Goal: Transaction & Acquisition: Purchase product/service

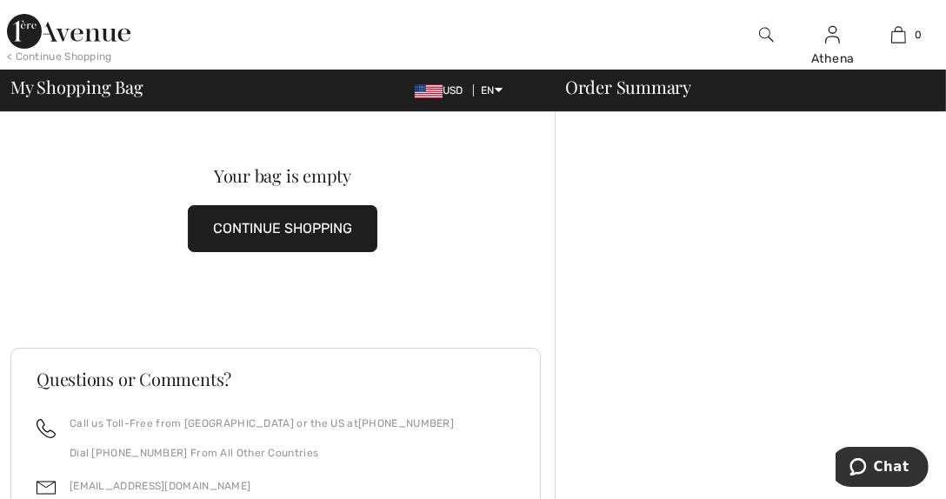
click at [249, 227] on button "CONTINUE SHOPPING" at bounding box center [283, 228] width 190 height 47
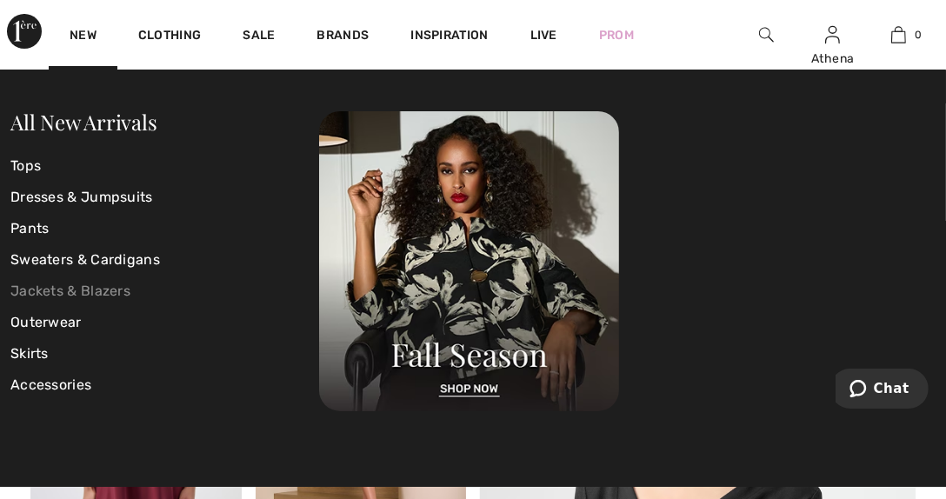
click at [69, 287] on link "Jackets & Blazers" at bounding box center [164, 291] width 309 height 31
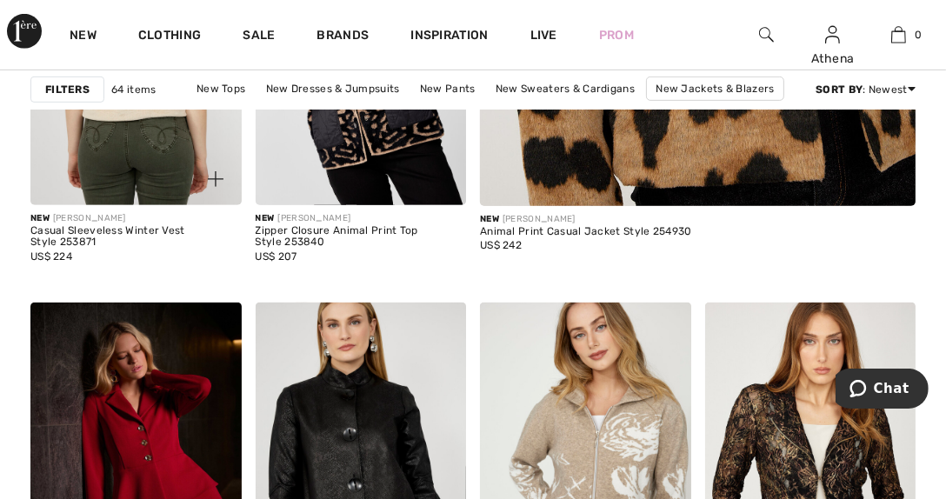
scroll to position [956, 0]
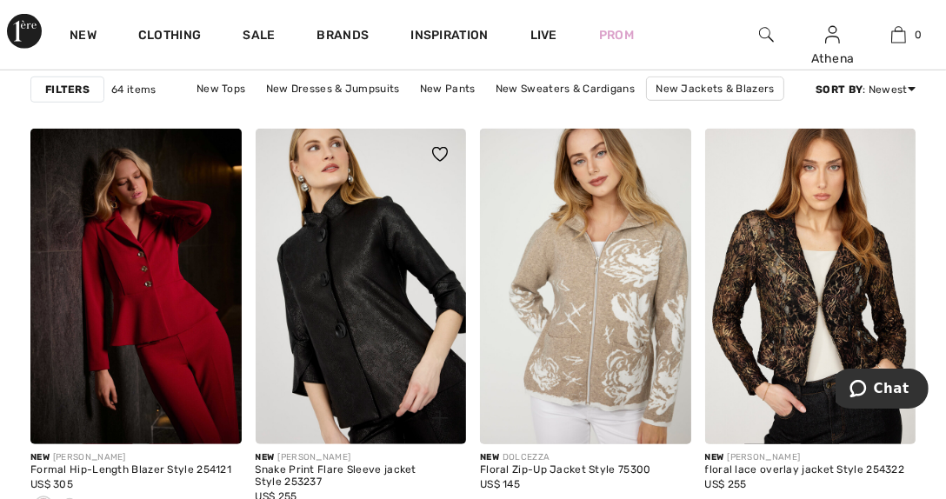
click at [348, 280] on img at bounding box center [361, 287] width 211 height 317
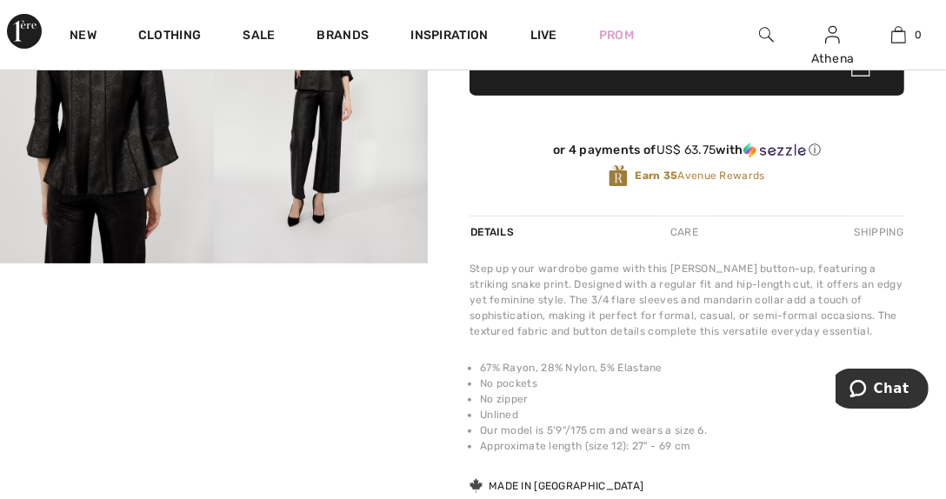
scroll to position [522, 0]
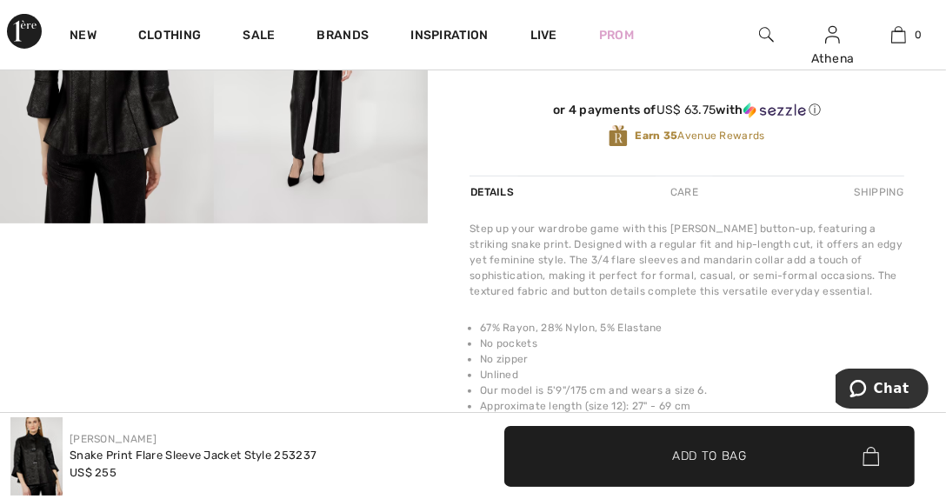
click at [115, 331] on video "Your browser does not support the video tag." at bounding box center [107, 277] width 214 height 107
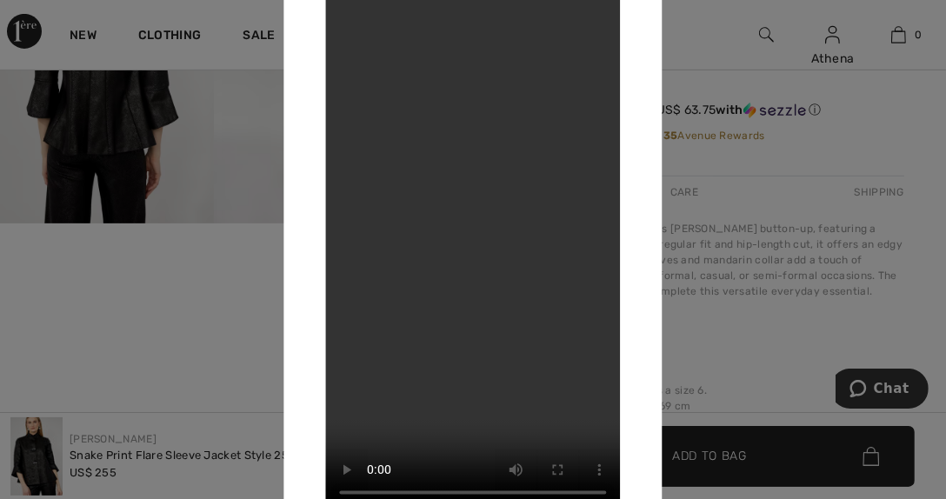
click at [463, 184] on video "Your browser does not support the video tag." at bounding box center [472, 250] width 295 height 525
click at [463, 190] on video "Your browser does not support the video tag." at bounding box center [472, 250] width 295 height 525
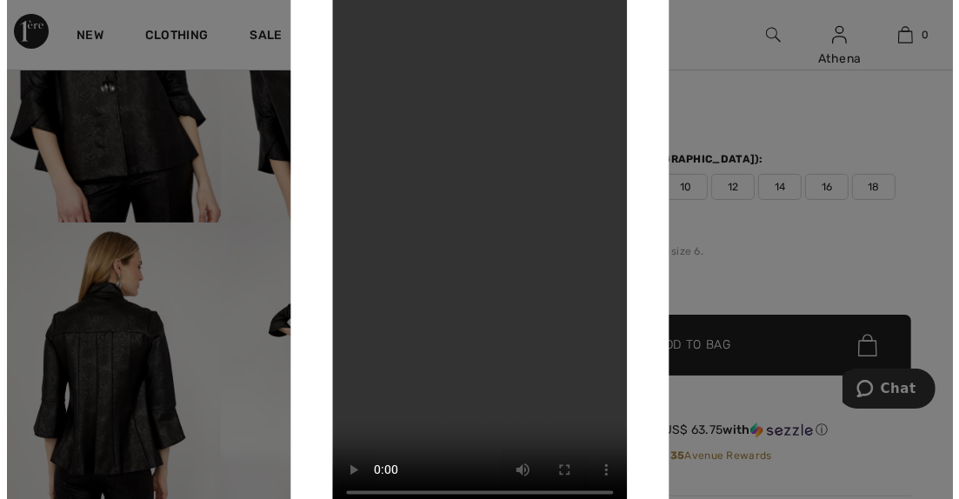
scroll to position [0, 0]
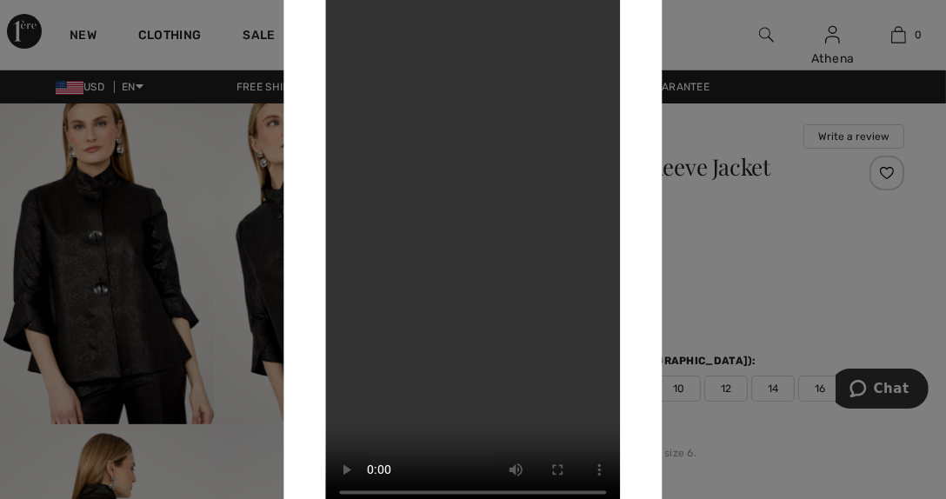
click at [120, 237] on div at bounding box center [473, 249] width 946 height 499
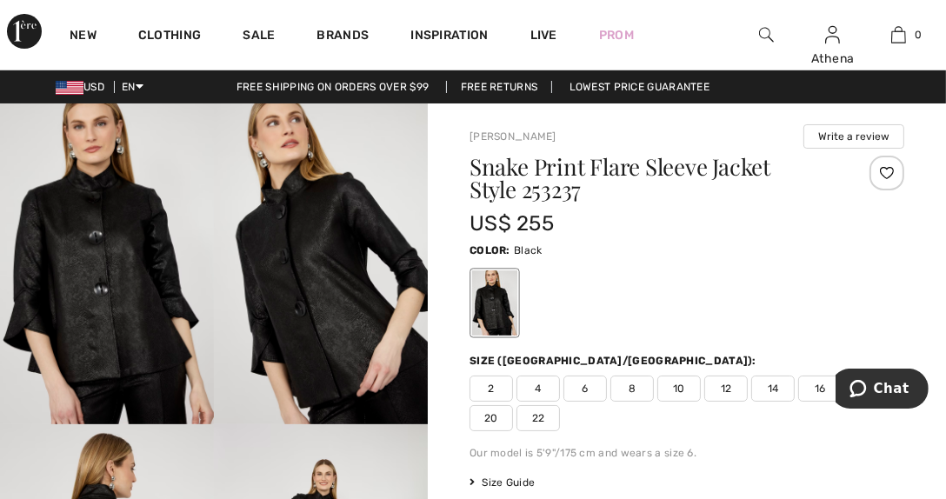
click at [293, 293] on img at bounding box center [321, 264] width 214 height 321
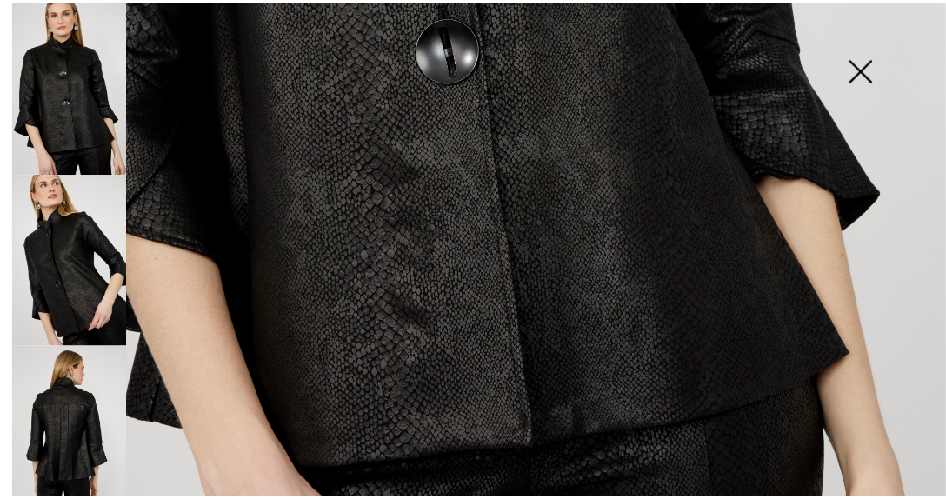
scroll to position [920, 0]
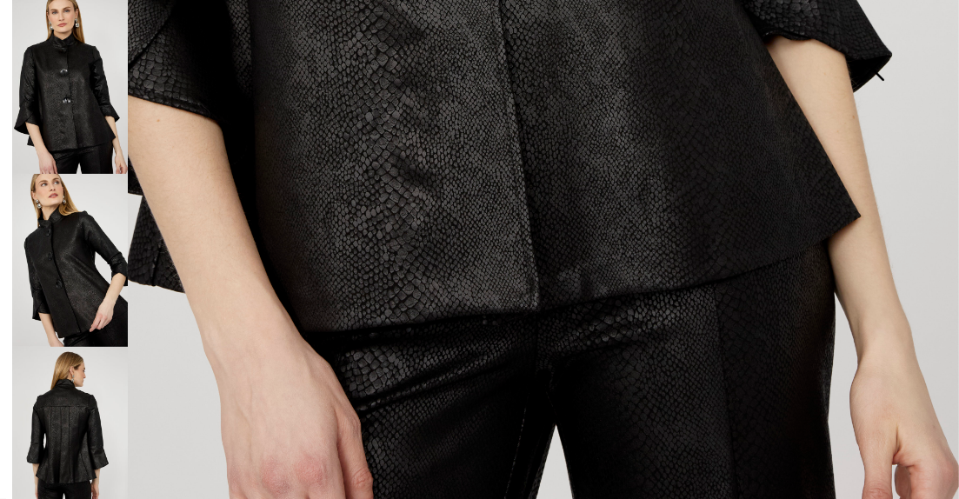
click at [864, 64] on img at bounding box center [872, 71] width 87 height 90
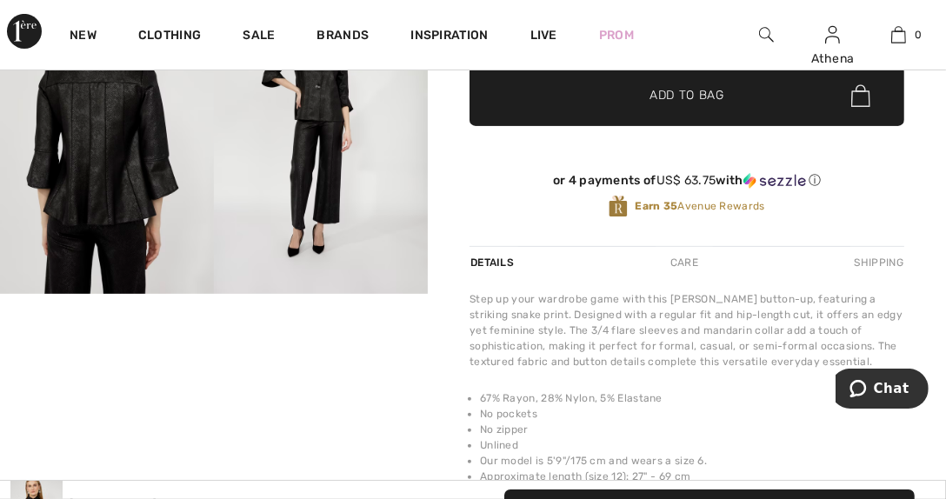
scroll to position [608, 0]
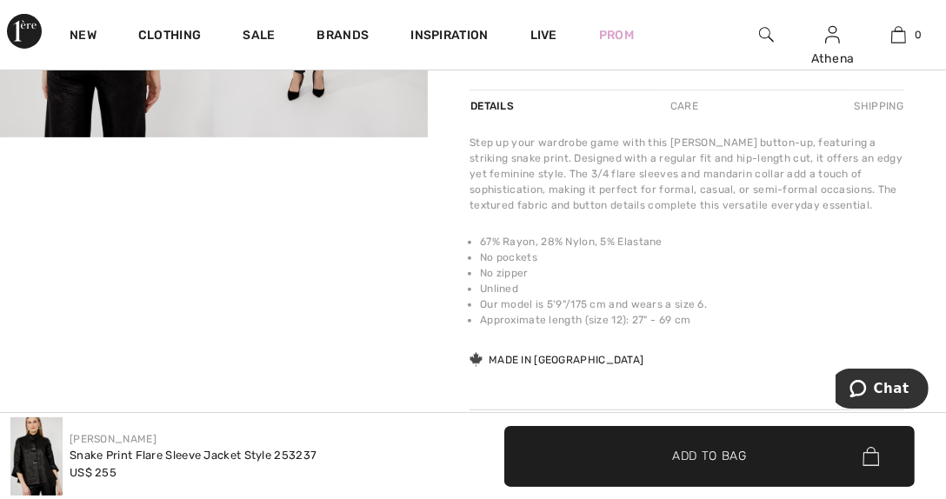
click at [165, 244] on video "Your browser does not support the video tag." at bounding box center [107, 190] width 214 height 107
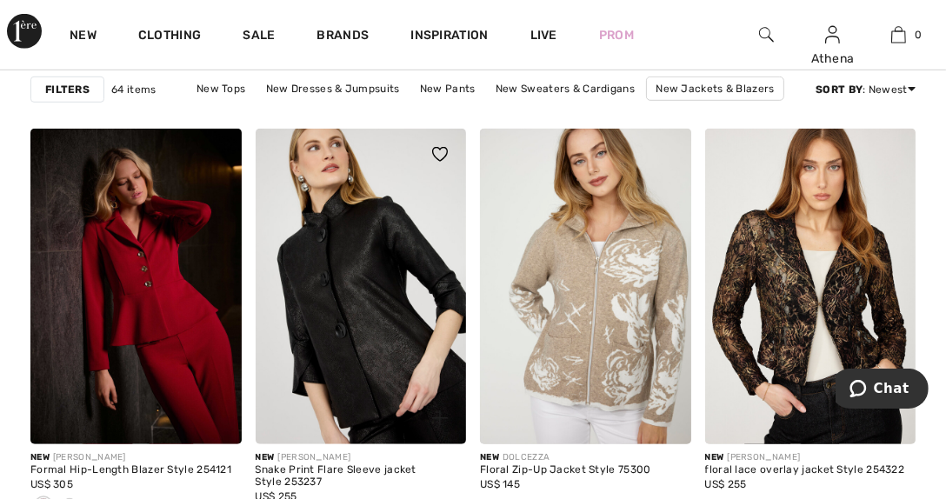
click at [326, 298] on img at bounding box center [361, 287] width 211 height 317
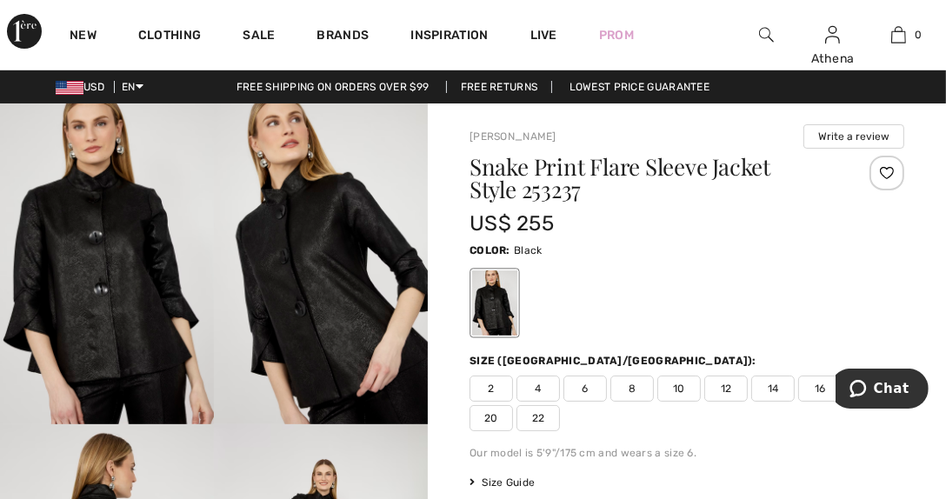
click at [631, 389] on span "8" at bounding box center [632, 389] width 43 height 26
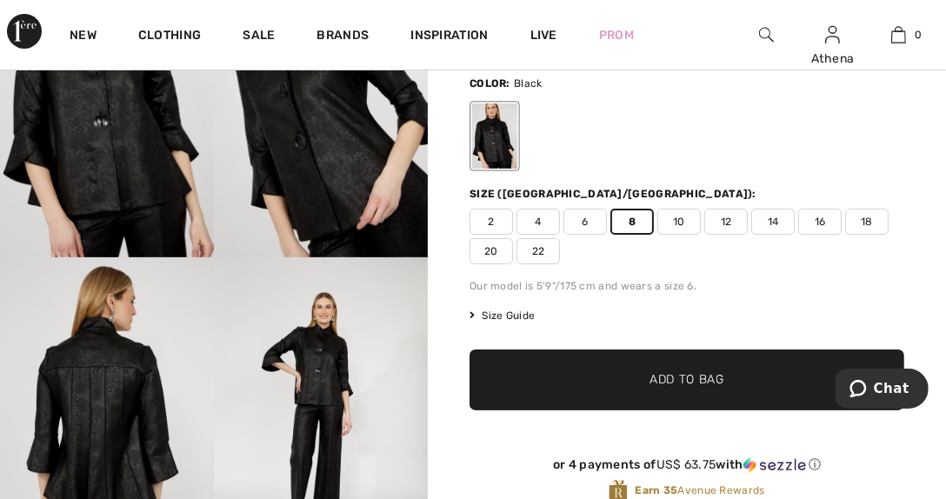
scroll to position [174, 0]
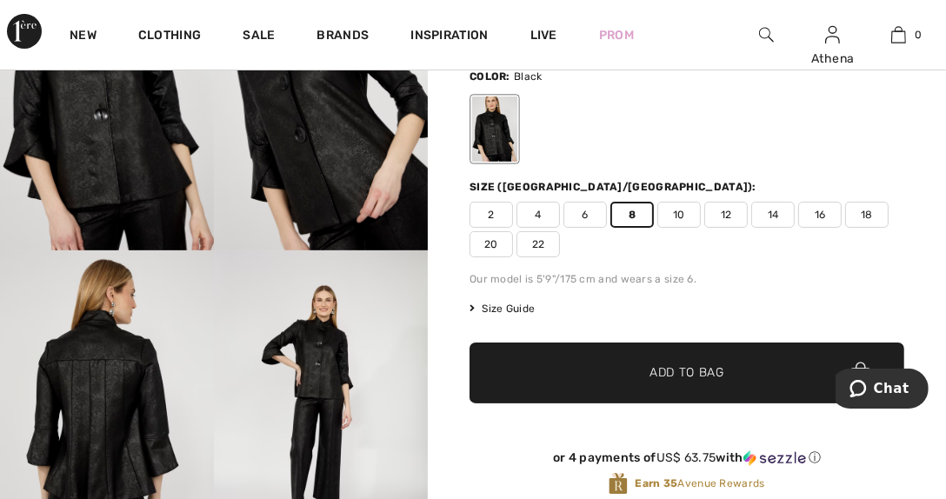
click at [652, 377] on span "Add to Bag" at bounding box center [687, 373] width 75 height 18
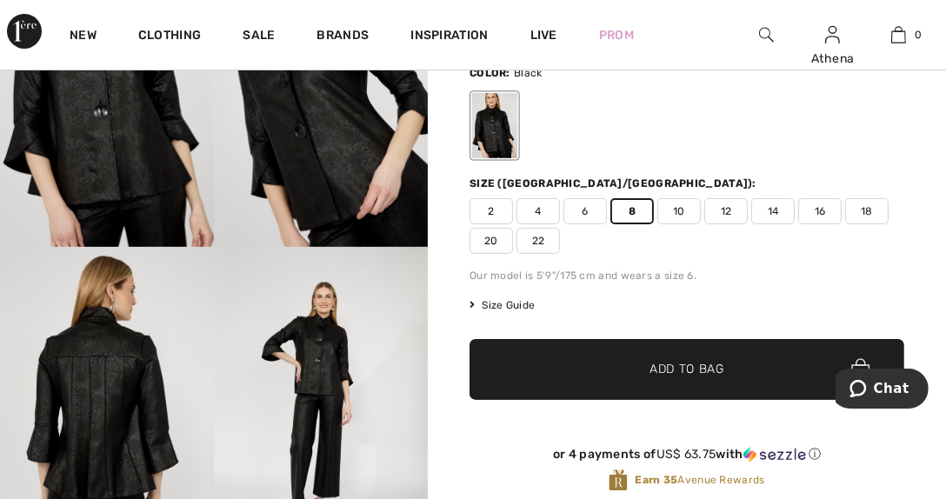
scroll to position [0, 0]
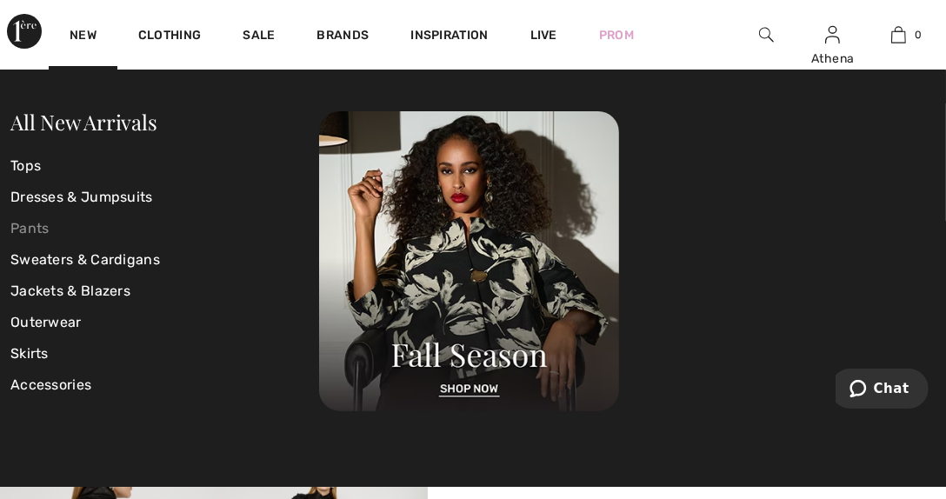
click at [36, 228] on link "Pants" at bounding box center [164, 228] width 309 height 31
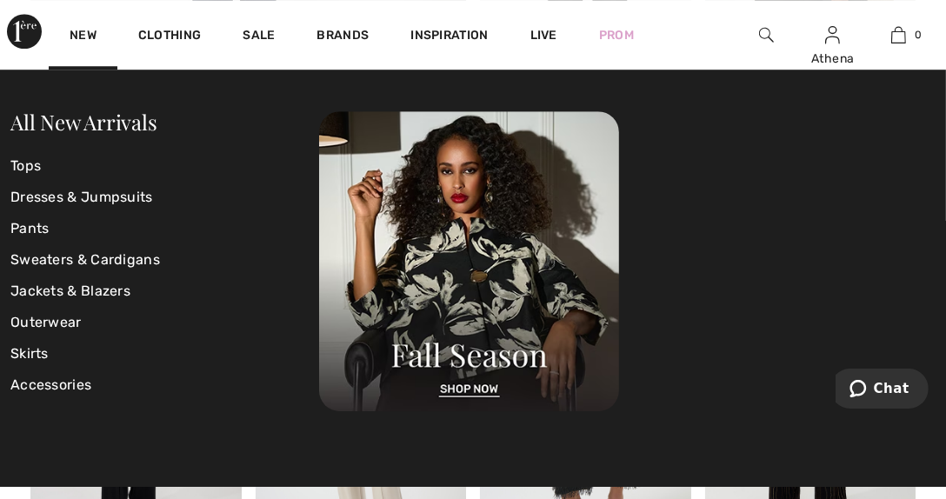
scroll to position [3827, 0]
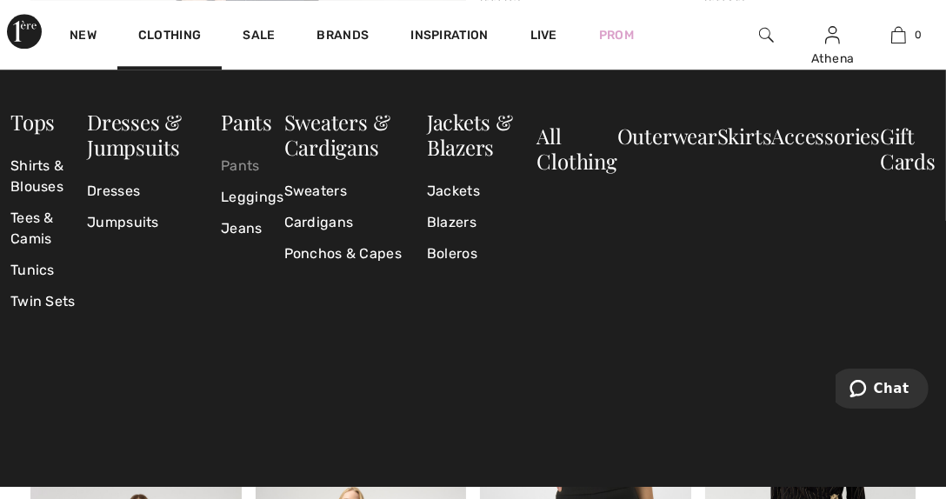
click at [254, 167] on link "Pants" at bounding box center [252, 165] width 63 height 31
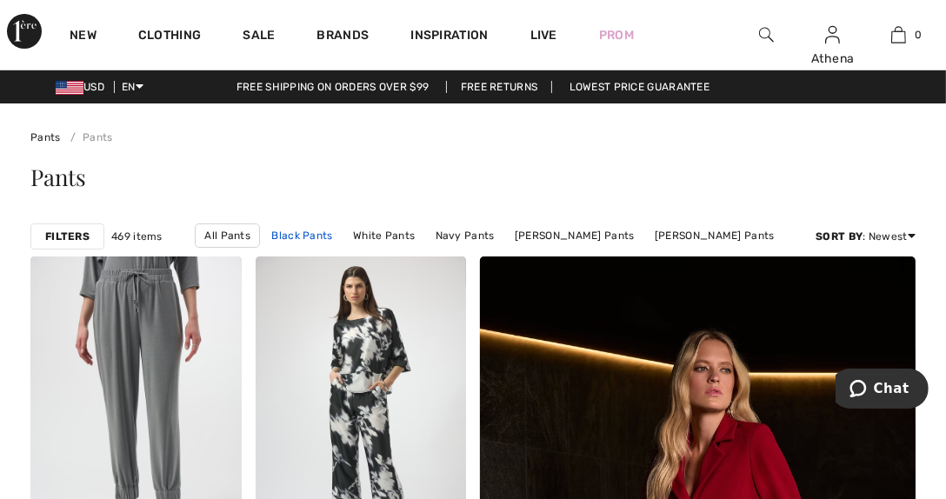
click at [318, 231] on link "Black Pants" at bounding box center [302, 235] width 78 height 23
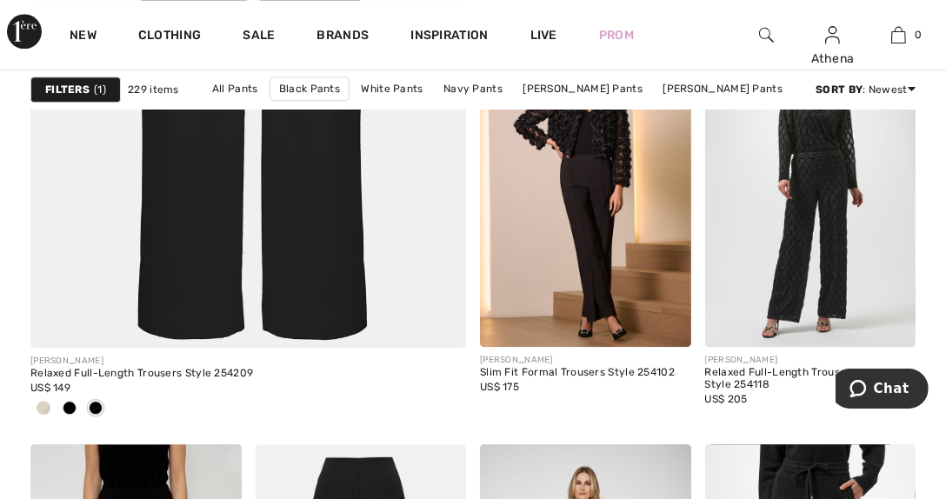
scroll to position [3827, 0]
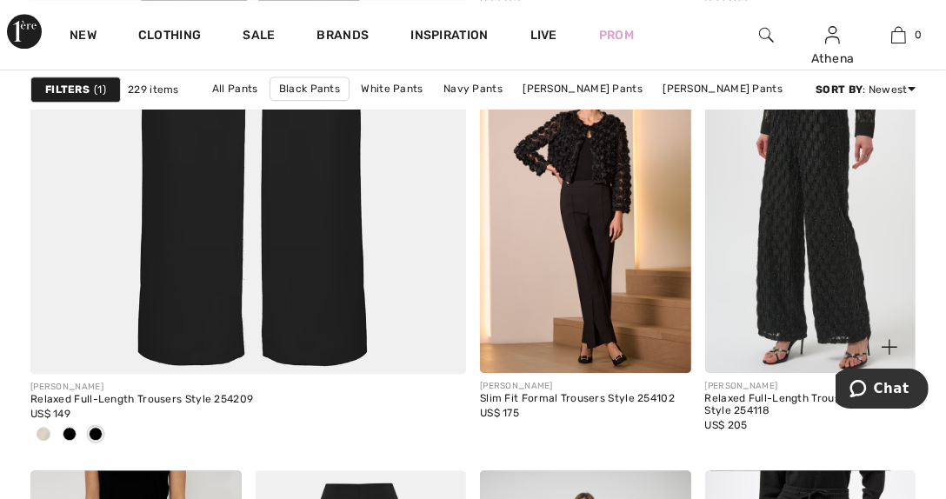
click at [780, 297] on img at bounding box center [810, 215] width 211 height 317
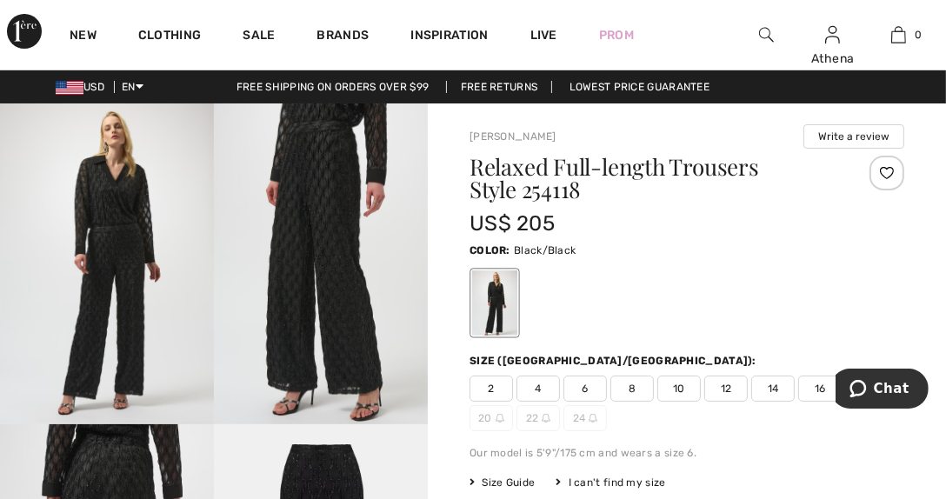
click at [286, 349] on img at bounding box center [321, 264] width 214 height 321
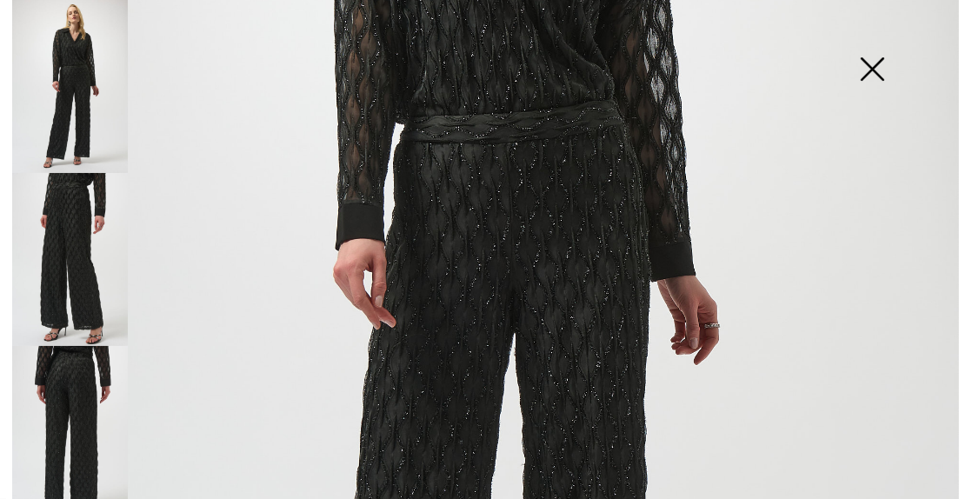
scroll to position [522, 0]
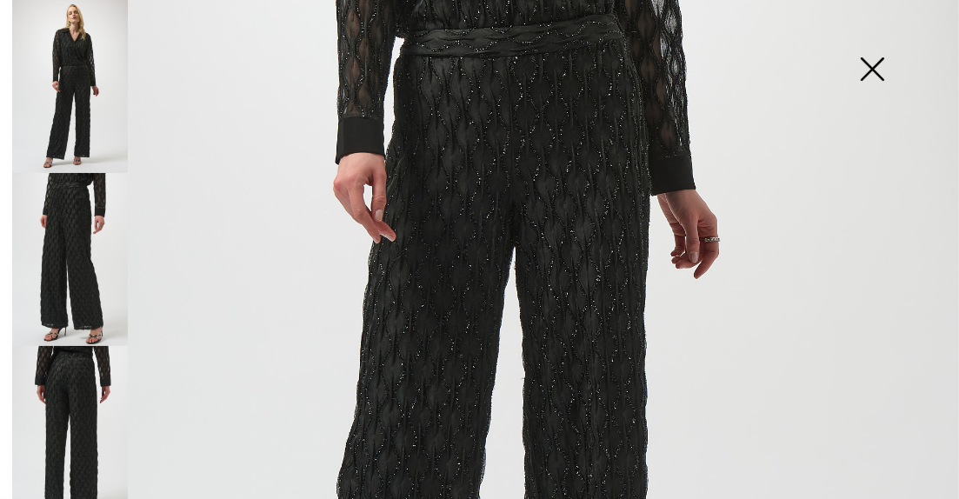
click at [64, 360] on img at bounding box center [70, 432] width 116 height 173
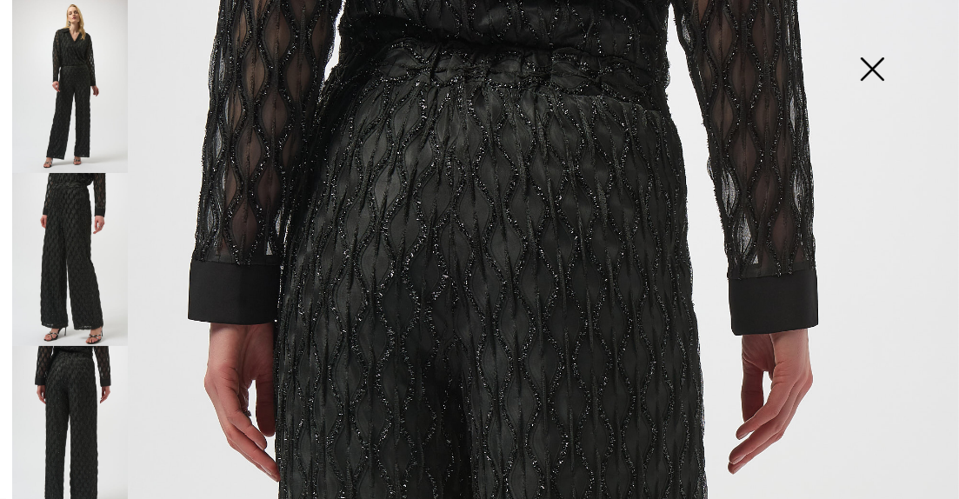
scroll to position [0, 0]
click at [60, 205] on img at bounding box center [70, 259] width 116 height 173
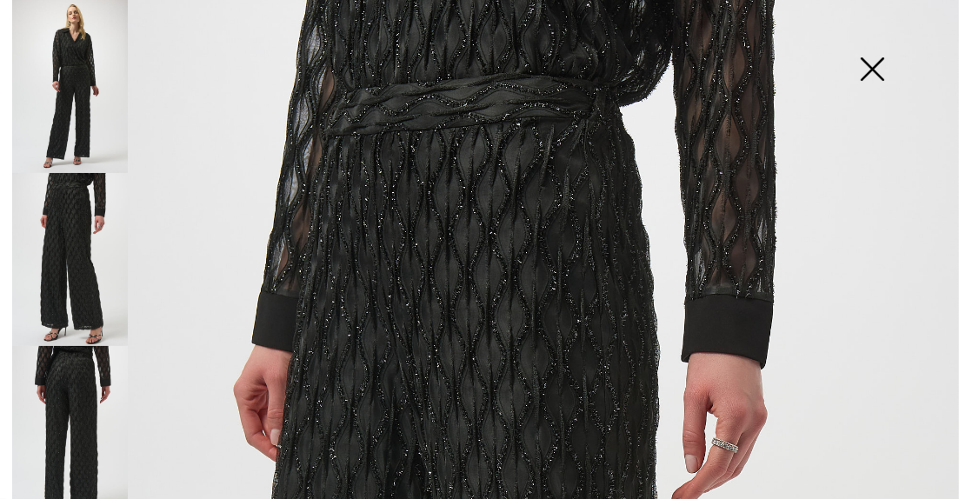
click at [66, 77] on img at bounding box center [70, 86] width 116 height 173
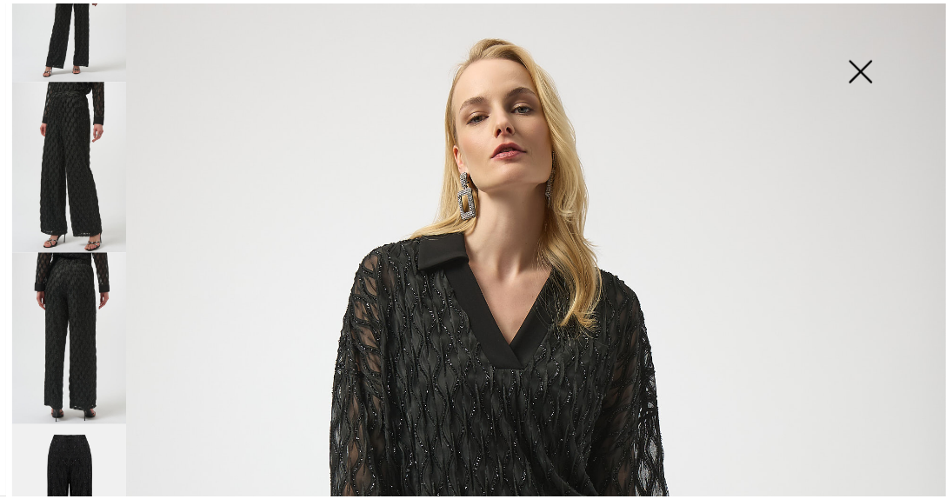
scroll to position [169, 0]
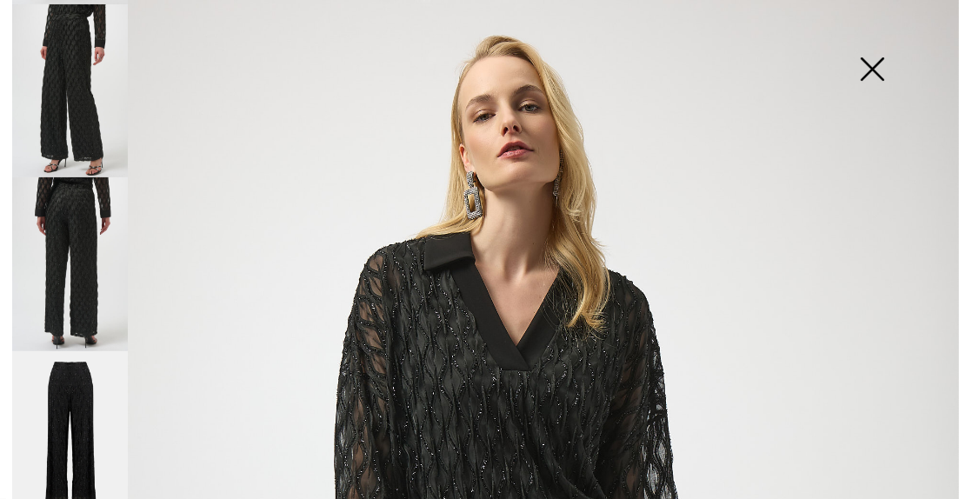
click at [871, 68] on img at bounding box center [872, 71] width 87 height 90
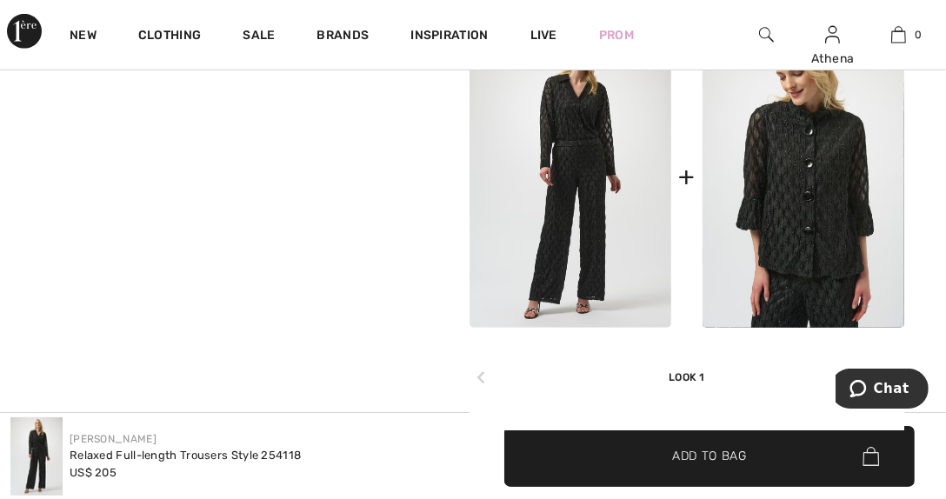
scroll to position [870, 0]
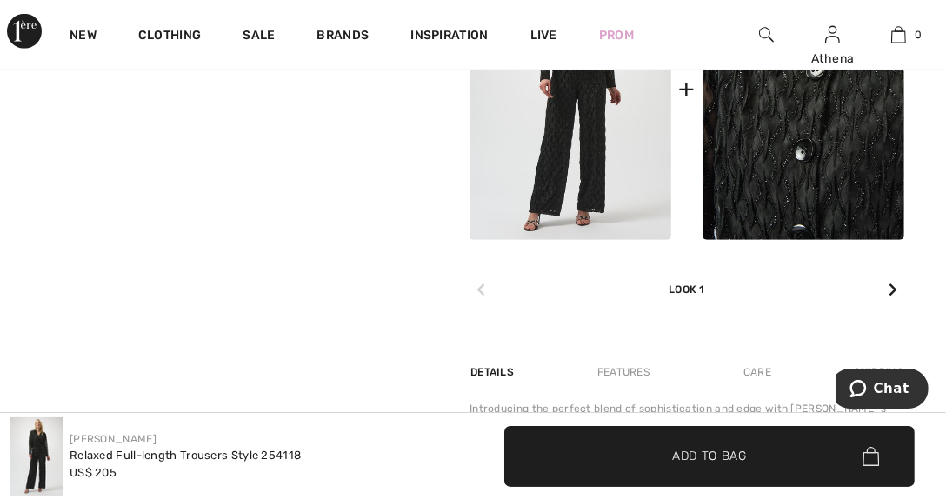
click at [811, 177] on img at bounding box center [804, 88] width 202 height 303
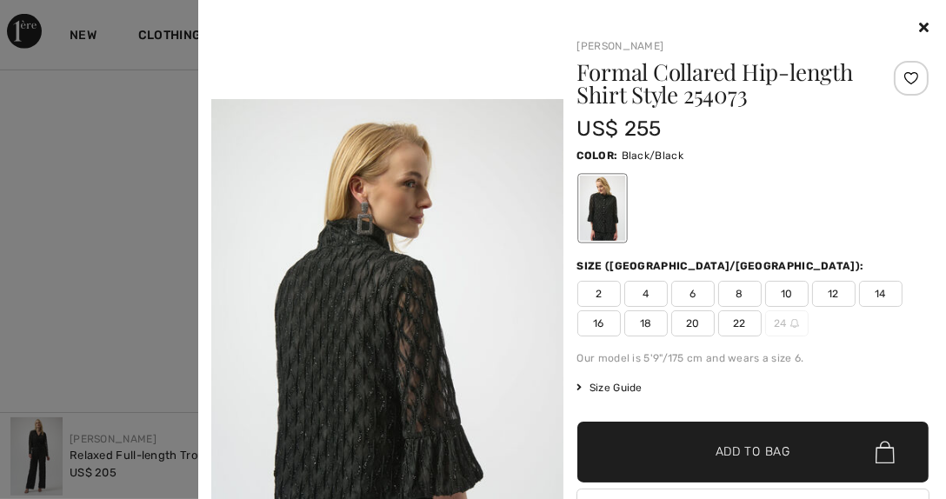
scroll to position [1130, 0]
click at [777, 291] on span "10" at bounding box center [786, 294] width 43 height 26
click at [725, 447] on span "Add to Bag" at bounding box center [753, 453] width 75 height 18
click at [919, 25] on icon at bounding box center [924, 27] width 10 height 14
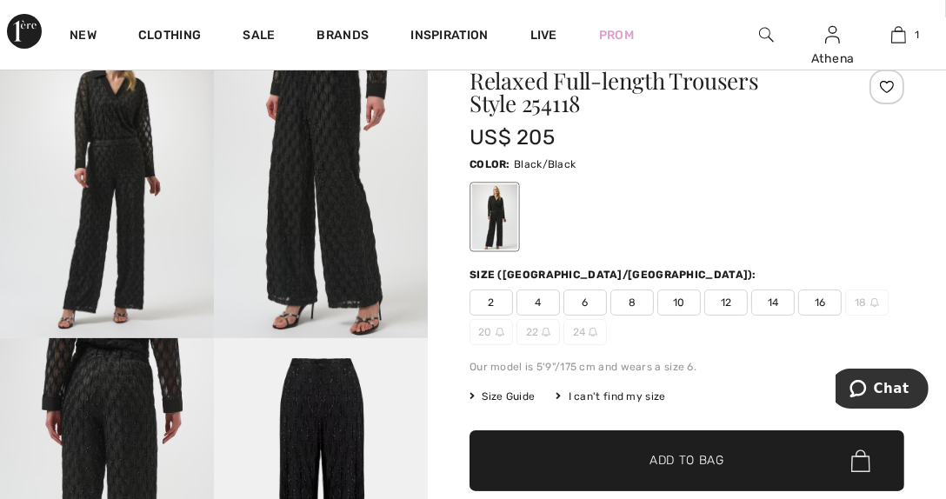
scroll to position [0, 0]
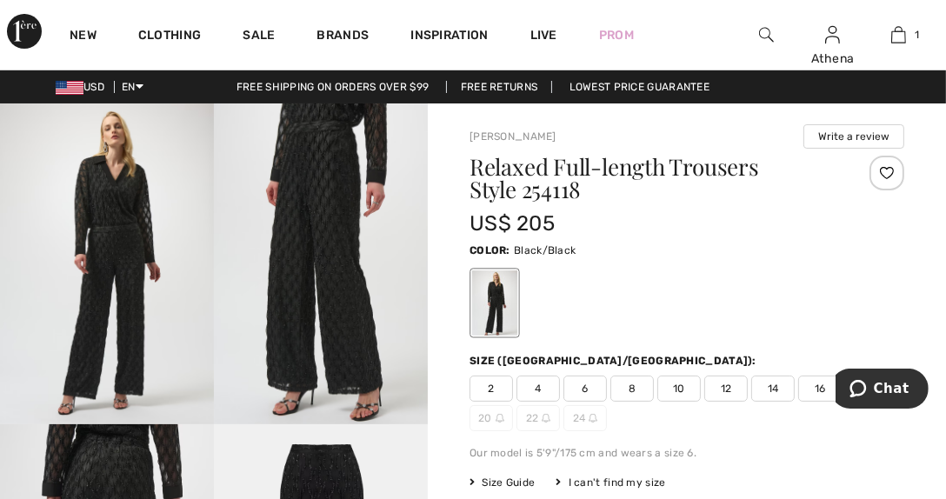
click at [575, 383] on span "6" at bounding box center [585, 389] width 43 height 26
click at [881, 384] on span "Chat" at bounding box center [891, 388] width 36 height 16
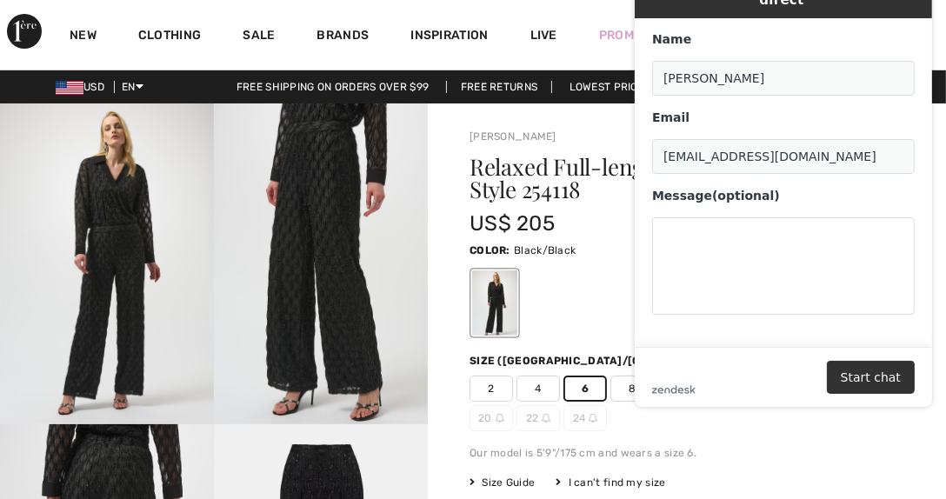
scroll to position [86, 0]
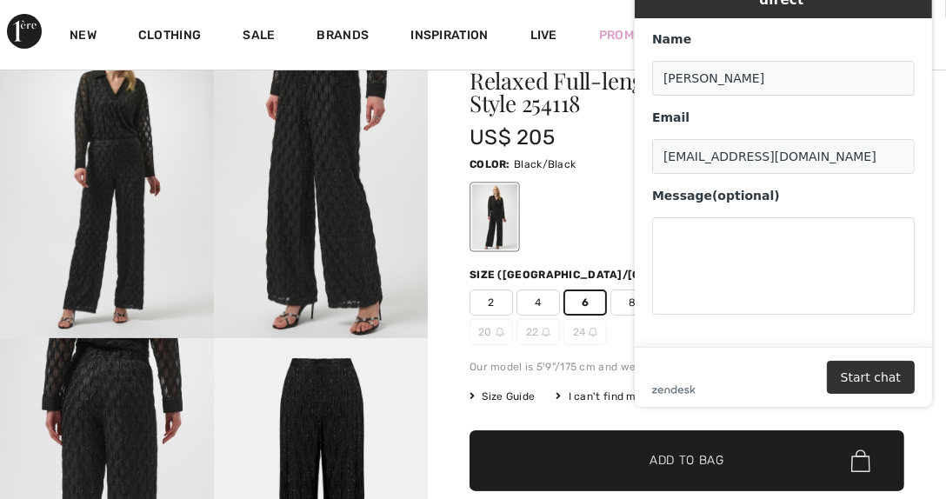
click at [685, 449] on span "✔ Added to Bag Add to Bag" at bounding box center [687, 461] width 435 height 61
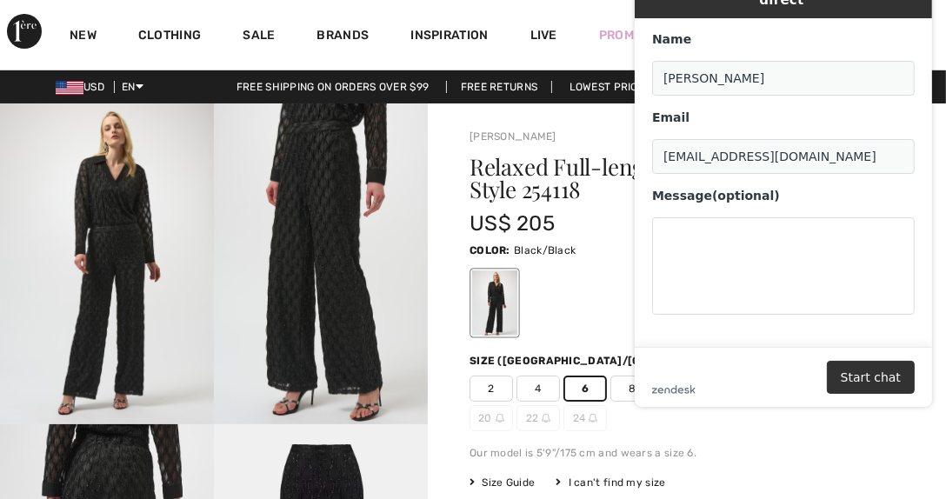
scroll to position [0, 0]
drag, startPoint x: 942, startPoint y: 81, endPoint x: 918, endPoint y: 8, distance: 77.0
click at [918, 8] on div "Live Chat | Chat en direct Name Athena Sarris Email athenasarris1@gmail.com Mes…" at bounding box center [782, 185] width 325 height 471
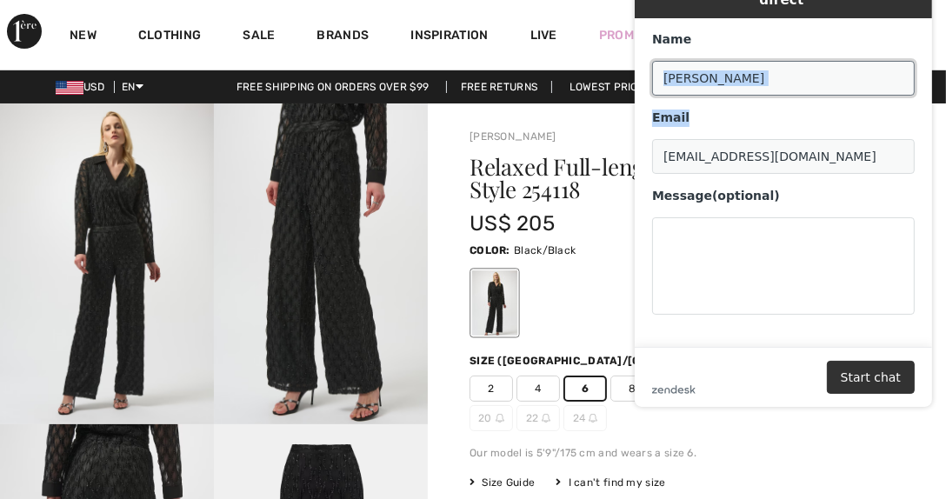
click at [882, 71] on input "Athena Sarris" at bounding box center [783, 79] width 263 height 35
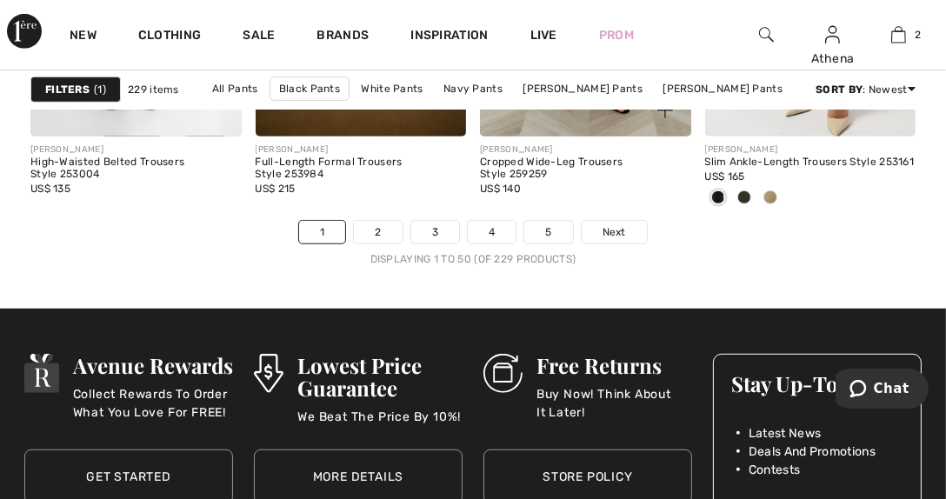
scroll to position [6263, 0]
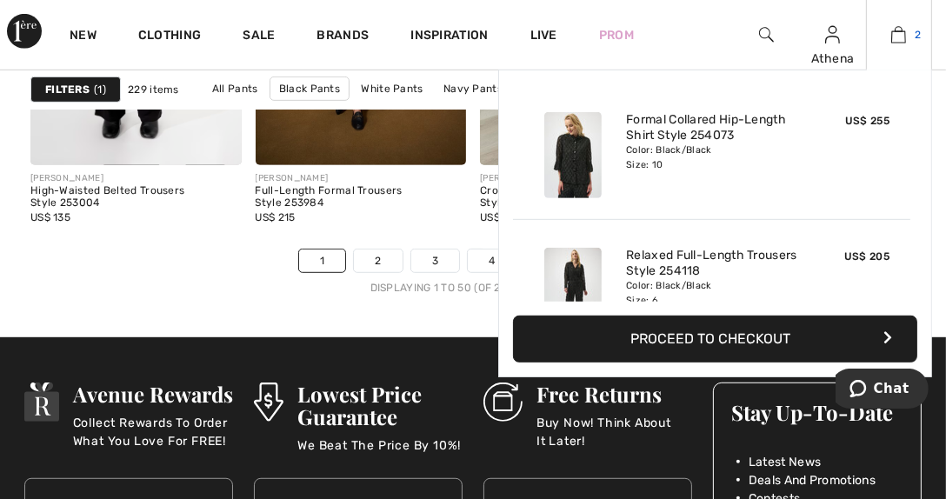
click at [899, 34] on img at bounding box center [899, 34] width 15 height 21
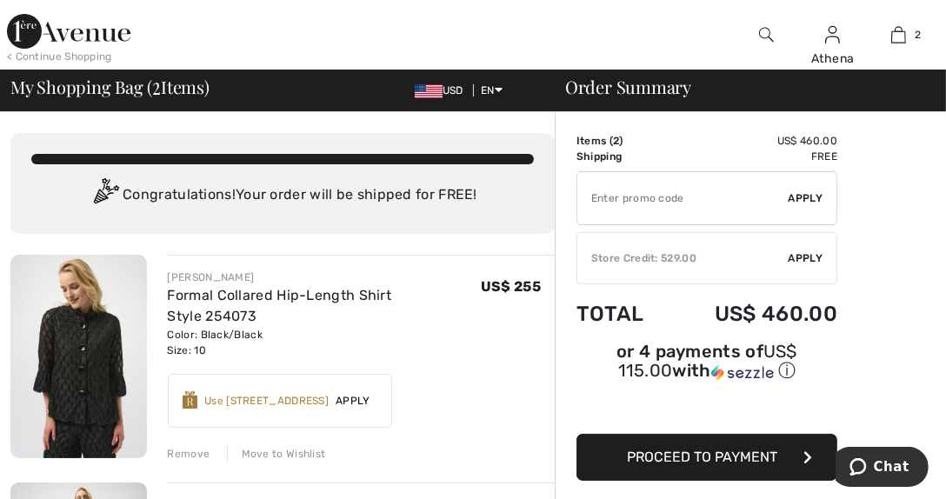
click at [57, 29] on img at bounding box center [69, 31] width 124 height 35
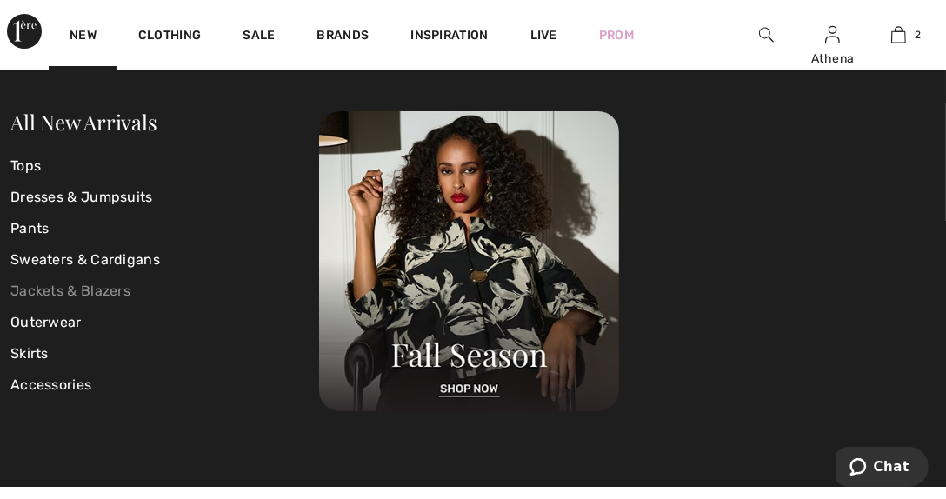
click at [43, 291] on link "Jackets & Blazers" at bounding box center [164, 291] width 309 height 31
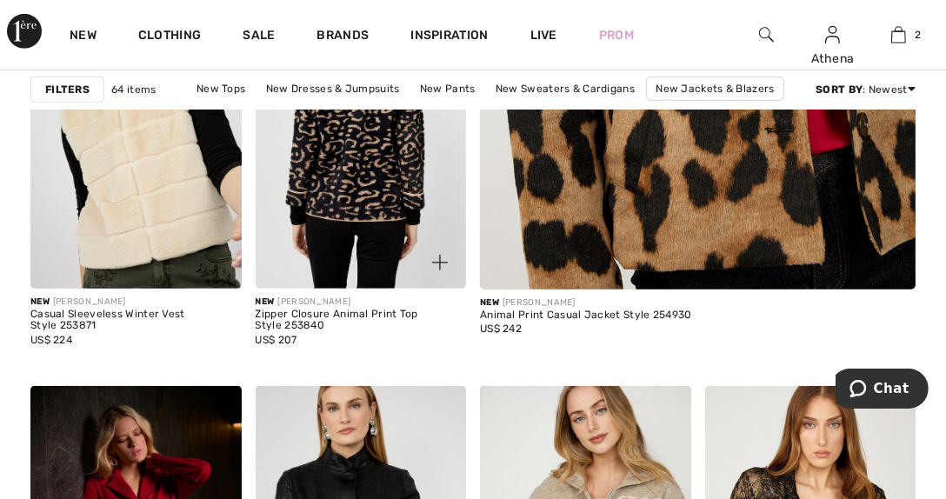
scroll to position [1044, 0]
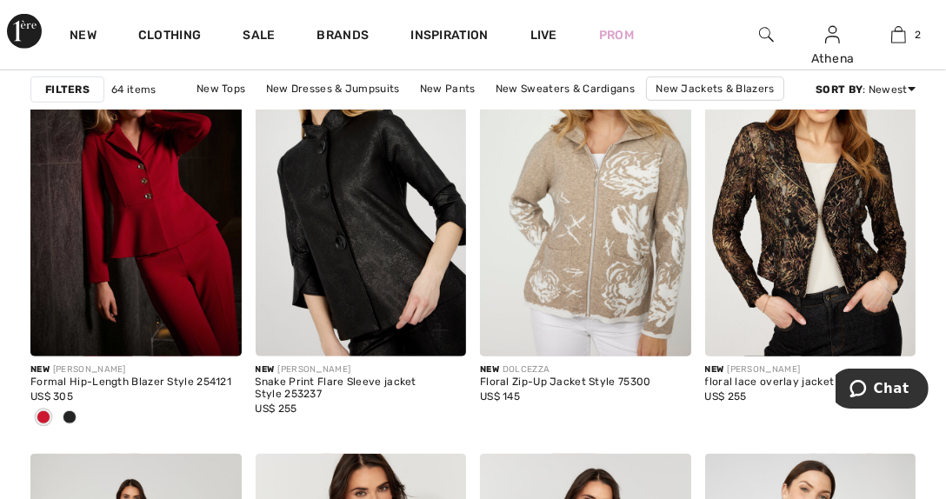
click at [333, 237] on img at bounding box center [361, 199] width 211 height 317
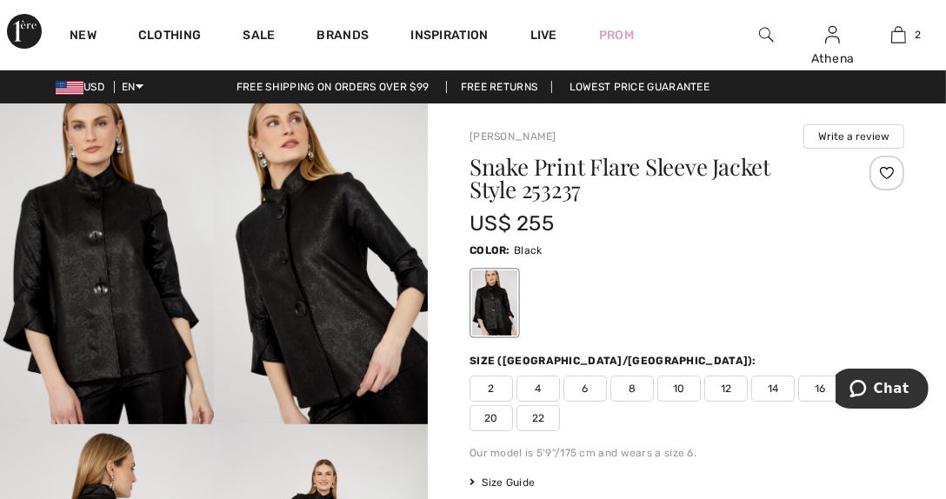
click at [632, 393] on span "8" at bounding box center [632, 389] width 43 height 26
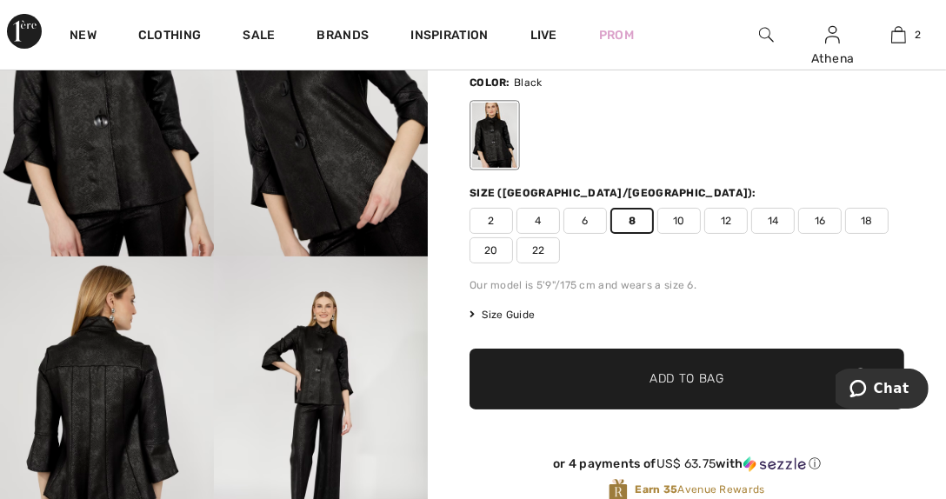
scroll to position [174, 0]
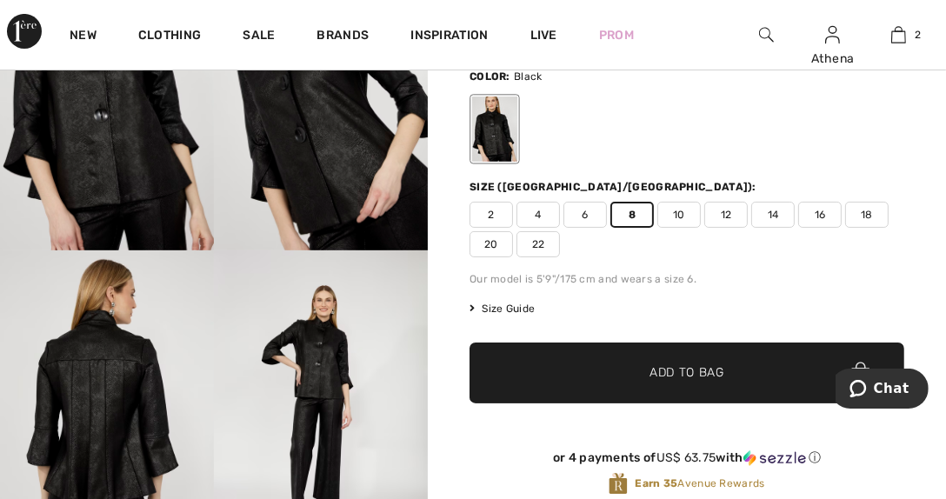
click at [664, 372] on span "Add to Bag" at bounding box center [687, 373] width 75 height 18
click at [626, 364] on span "✔ Added to Bag" at bounding box center [661, 373] width 106 height 18
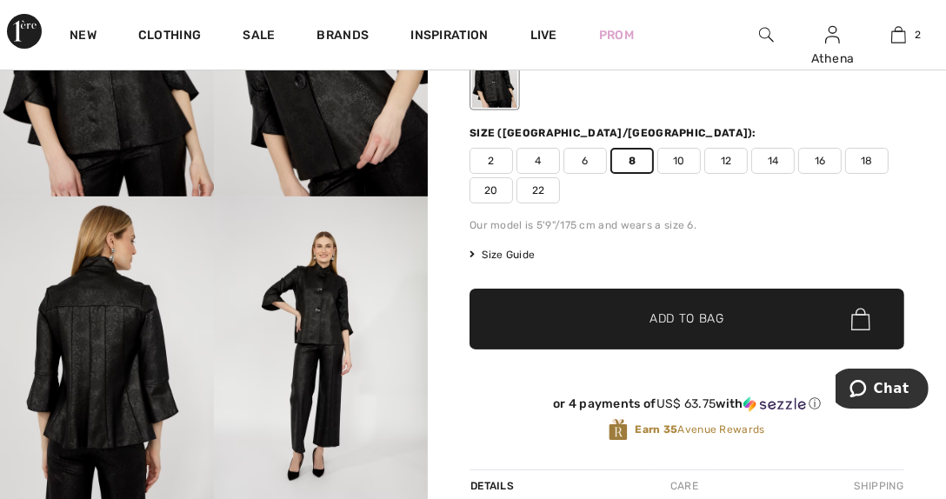
scroll to position [0, 0]
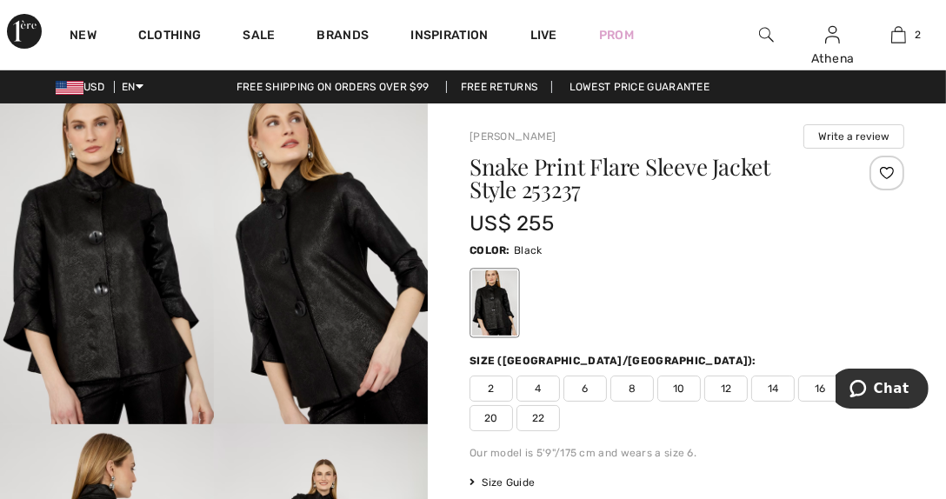
click at [632, 392] on span "8" at bounding box center [632, 389] width 43 height 26
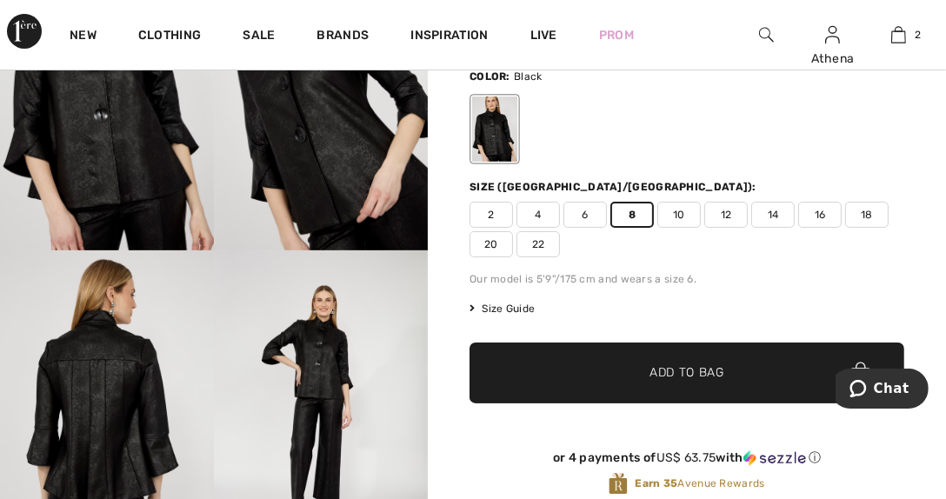
scroll to position [260, 0]
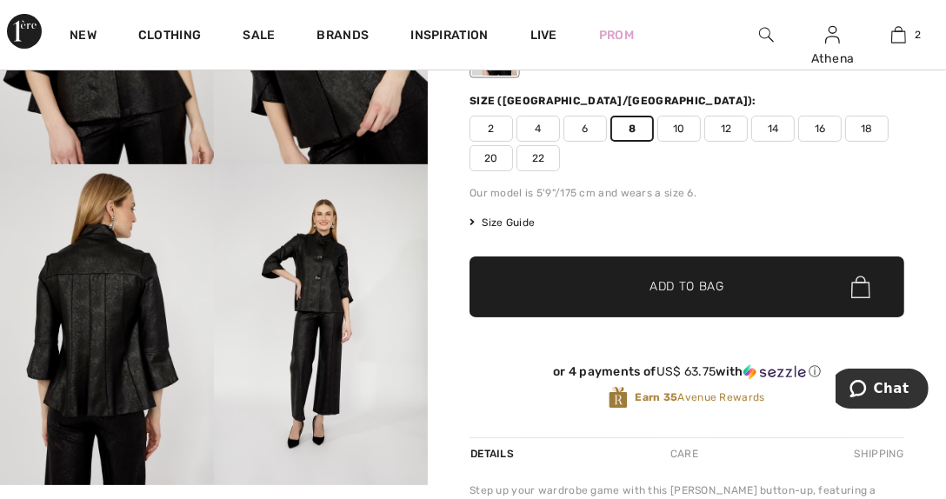
click at [672, 284] on span "Add to Bag" at bounding box center [687, 287] width 75 height 18
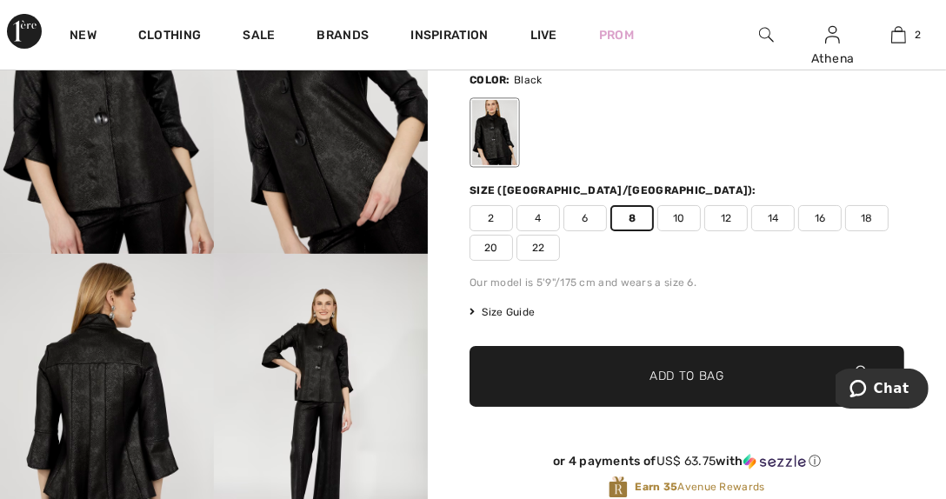
scroll to position [174, 0]
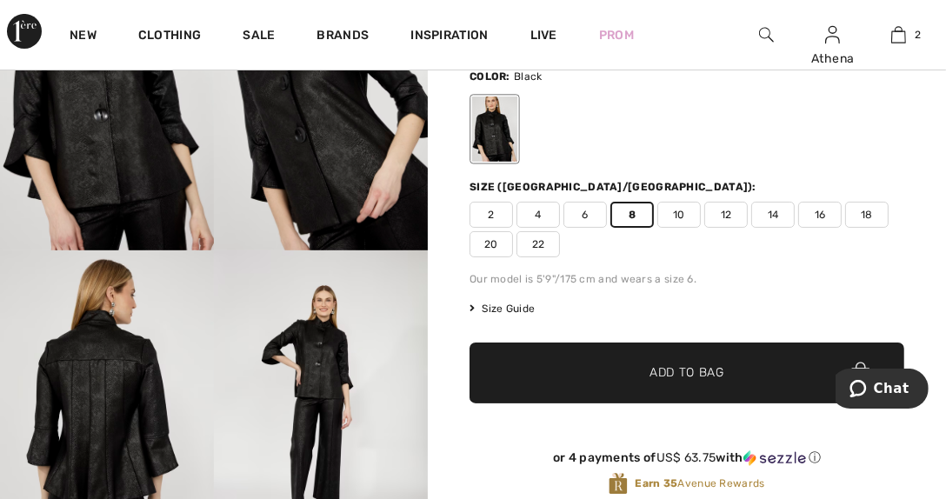
click at [676, 377] on span "Add to Bag" at bounding box center [687, 373] width 75 height 18
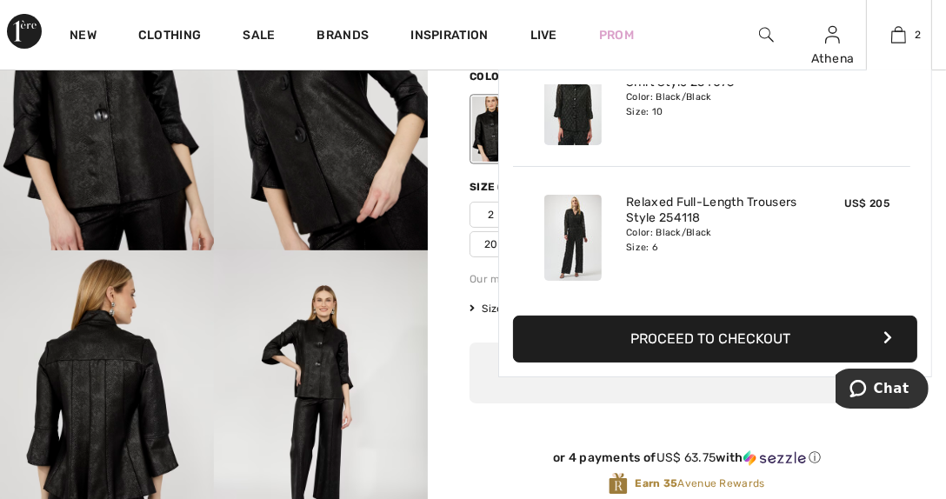
scroll to position [0, 0]
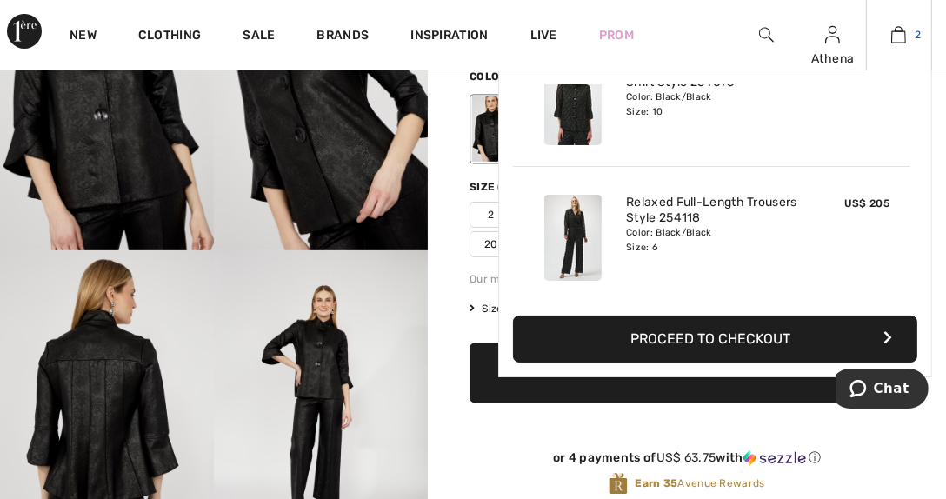
click at [900, 37] on img at bounding box center [899, 34] width 15 height 21
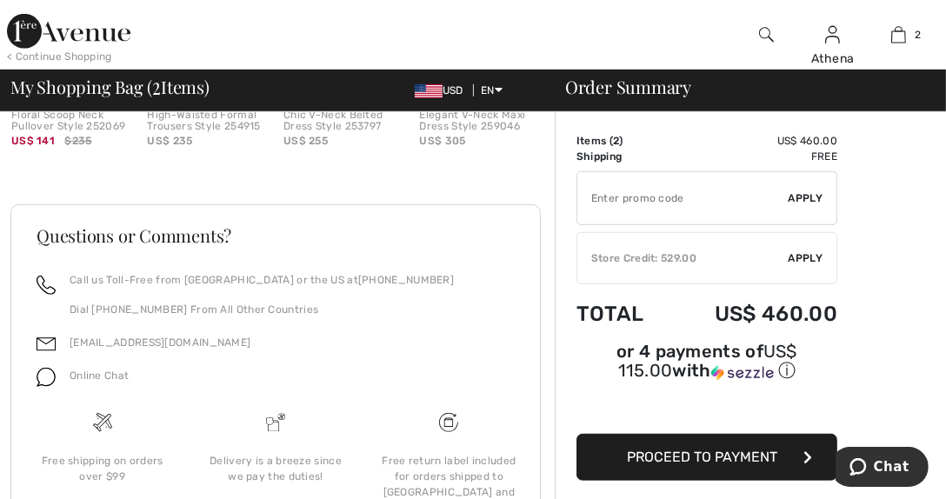
scroll to position [976, 0]
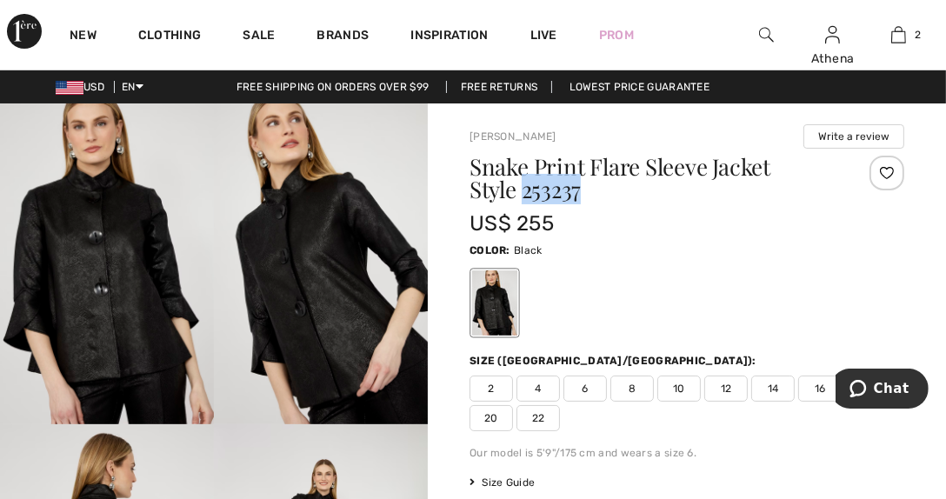
drag, startPoint x: 522, startPoint y: 190, endPoint x: 587, endPoint y: 190, distance: 65.2
click at [587, 190] on h1 "Snake Print Flare Sleeve Jacket Style 253237" at bounding box center [651, 178] width 363 height 45
copy h1 "253237"
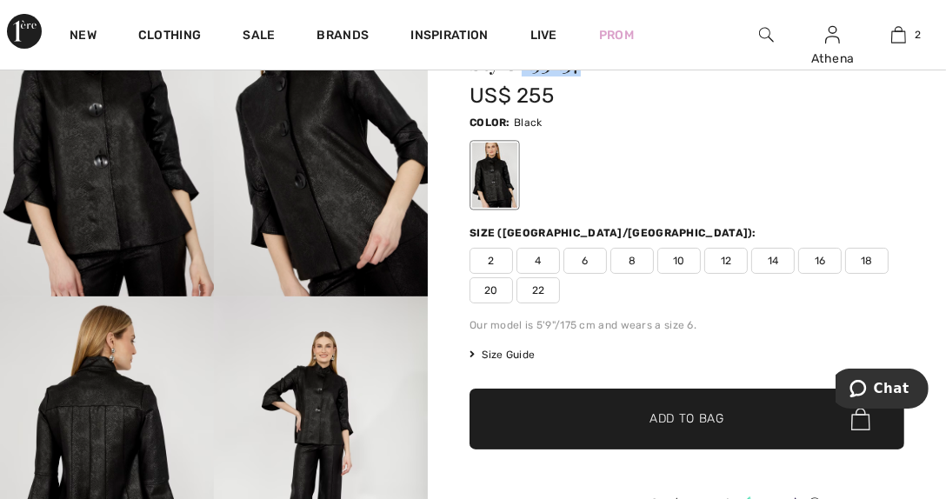
scroll to position [261, 0]
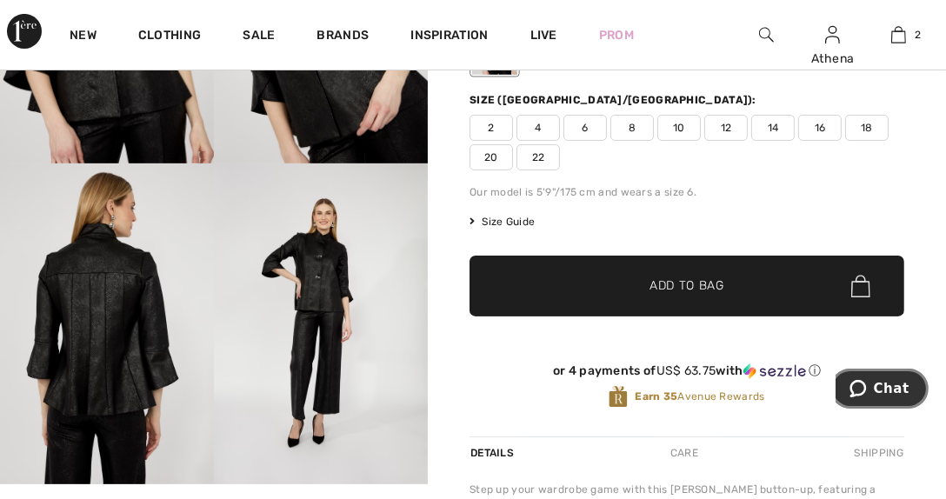
click at [901, 384] on span "Chat" at bounding box center [891, 388] width 36 height 16
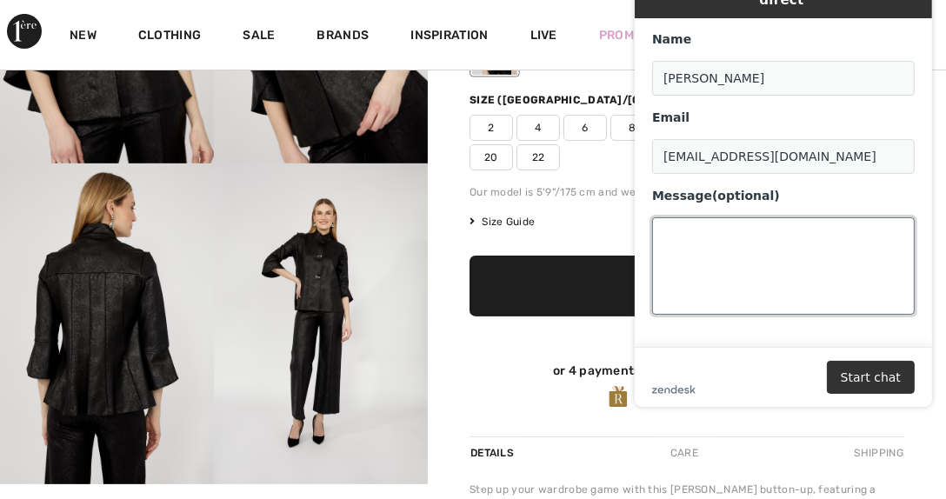
click at [669, 220] on textarea "Message (optional)" at bounding box center [783, 266] width 263 height 97
paste textarea "253237"
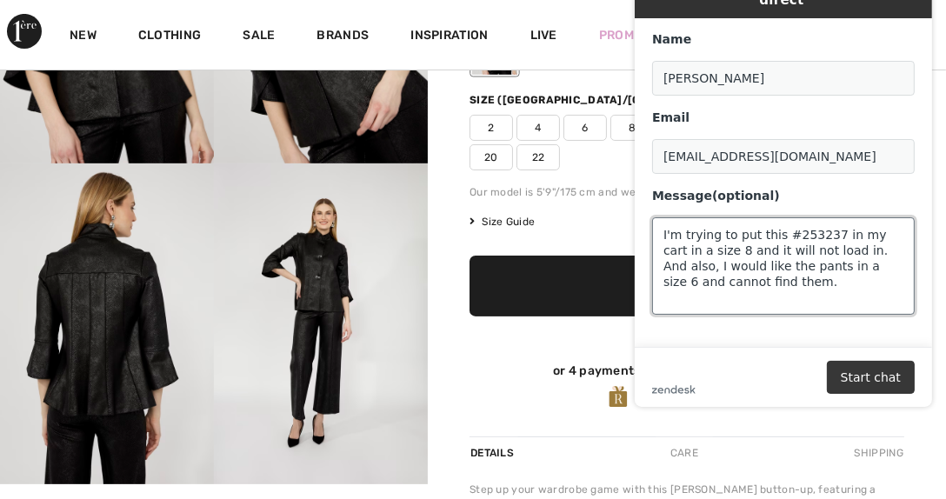
type textarea "I'm trying to put this #253237 in my cart in a size 8 and it will not load in. …"
click at [858, 374] on button "Start chat" at bounding box center [870, 378] width 88 height 33
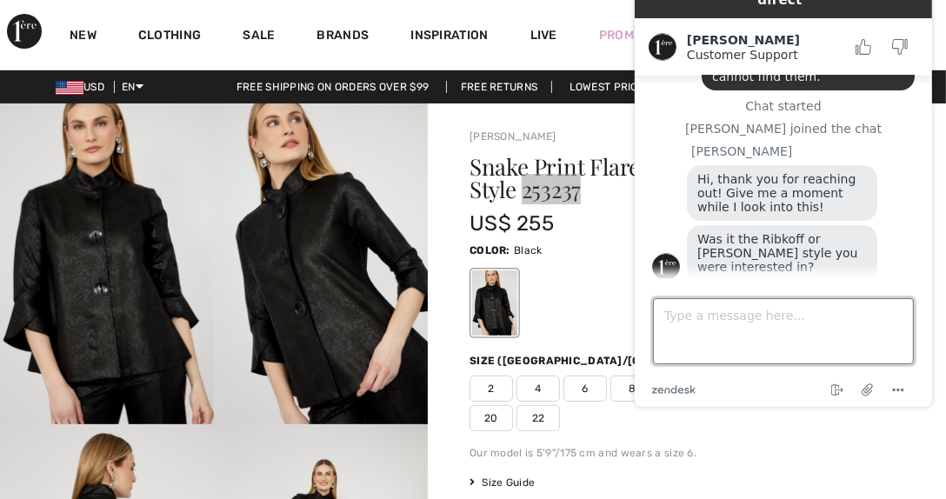
click at [665, 316] on textarea "Type a message here..." at bounding box center [782, 332] width 261 height 66
type textarea "Lyman"
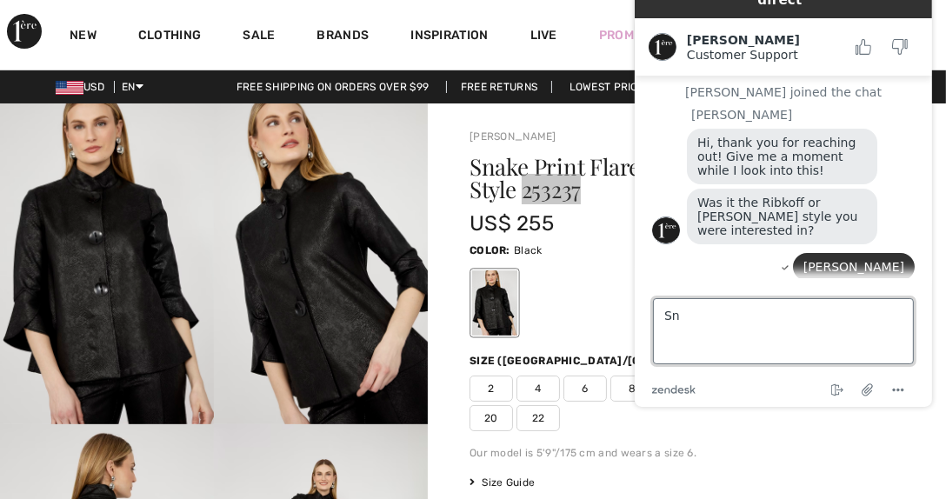
type textarea "S"
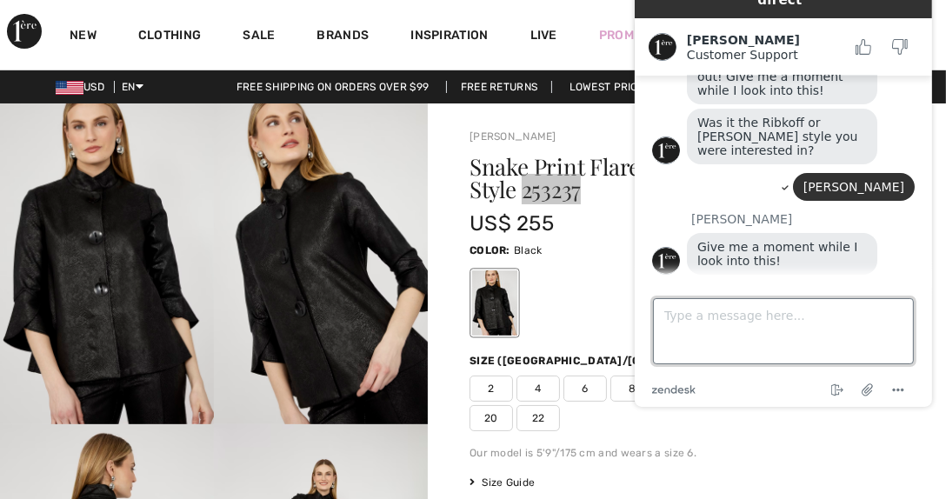
scroll to position [195, 0]
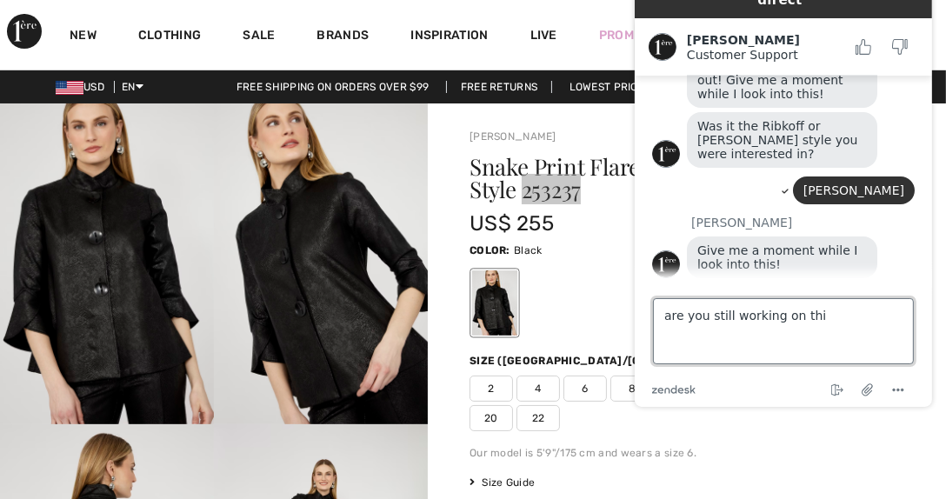
type textarea "are you still working on this"
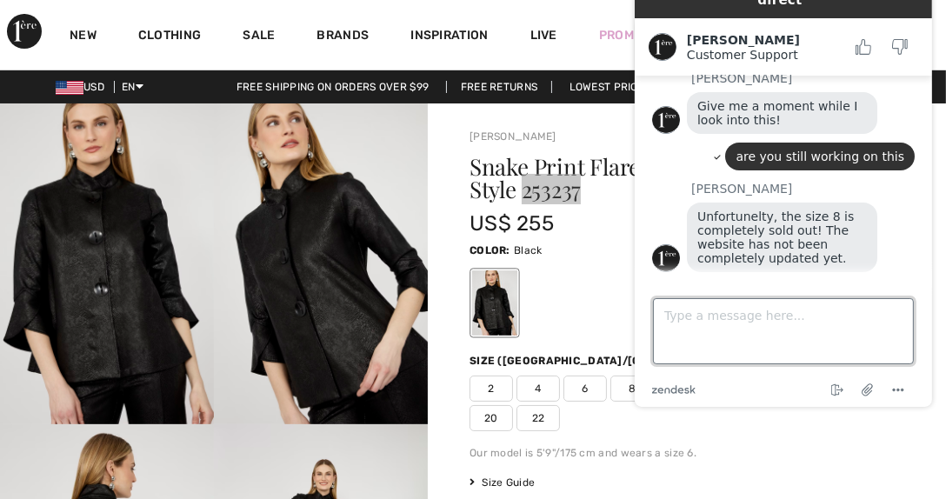
scroll to position [367, 0]
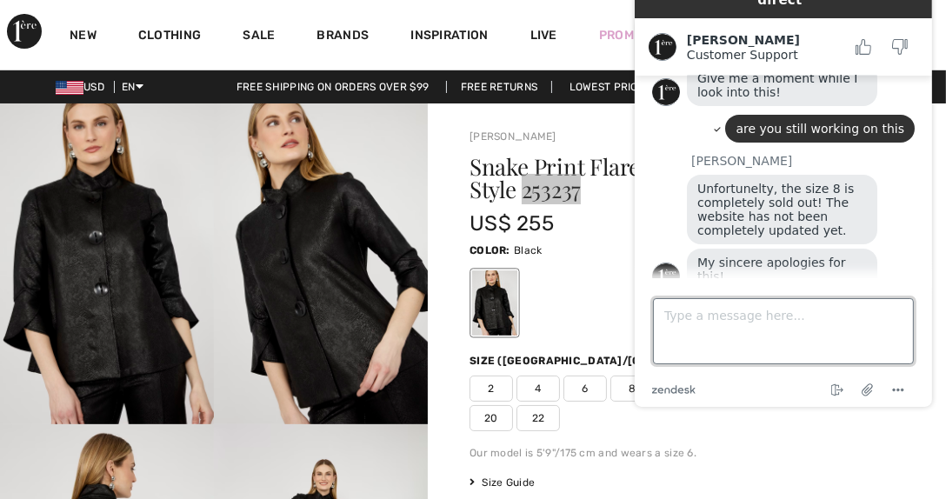
type textarea "H"
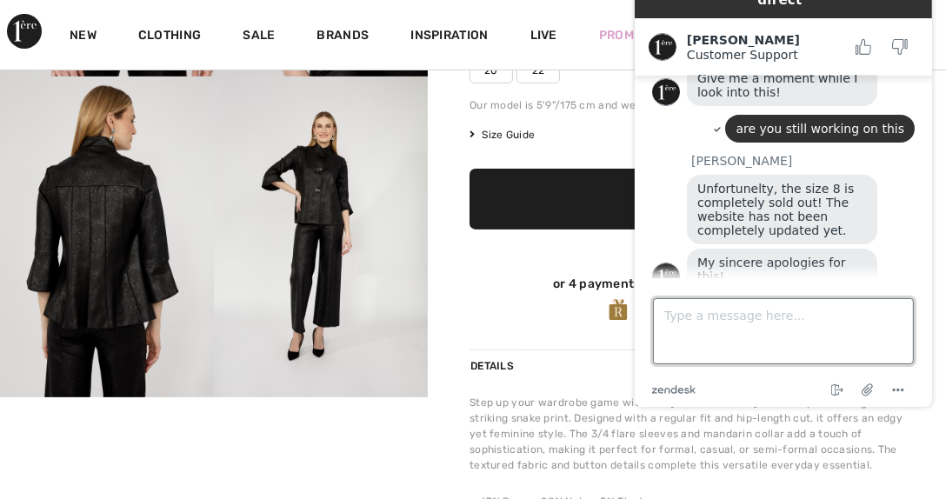
scroll to position [434, 0]
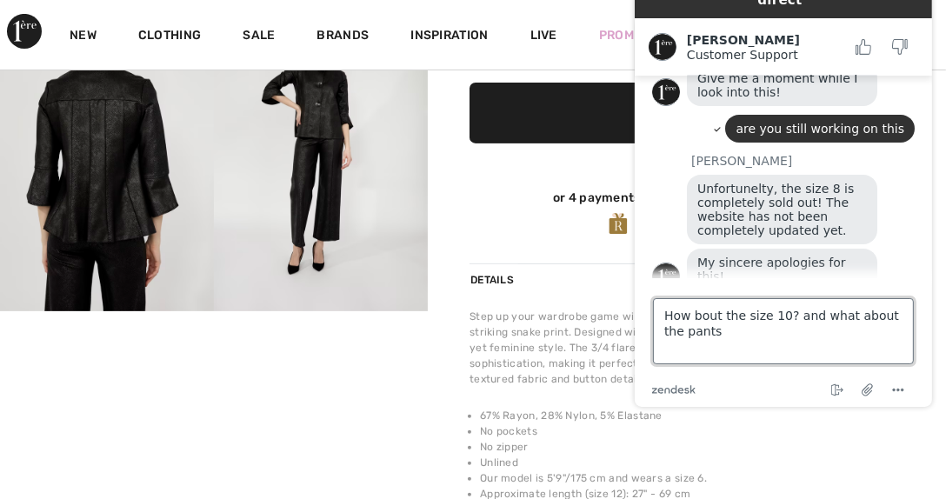
type textarea "How bout the size 10? and what about the pants?"
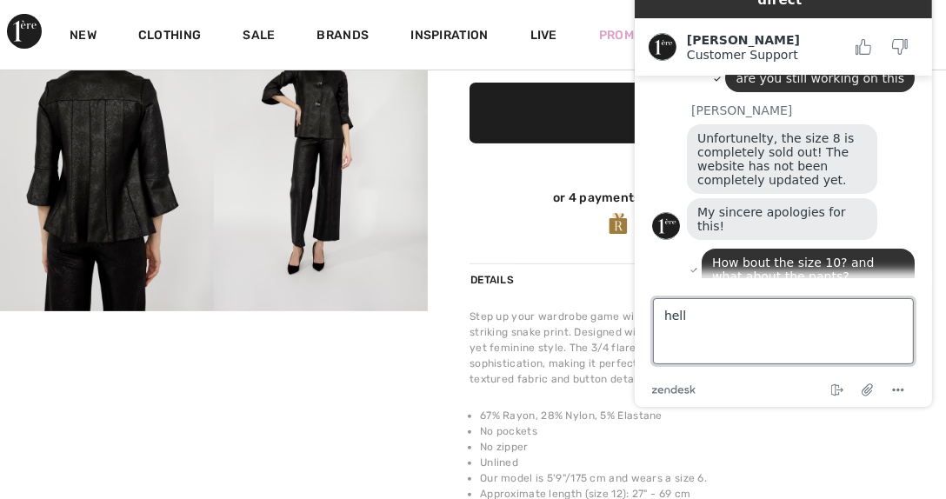
type textarea "hello"
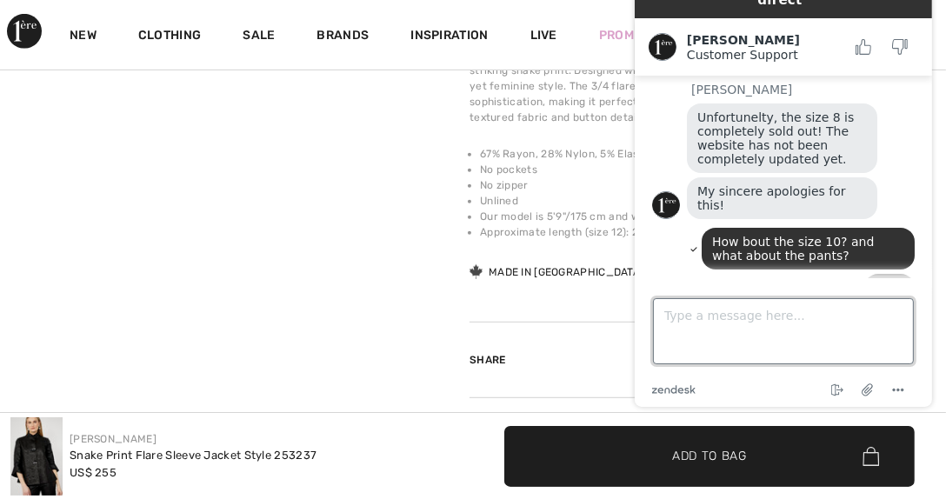
scroll to position [450, 0]
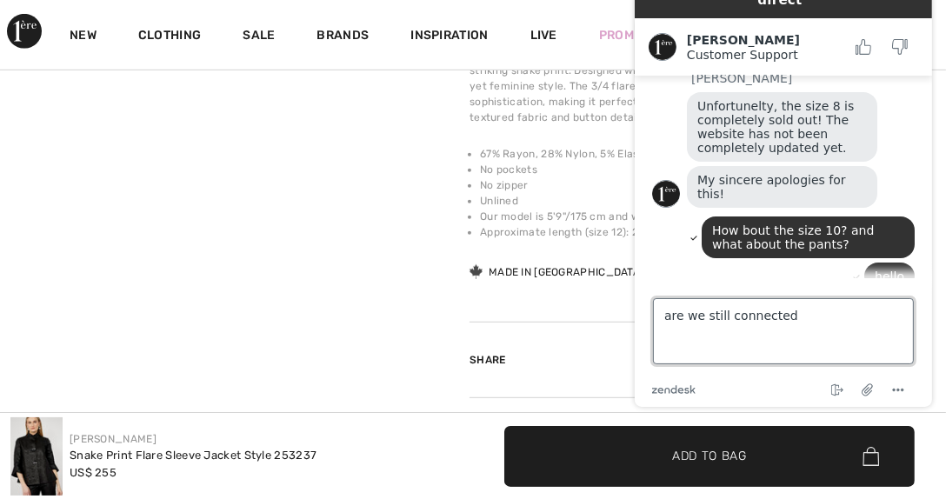
type textarea "are we still connected?"
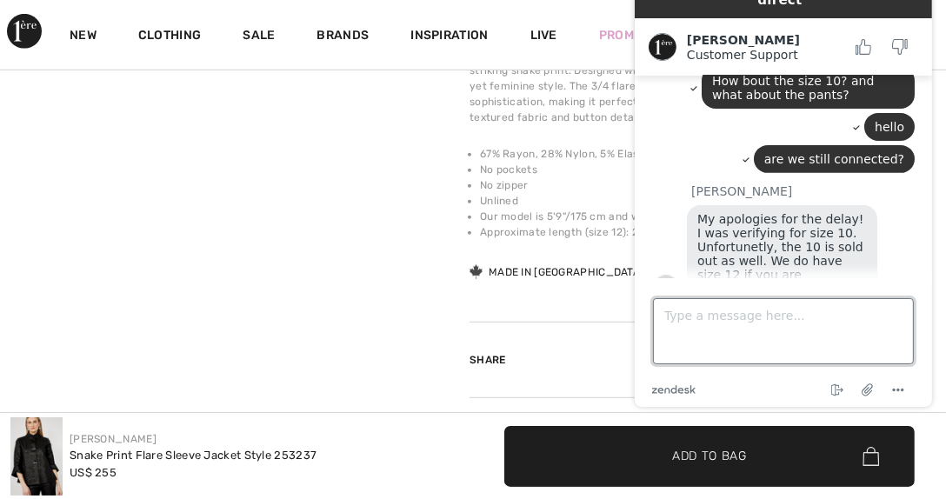
scroll to position [599, 0]
type textarea "that would be too big. where are the pants?"
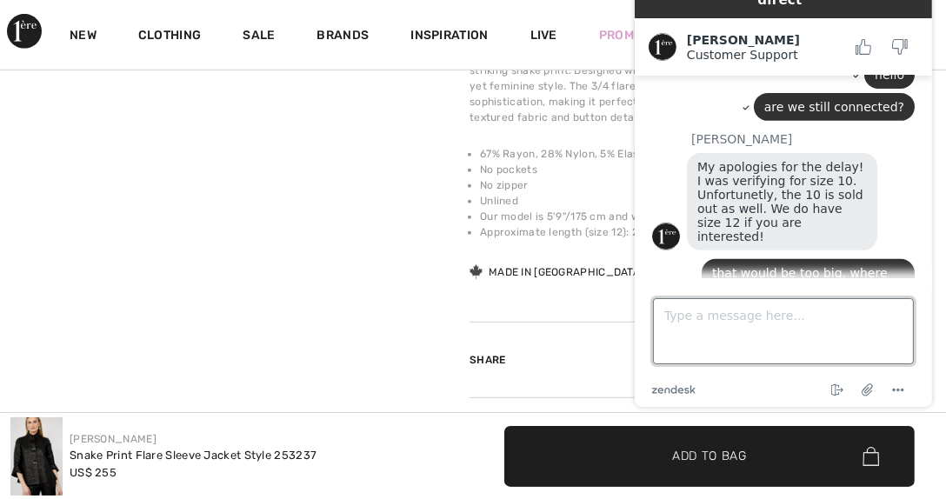
scroll to position [650, 0]
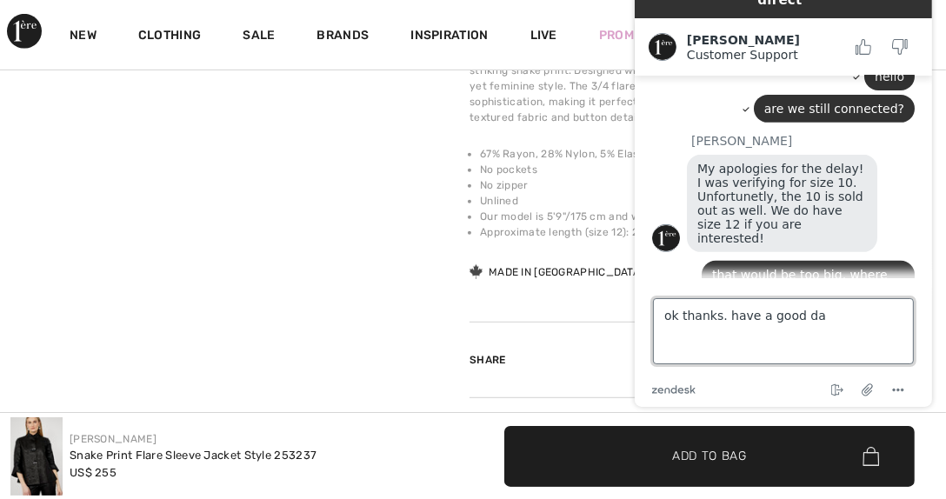
type textarea "ok thanks. have a good day"
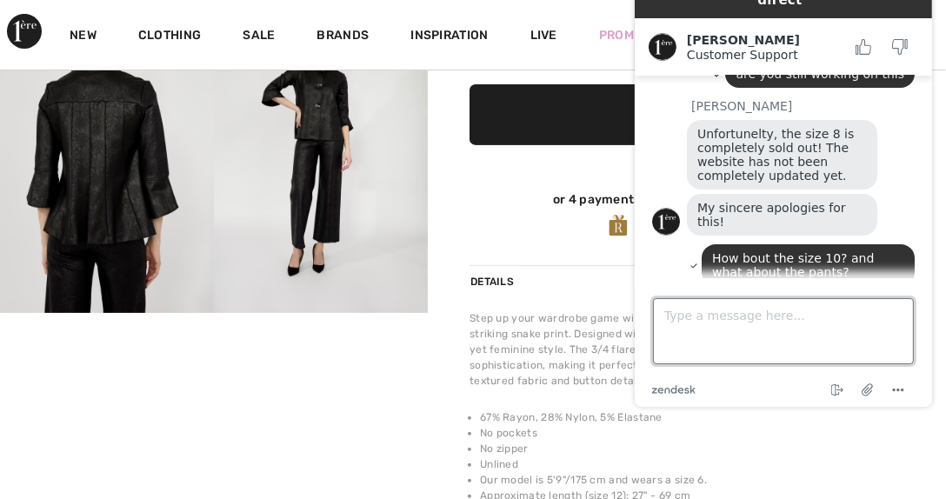
scroll to position [434, 0]
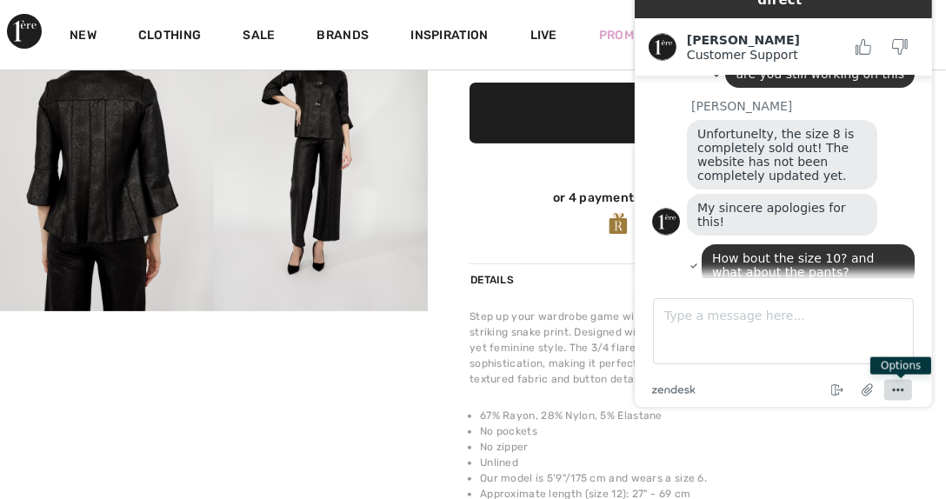
click at [885, 393] on button "Menu" at bounding box center [898, 391] width 28 height 21
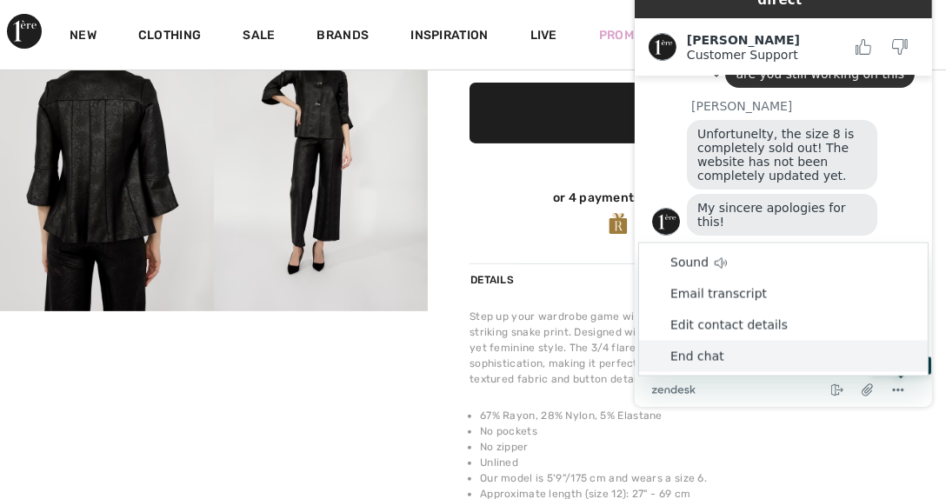
click at [709, 361] on li "End chat" at bounding box center [782, 357] width 289 height 31
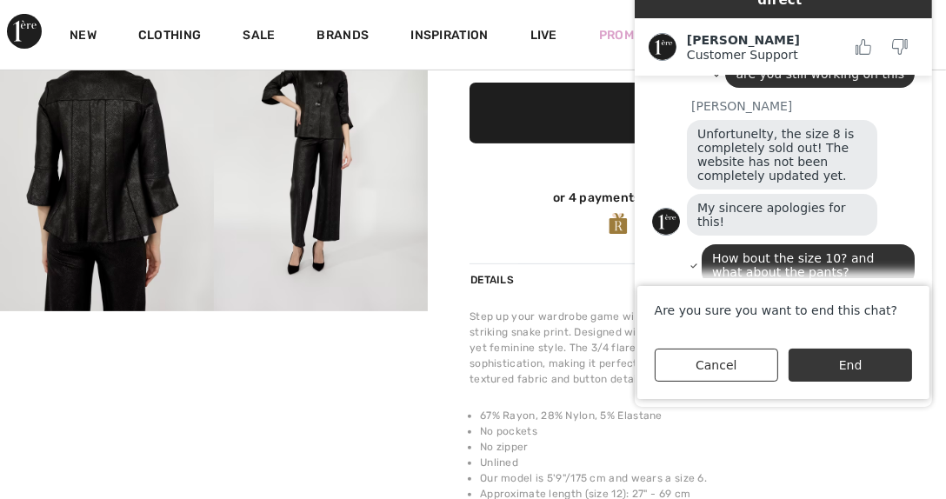
click at [829, 371] on button "End" at bounding box center [850, 366] width 124 height 33
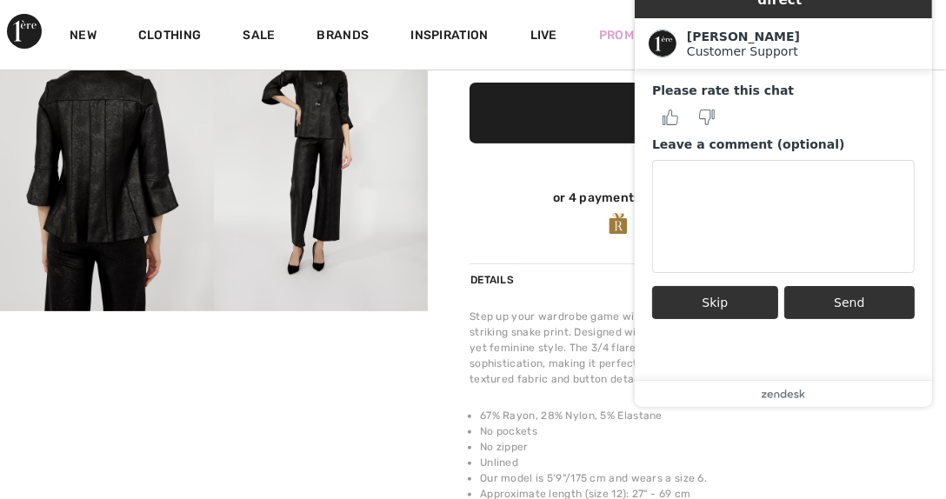
click at [711, 287] on button "Skip" at bounding box center [715, 303] width 126 height 33
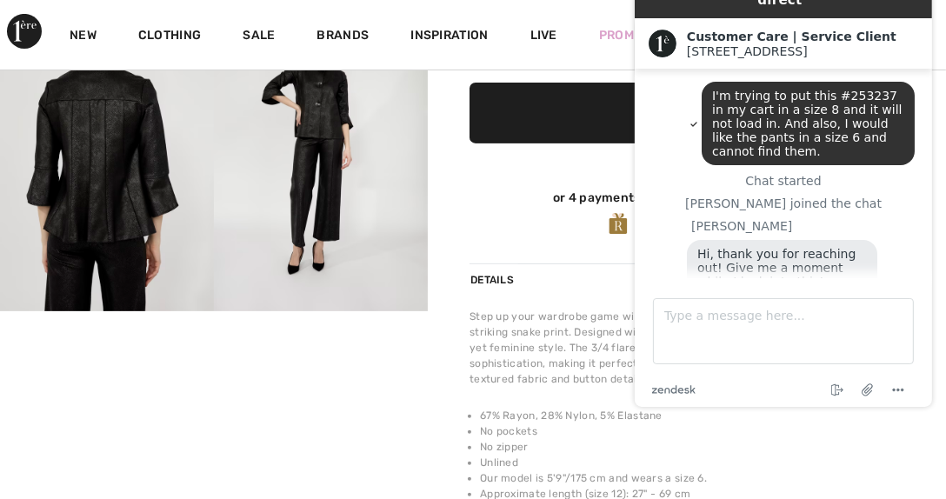
scroll to position [86, 0]
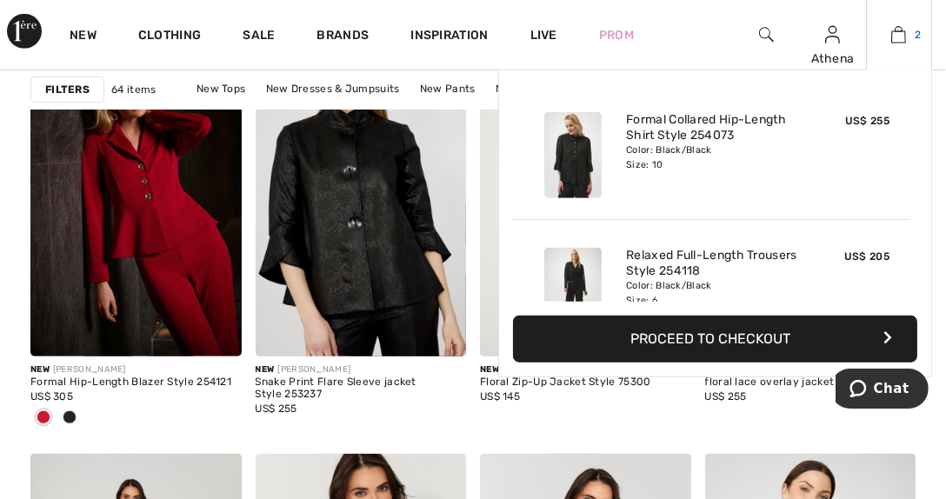
click at [901, 28] on img at bounding box center [899, 34] width 15 height 21
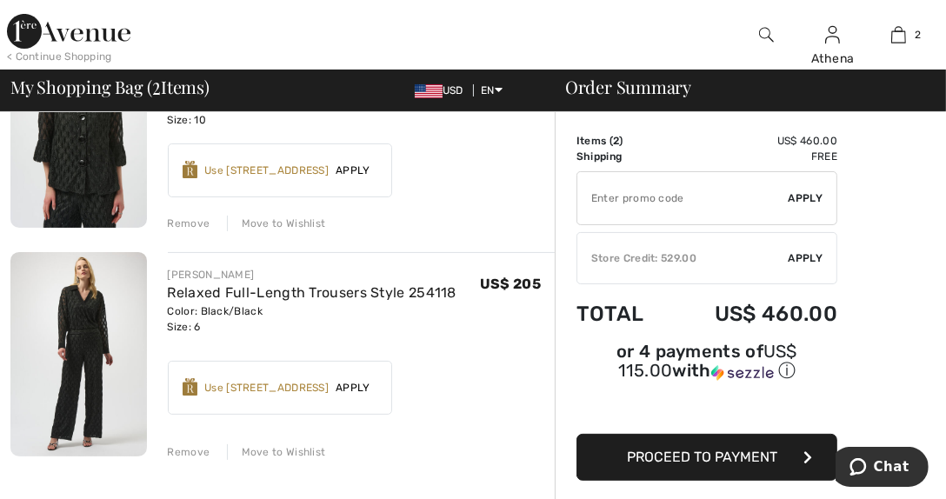
scroll to position [260, 0]
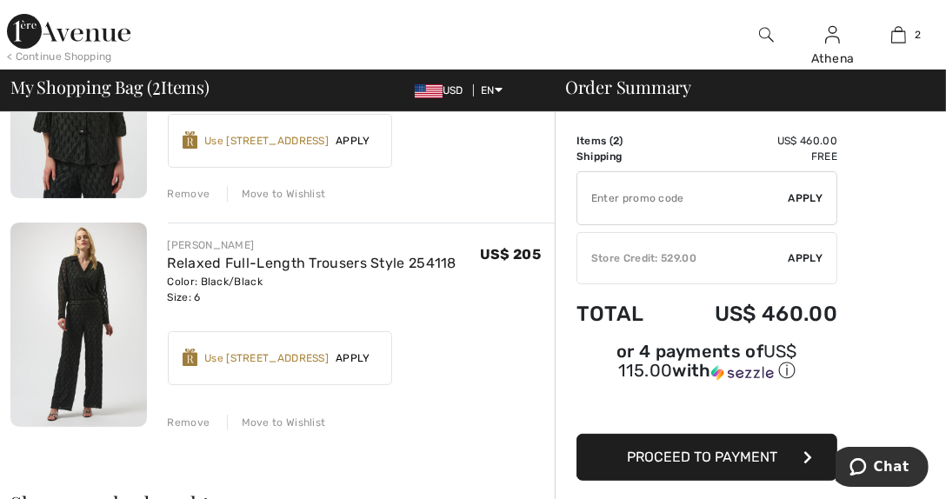
click at [799, 257] on span "Apply" at bounding box center [806, 259] width 35 height 16
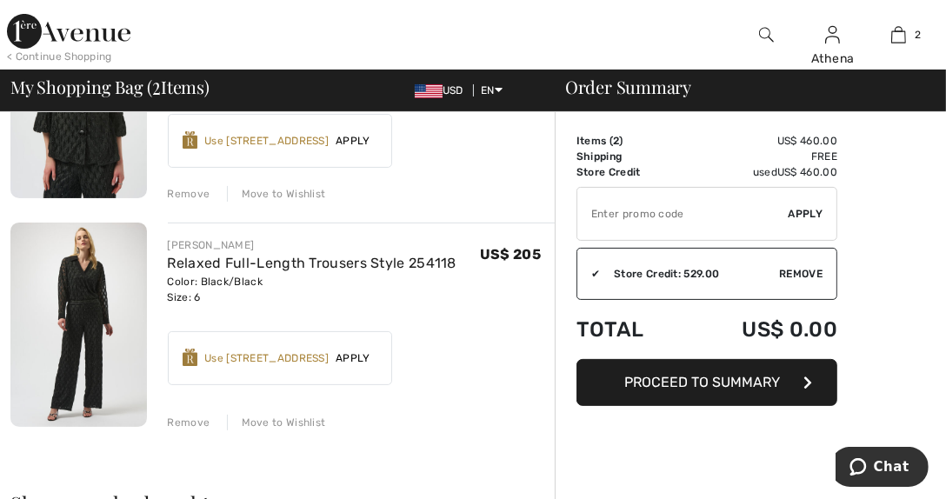
scroll to position [348, 0]
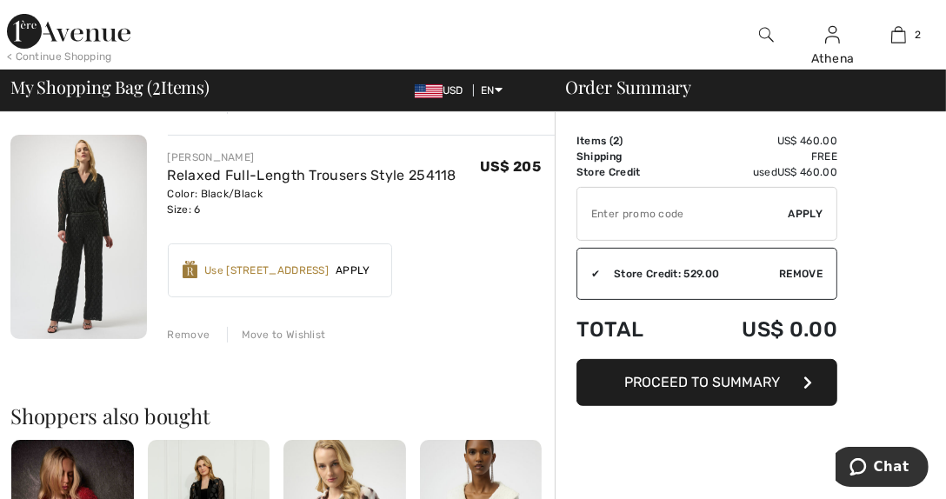
click at [710, 384] on span "Proceed to Summary" at bounding box center [703, 382] width 156 height 17
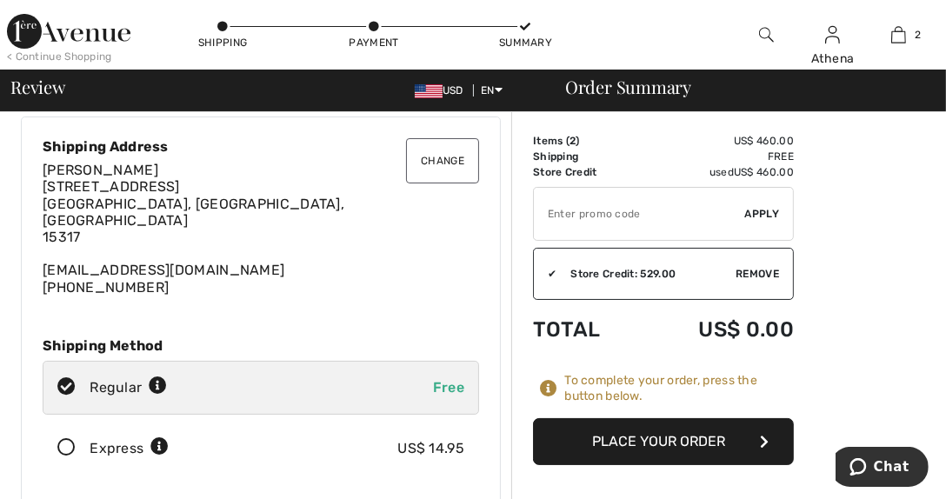
scroll to position [86, 0]
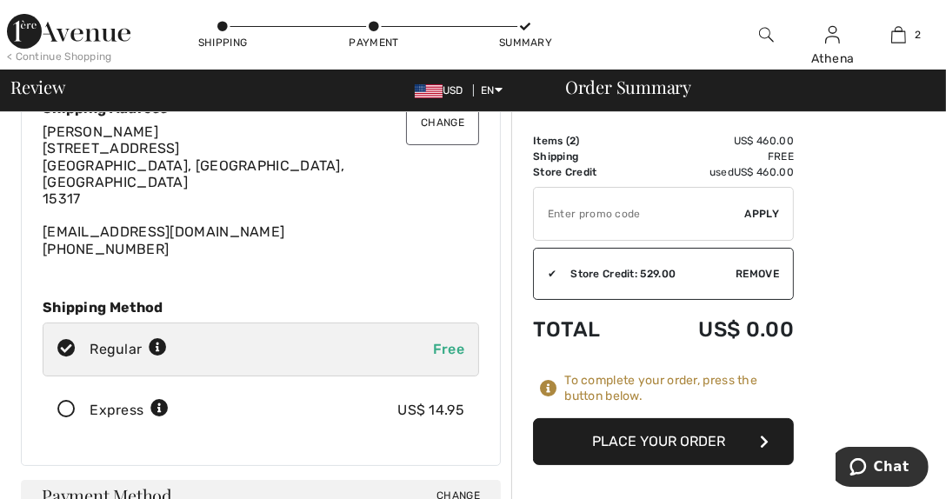
click at [636, 436] on button "Place Your Order" at bounding box center [663, 441] width 261 height 47
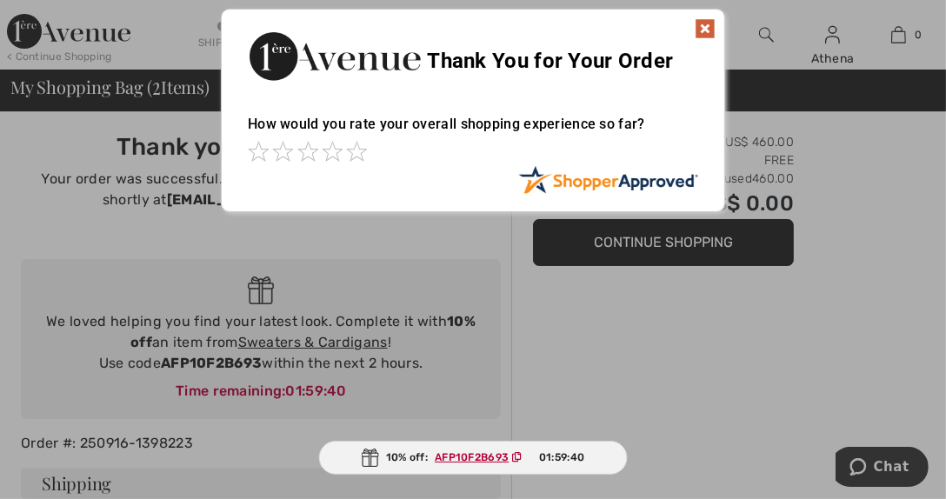
click at [709, 26] on img at bounding box center [705, 28] width 21 height 21
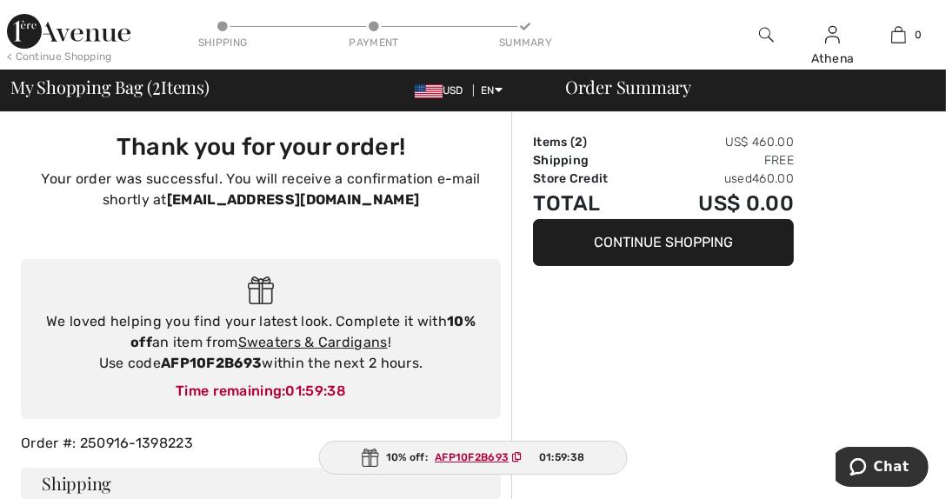
click at [112, 36] on img at bounding box center [69, 31] width 124 height 35
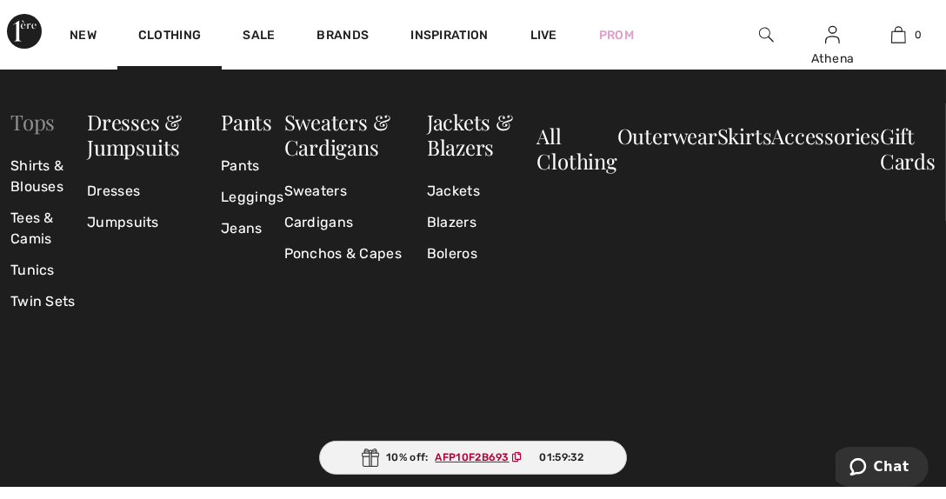
click at [38, 120] on link "Tops" at bounding box center [32, 122] width 44 height 28
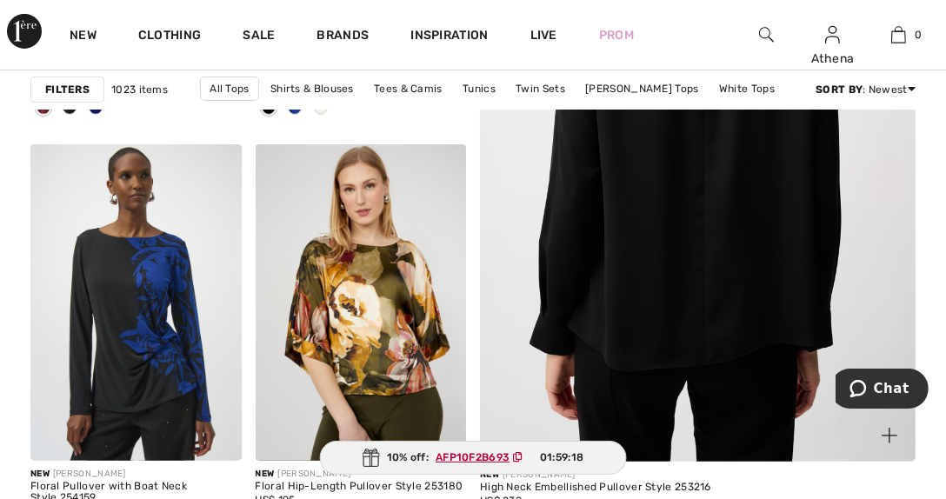
scroll to position [434, 0]
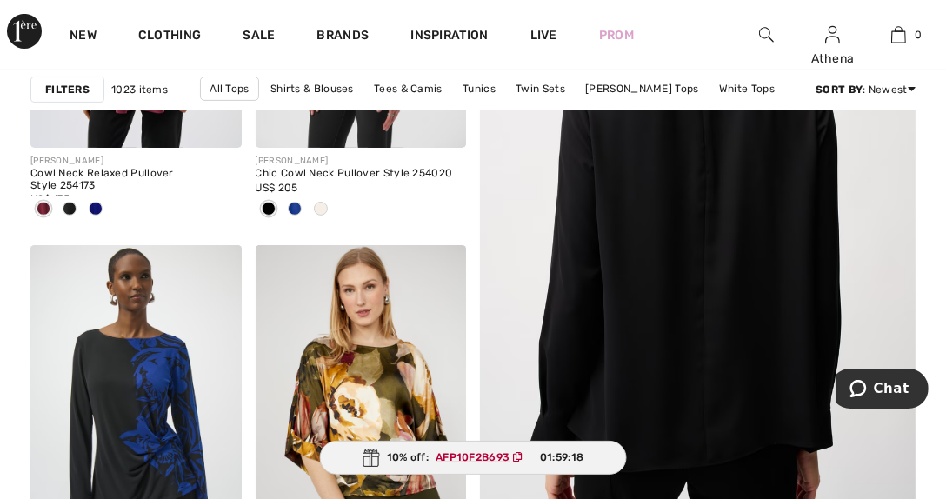
click at [698, 267] on img at bounding box center [698, 223] width 523 height 785
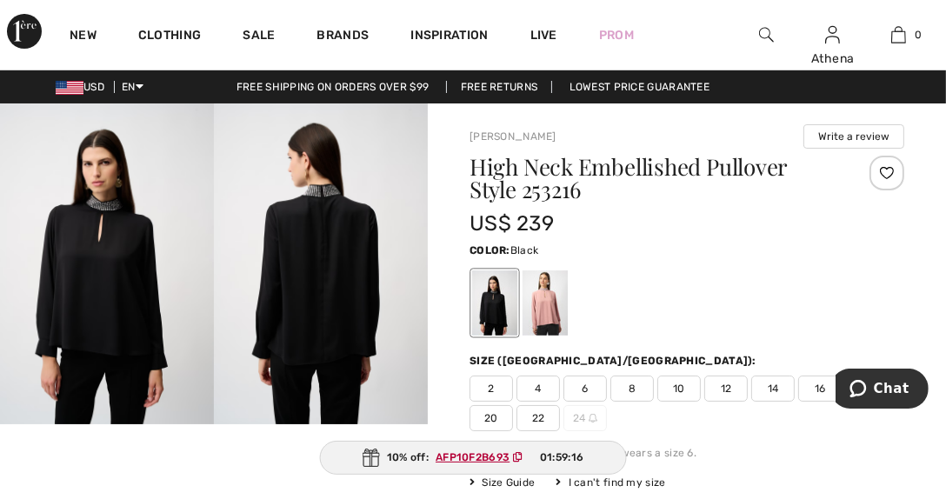
click at [109, 303] on img at bounding box center [107, 264] width 214 height 321
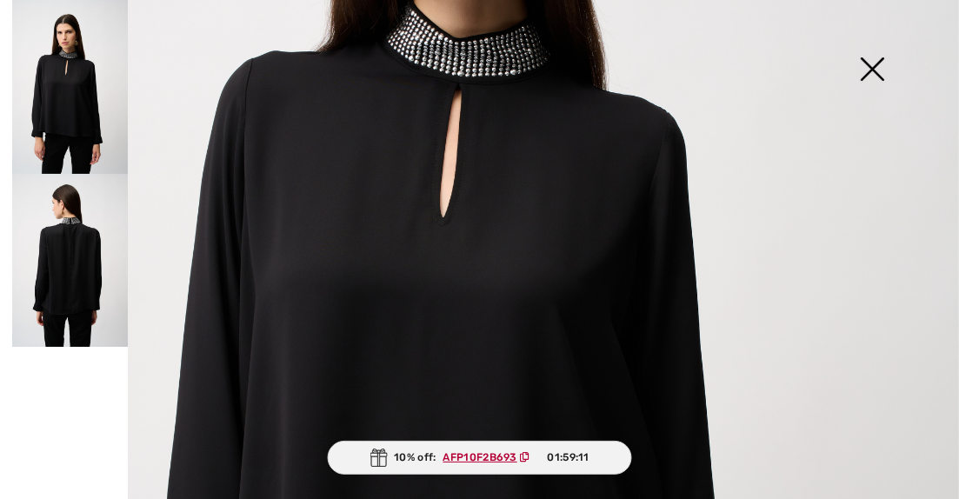
scroll to position [260, 0]
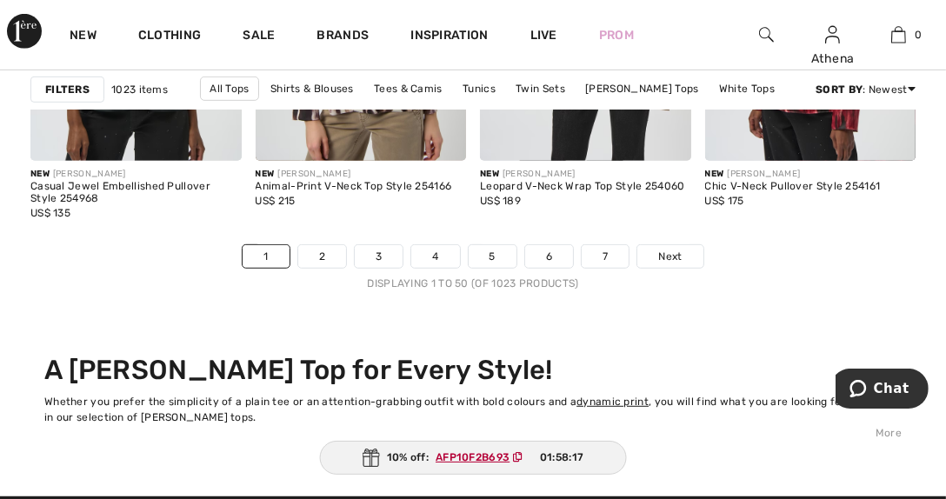
scroll to position [6349, 0]
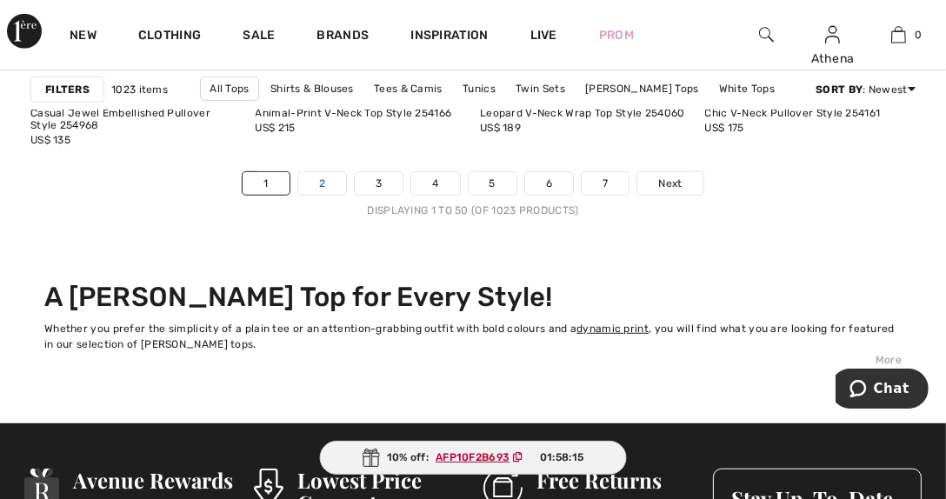
click at [325, 185] on link "2" at bounding box center [322, 183] width 48 height 23
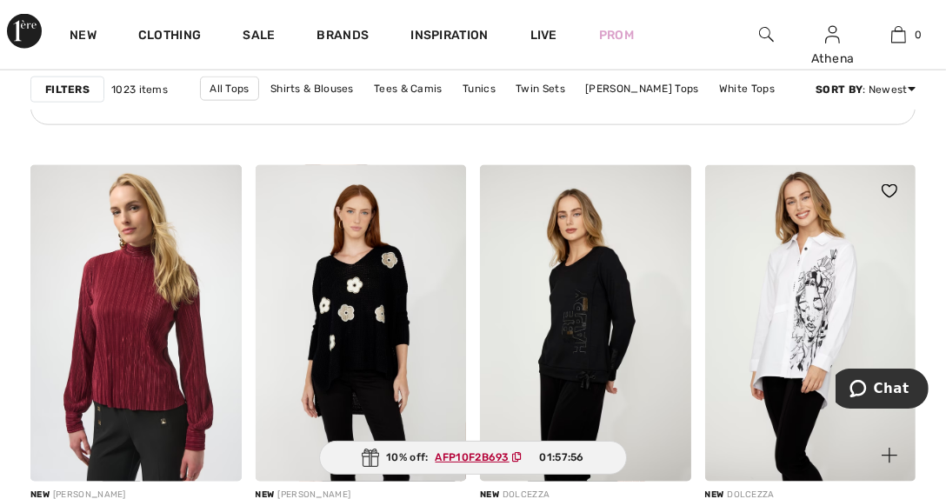
scroll to position [2000, 0]
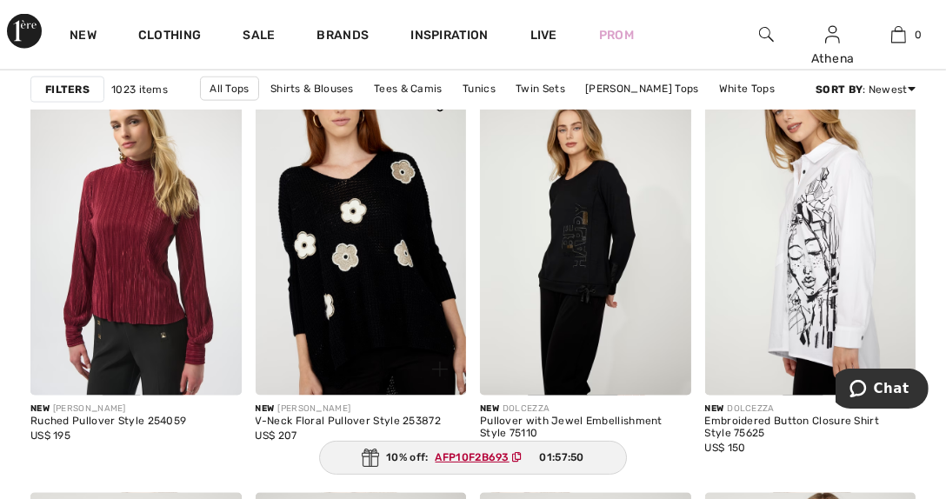
click at [357, 267] on img at bounding box center [361, 237] width 211 height 317
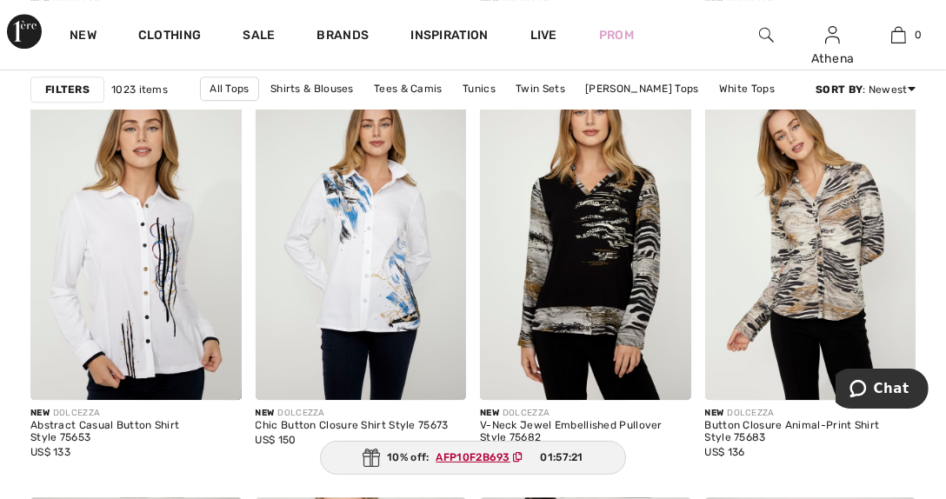
scroll to position [4261, 0]
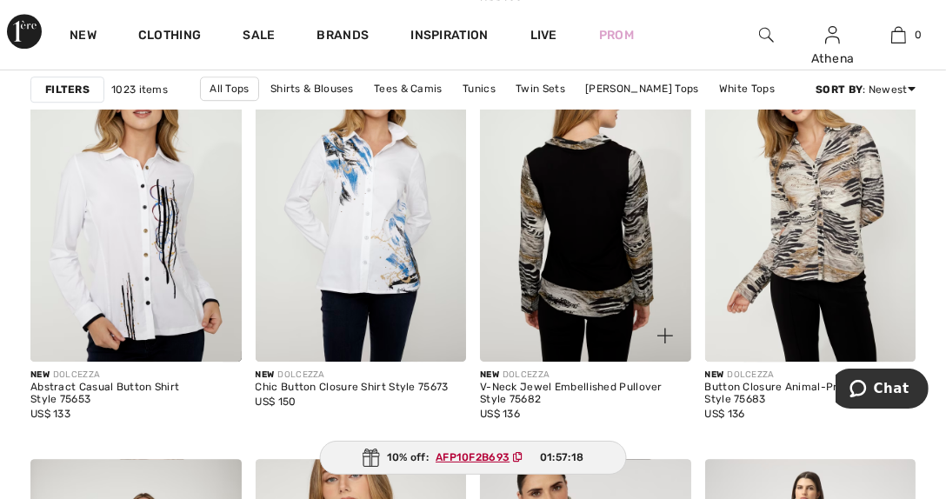
click at [584, 247] on img at bounding box center [585, 203] width 211 height 317
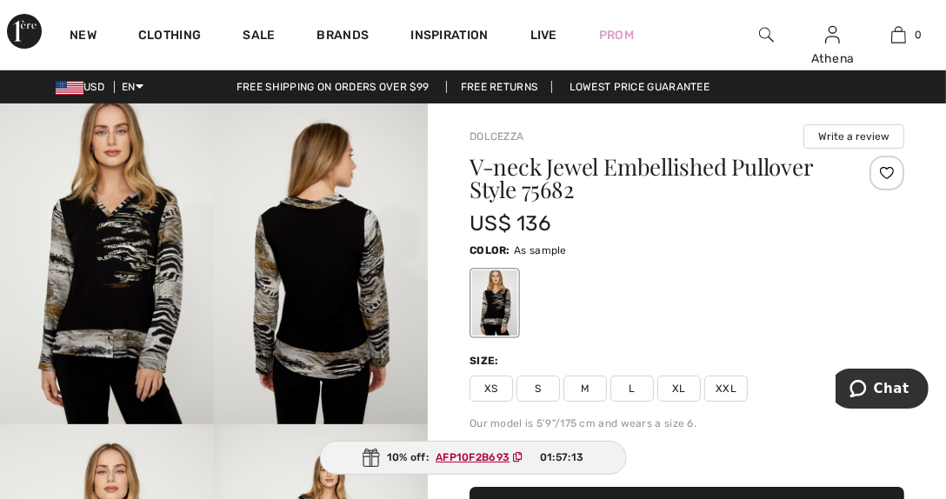
click at [721, 386] on span "XXL" at bounding box center [726, 389] width 43 height 26
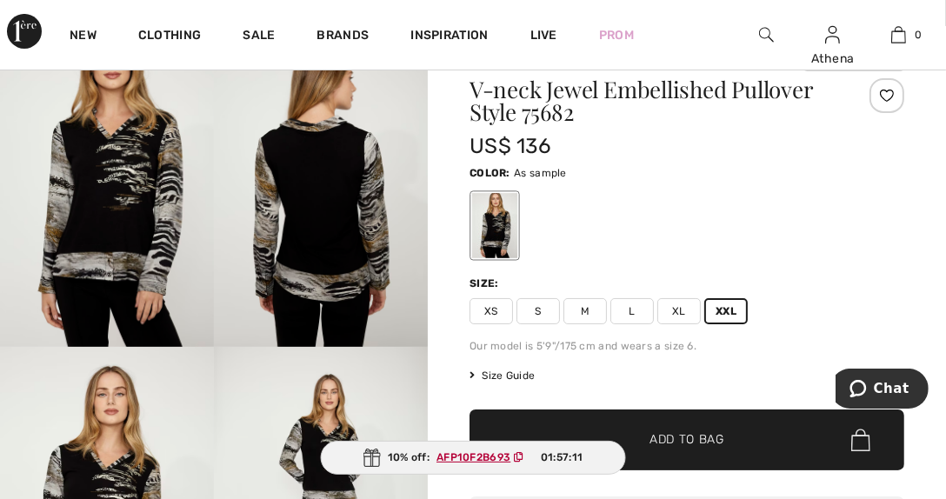
scroll to position [174, 0]
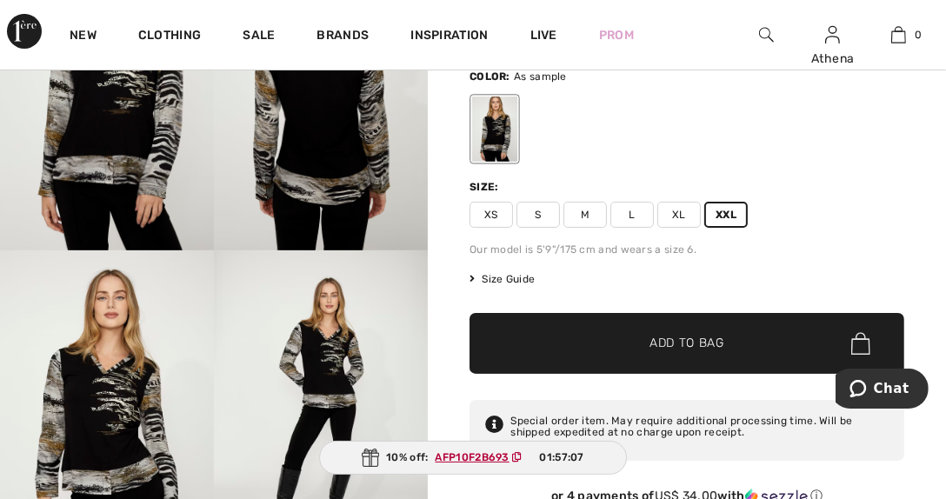
click at [682, 344] on span "Add to Bag" at bounding box center [687, 344] width 75 height 18
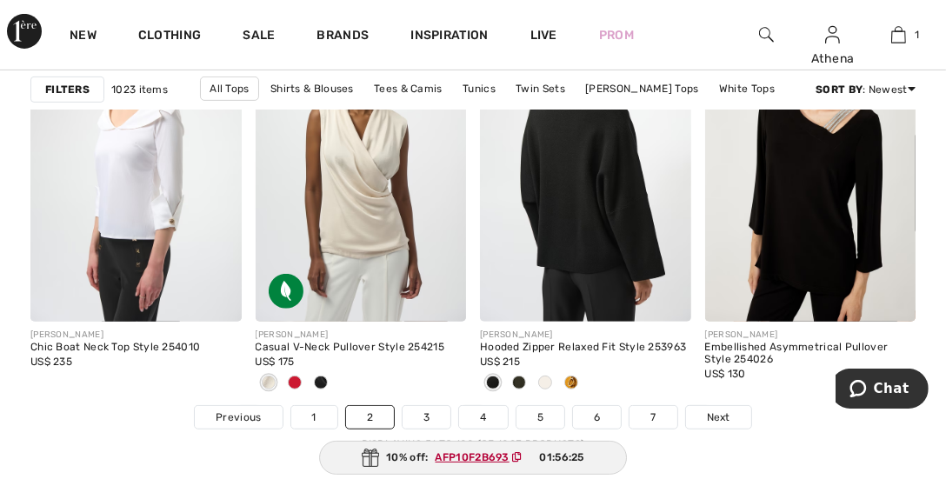
scroll to position [6175, 0]
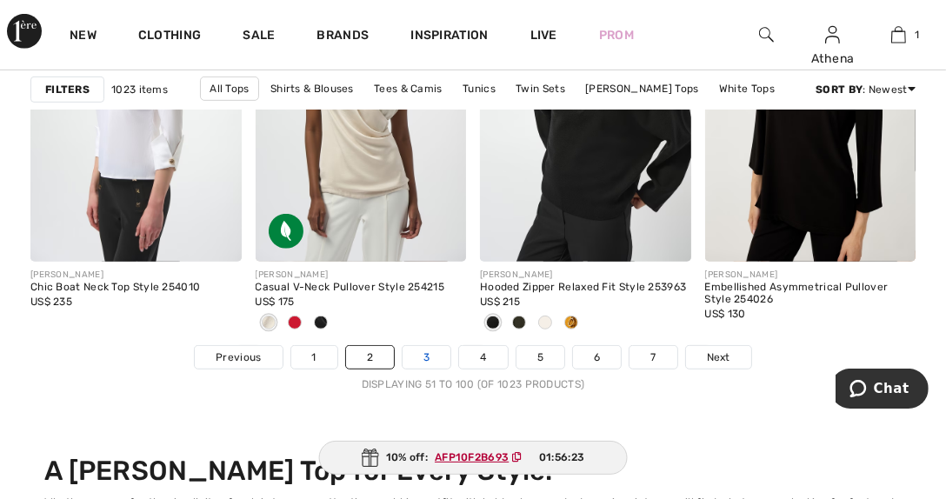
click at [418, 360] on link "3" at bounding box center [427, 357] width 48 height 23
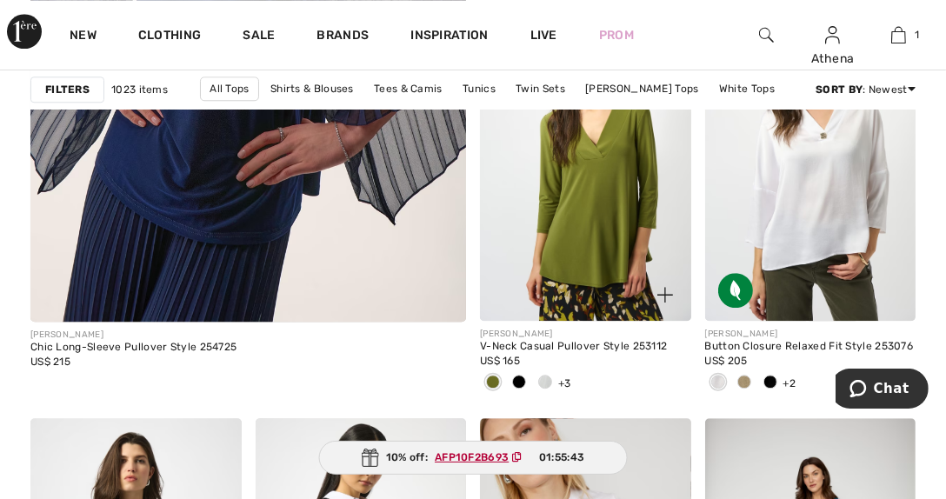
scroll to position [3739, 0]
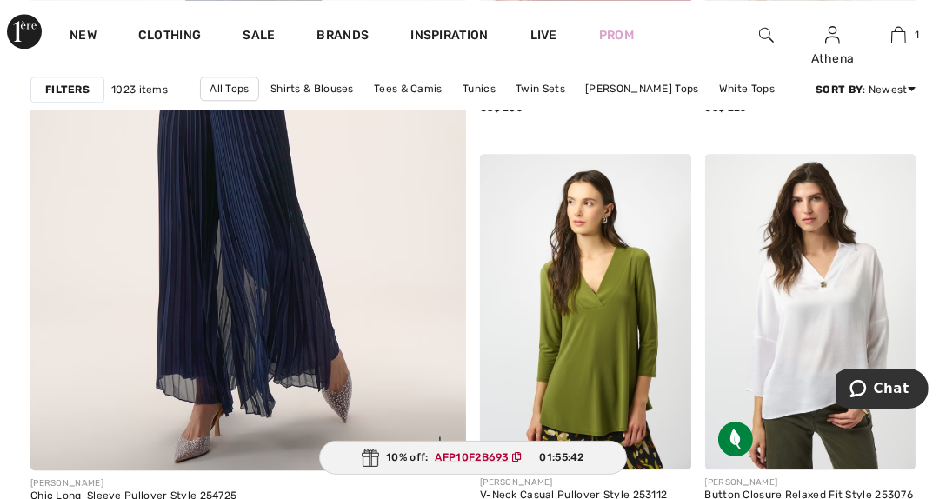
click at [194, 275] on img at bounding box center [248, 132] width 523 height 785
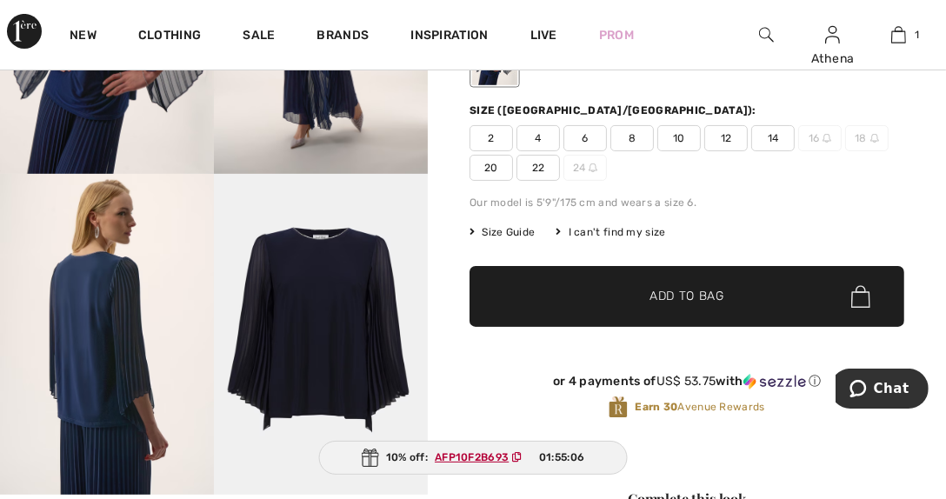
scroll to position [174, 0]
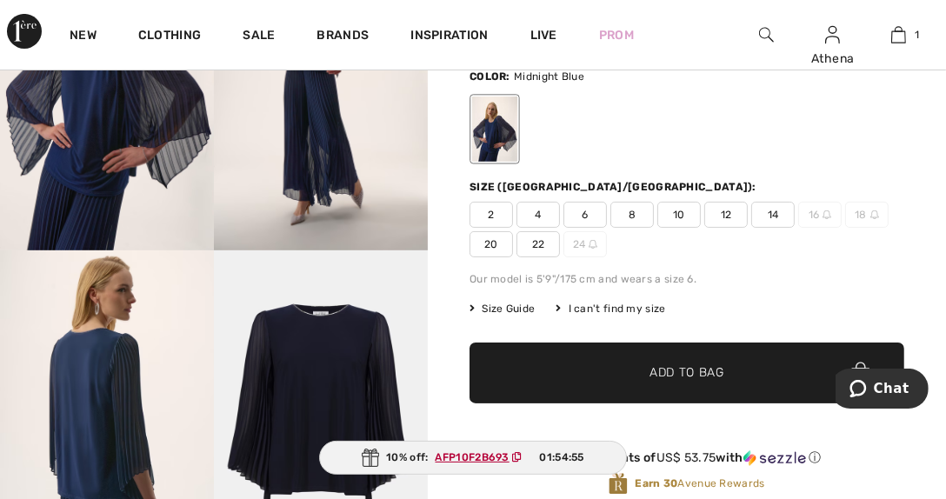
click at [498, 306] on span "Size Guide" at bounding box center [502, 309] width 65 height 16
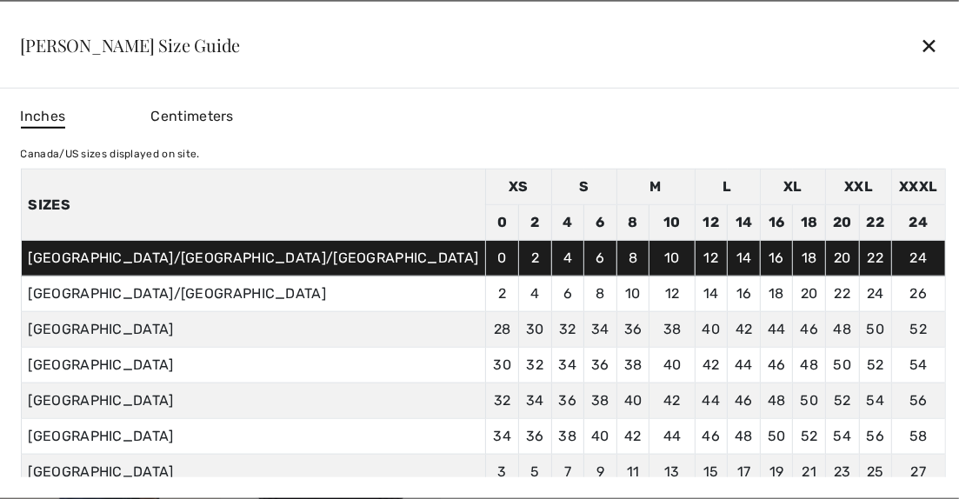
click at [920, 47] on div "✕" at bounding box center [929, 45] width 18 height 37
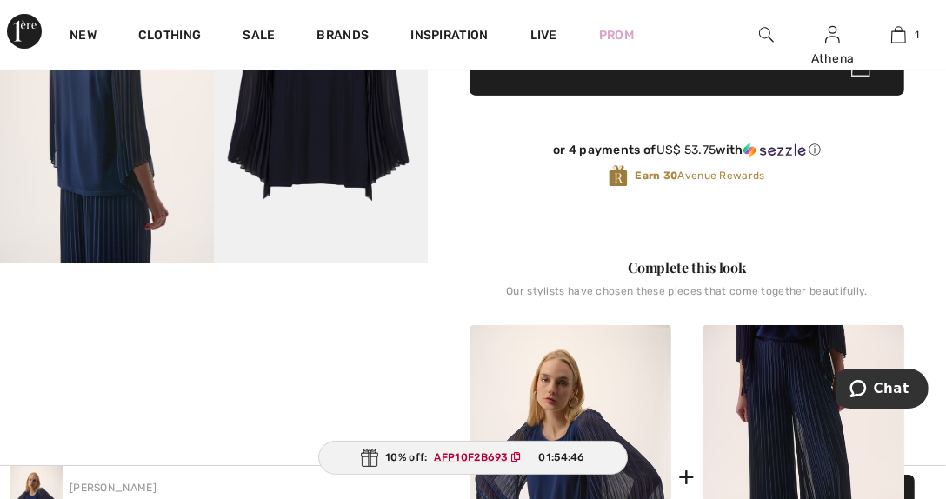
scroll to position [522, 0]
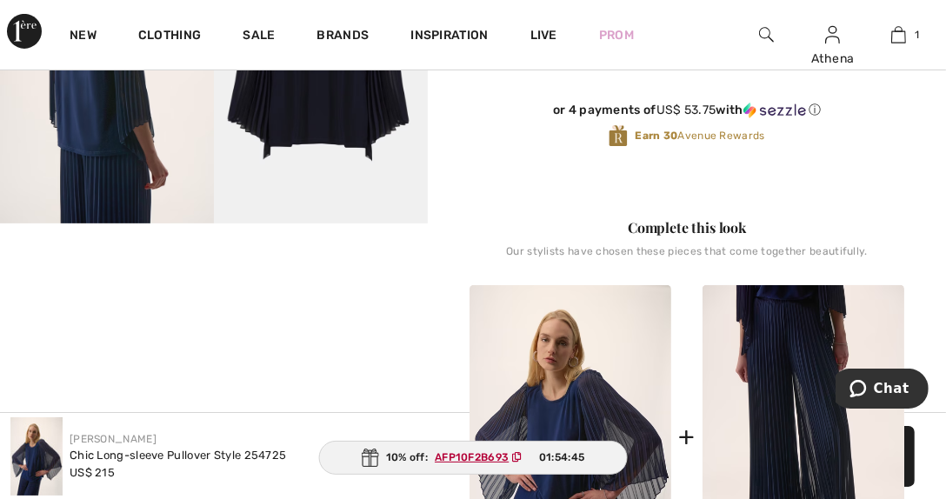
click at [89, 331] on video "Your browser does not support the video tag." at bounding box center [107, 277] width 214 height 107
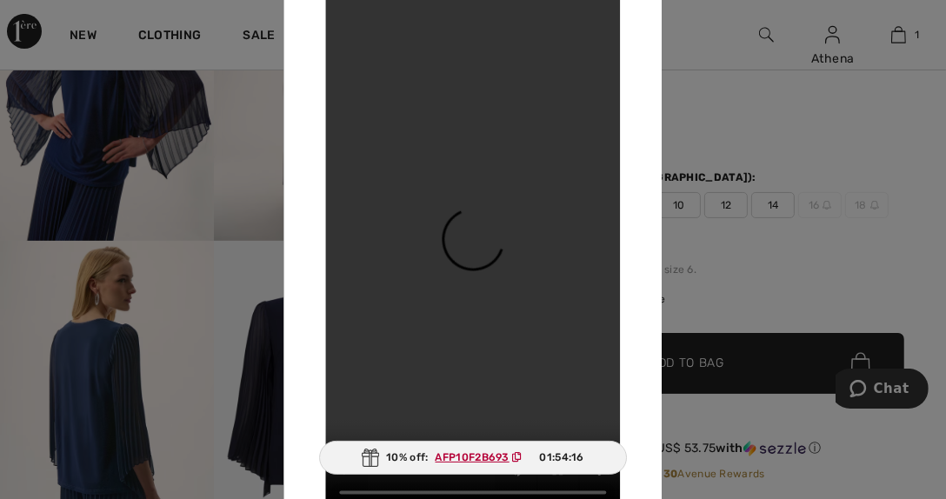
scroll to position [86, 0]
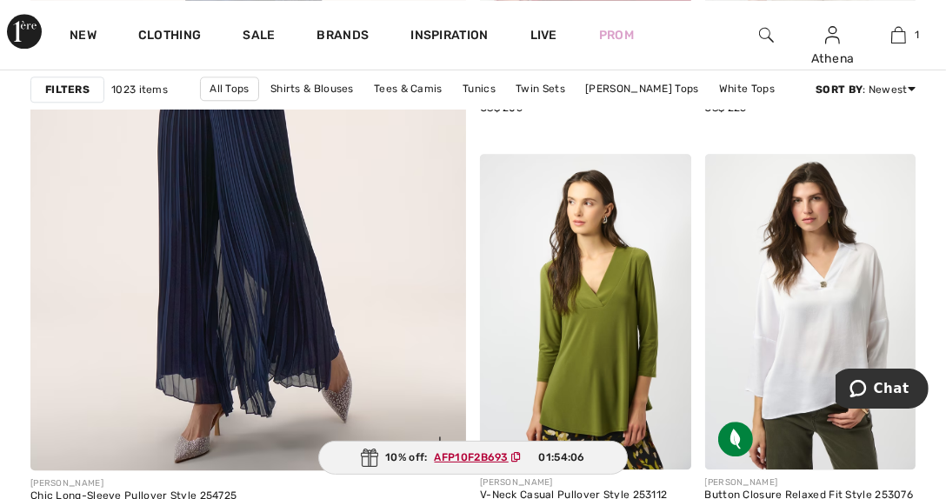
click at [180, 188] on img at bounding box center [248, 132] width 523 height 785
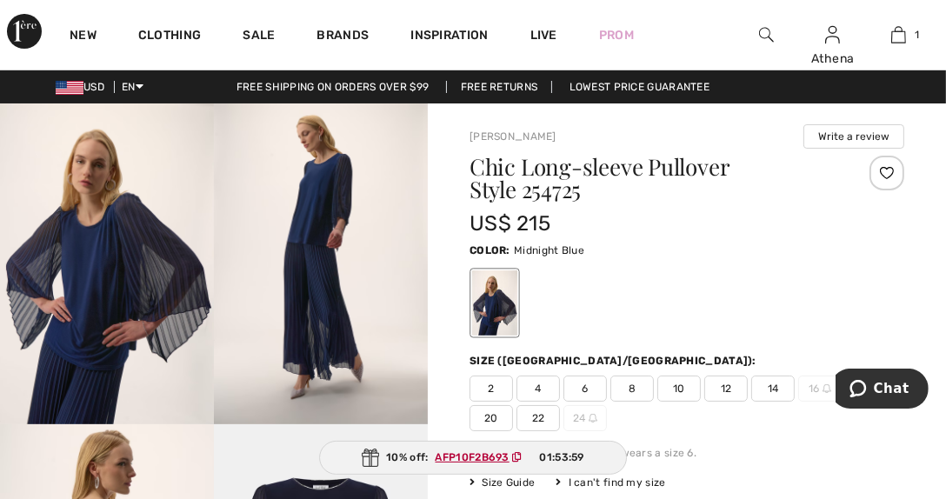
click at [491, 418] on span "20" at bounding box center [491, 418] width 43 height 26
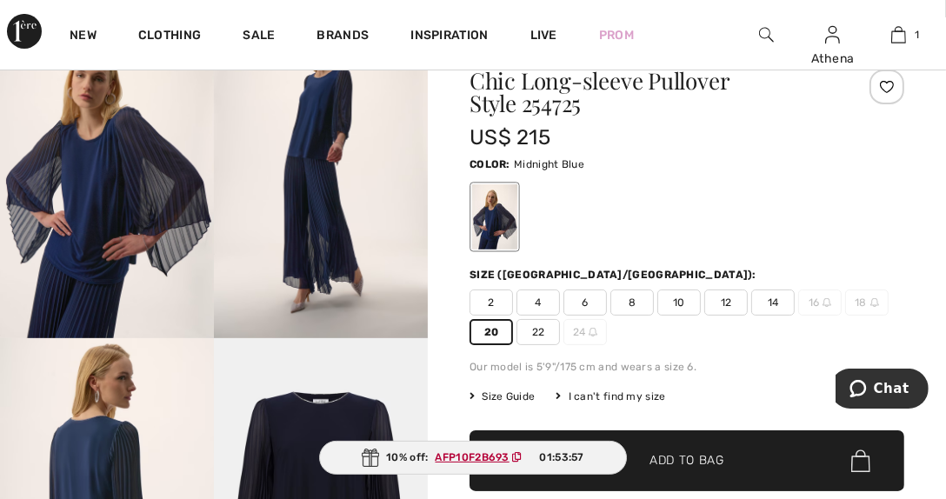
scroll to position [174, 0]
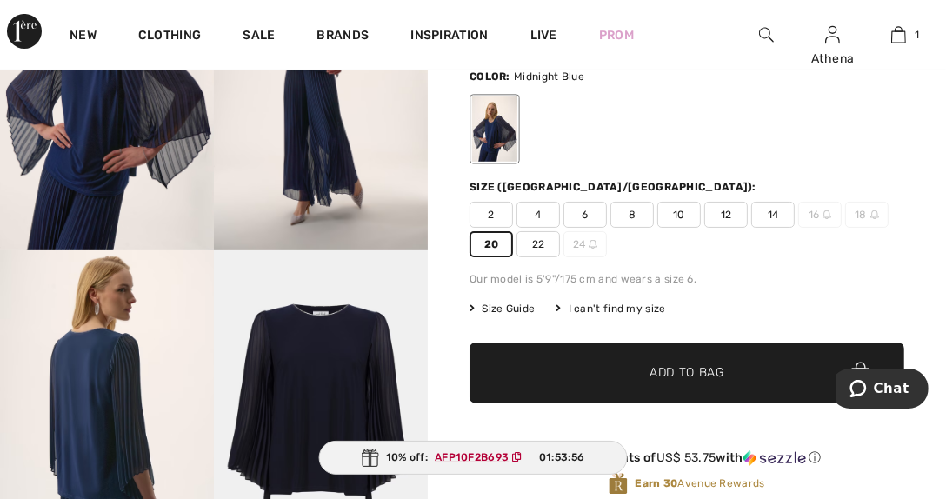
click at [665, 365] on span "Add to Bag" at bounding box center [687, 373] width 75 height 18
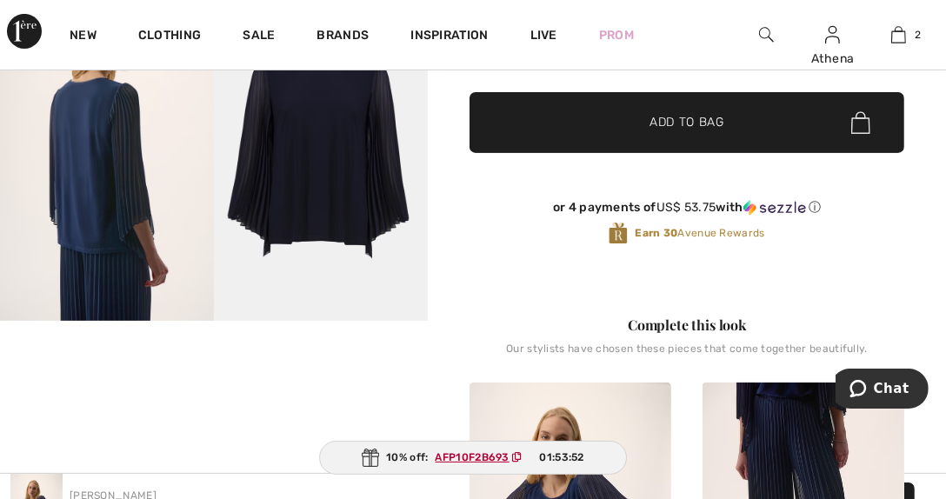
scroll to position [522, 0]
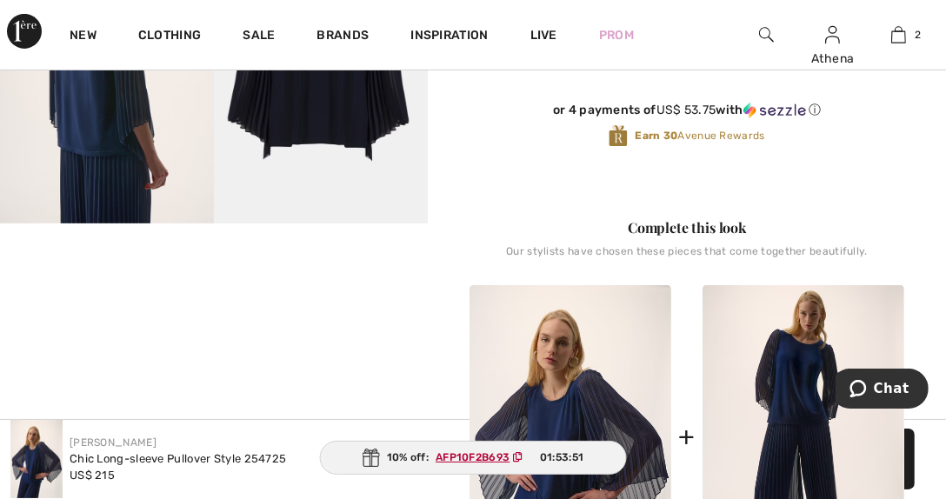
click at [792, 382] on img at bounding box center [804, 436] width 202 height 303
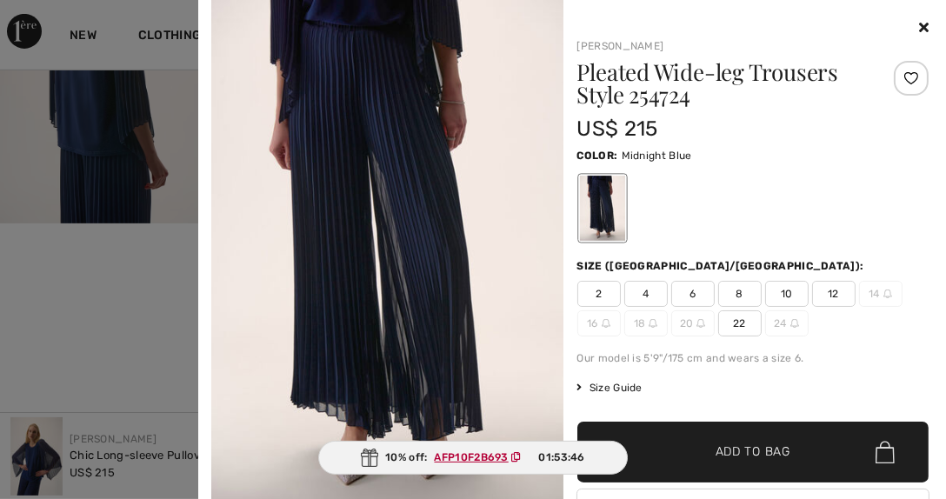
click at [782, 398] on div at bounding box center [473, 249] width 946 height 499
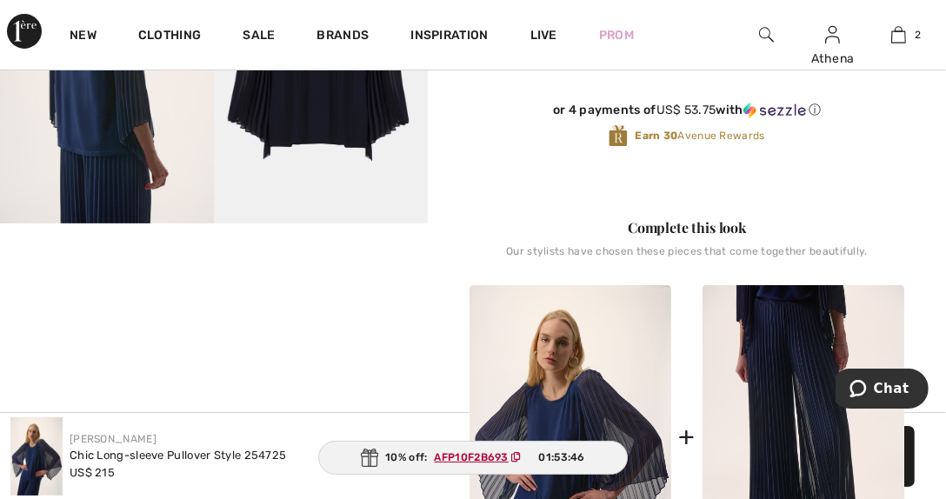
scroll to position [612, 0]
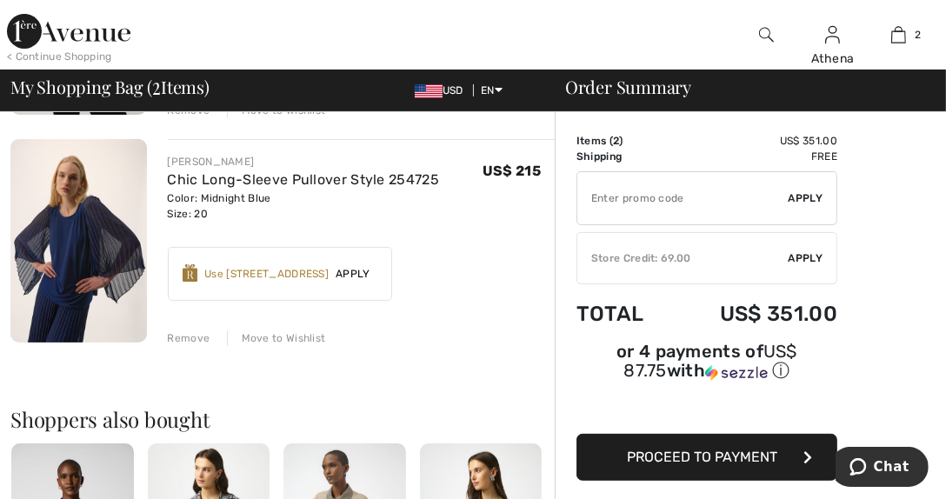
scroll to position [174, 0]
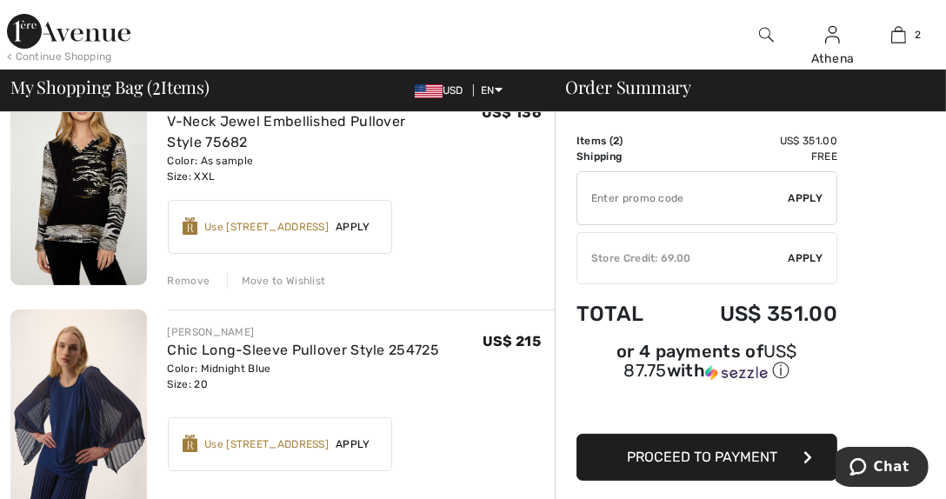
click at [57, 398] on img at bounding box center [78, 412] width 137 height 204
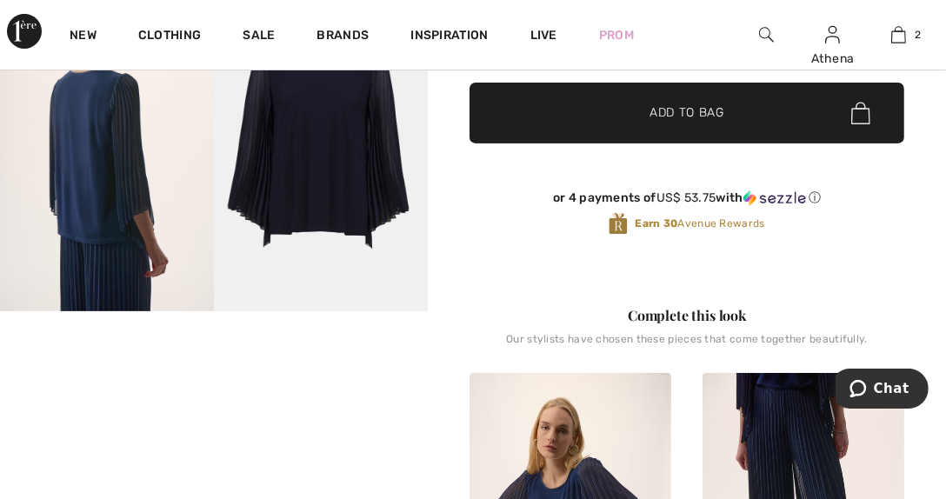
scroll to position [696, 0]
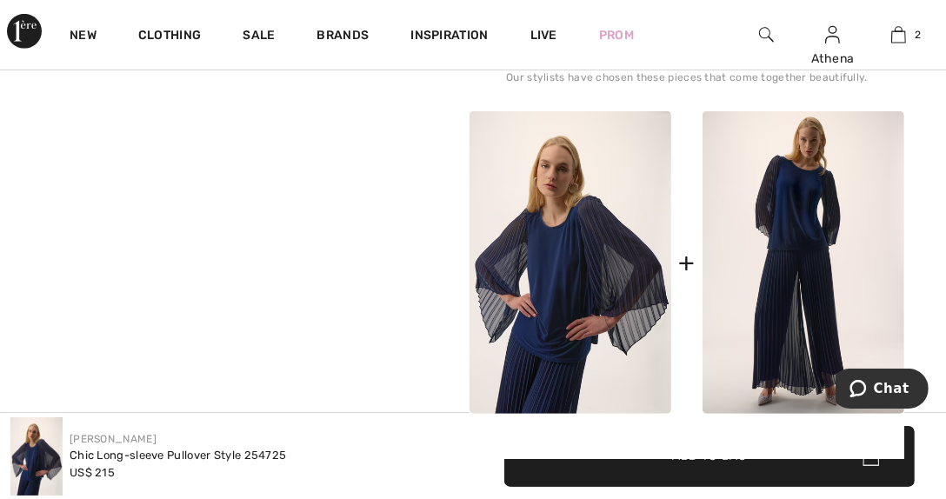
click at [793, 271] on img at bounding box center [804, 262] width 202 height 303
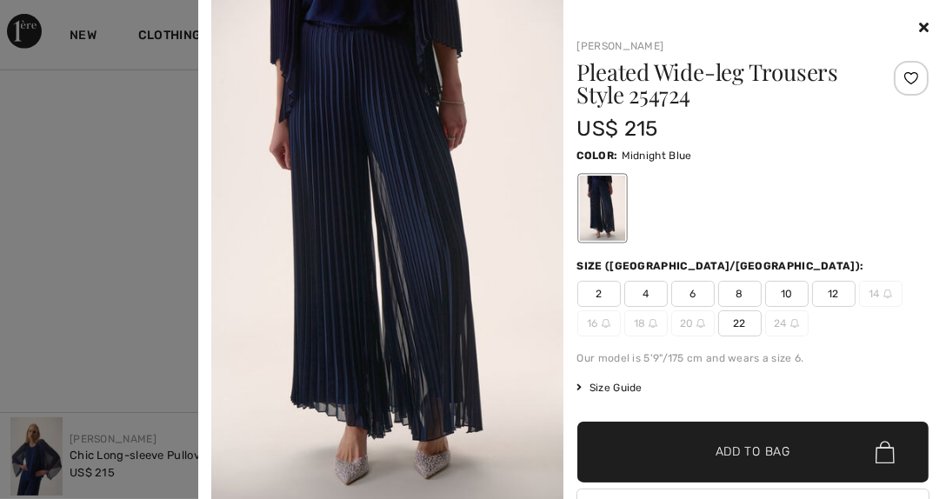
click at [731, 444] on span "Add to Bag" at bounding box center [753, 453] width 75 height 18
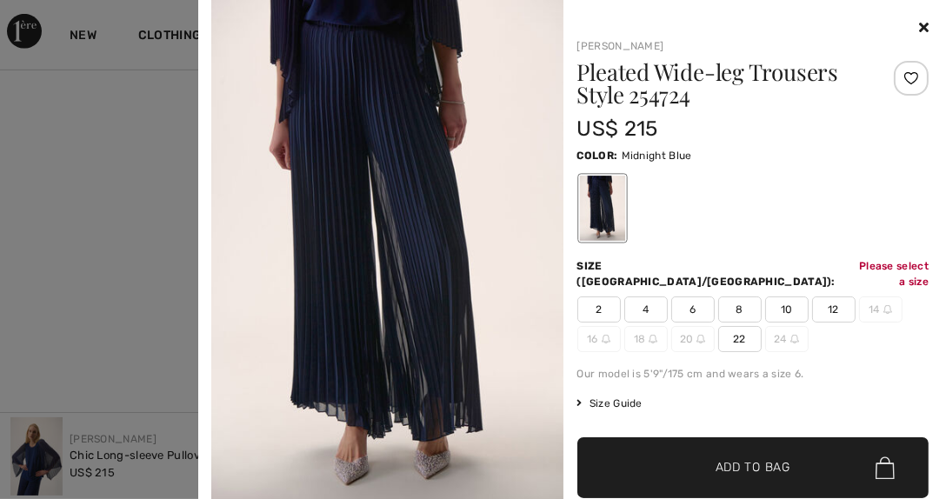
click at [727, 326] on span "22" at bounding box center [739, 339] width 43 height 26
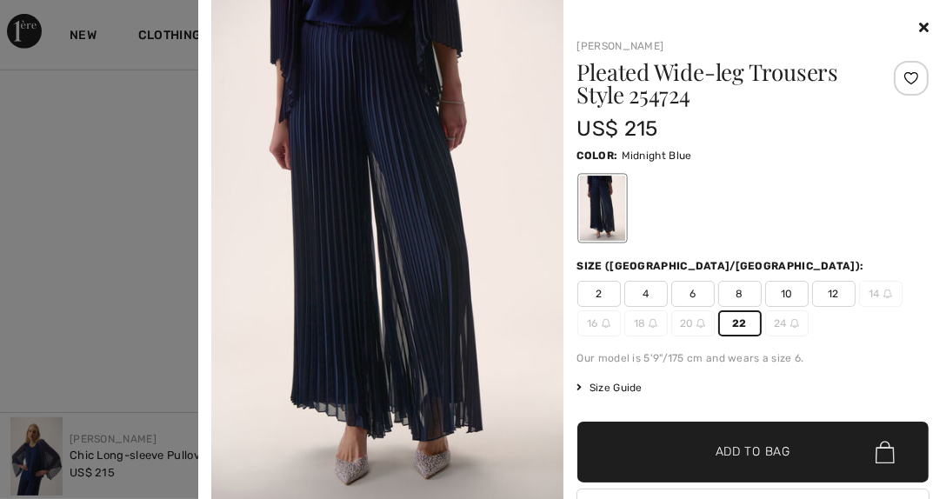
click at [745, 446] on span "Add to Bag" at bounding box center [753, 453] width 75 height 18
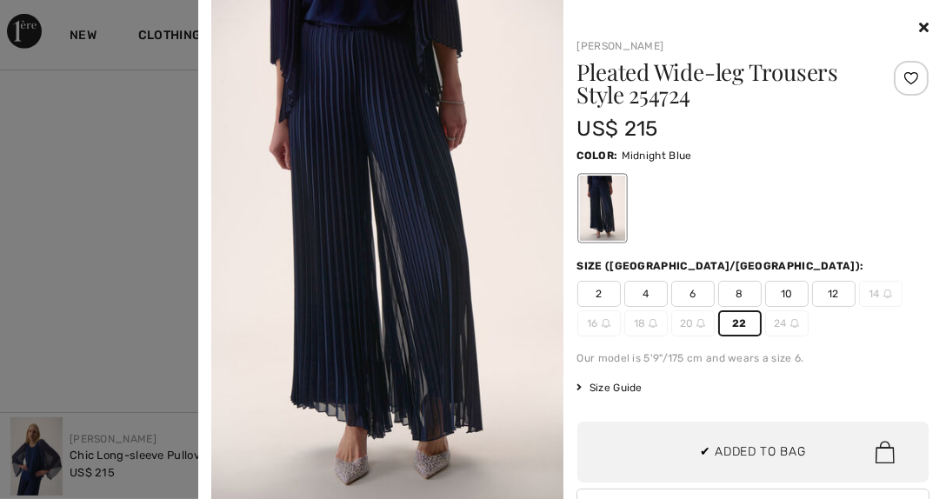
scroll to position [189, 0]
click at [919, 27] on icon at bounding box center [924, 27] width 10 height 14
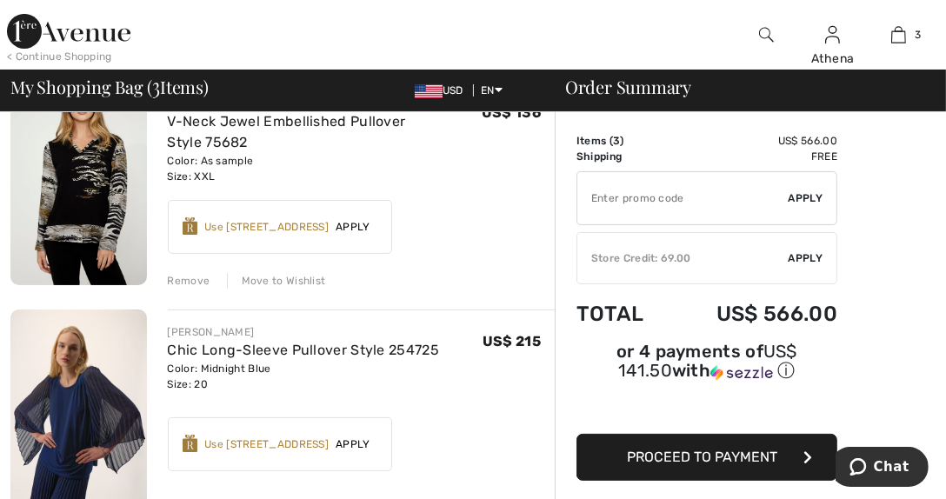
click at [74, 38] on img at bounding box center [69, 31] width 124 height 35
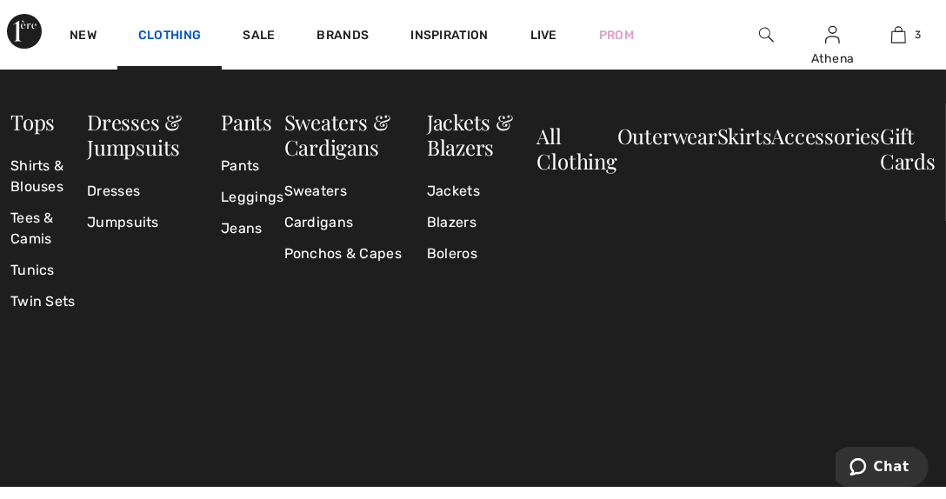
click at [190, 40] on link "Clothing" at bounding box center [169, 37] width 63 height 18
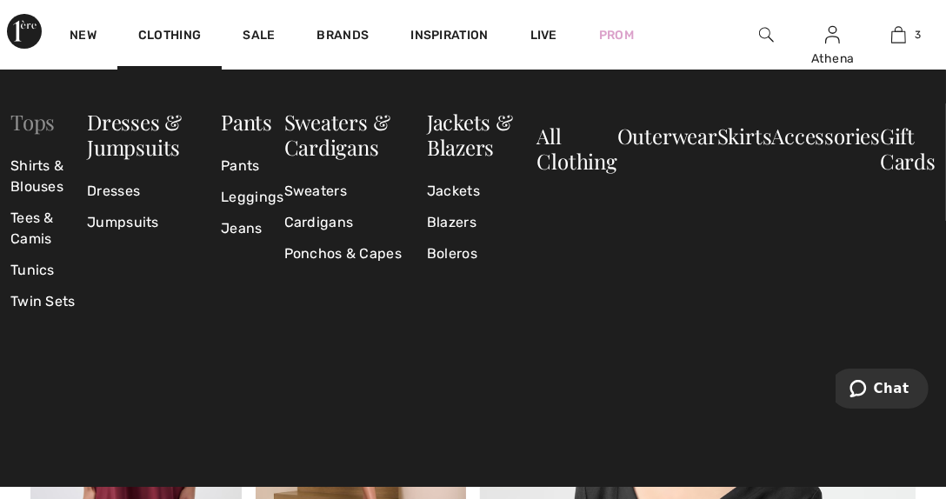
click at [30, 122] on link "Tops" at bounding box center [32, 122] width 44 height 28
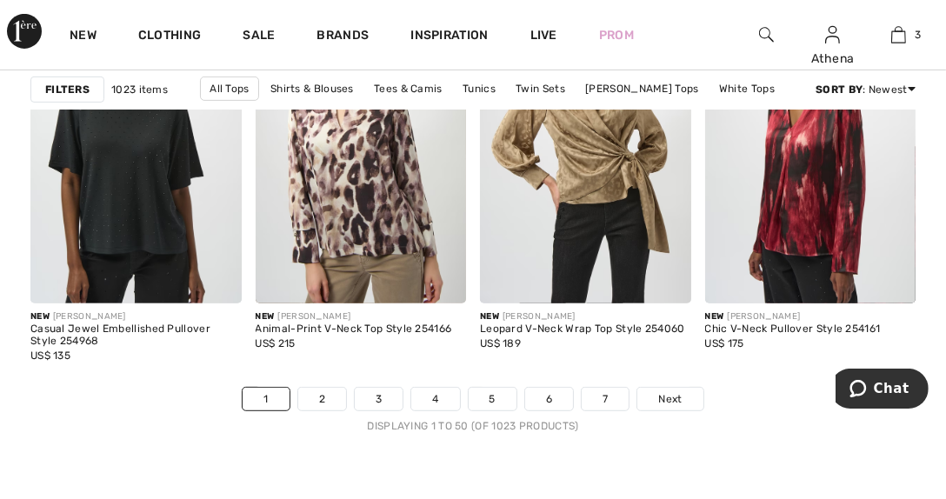
scroll to position [6349, 0]
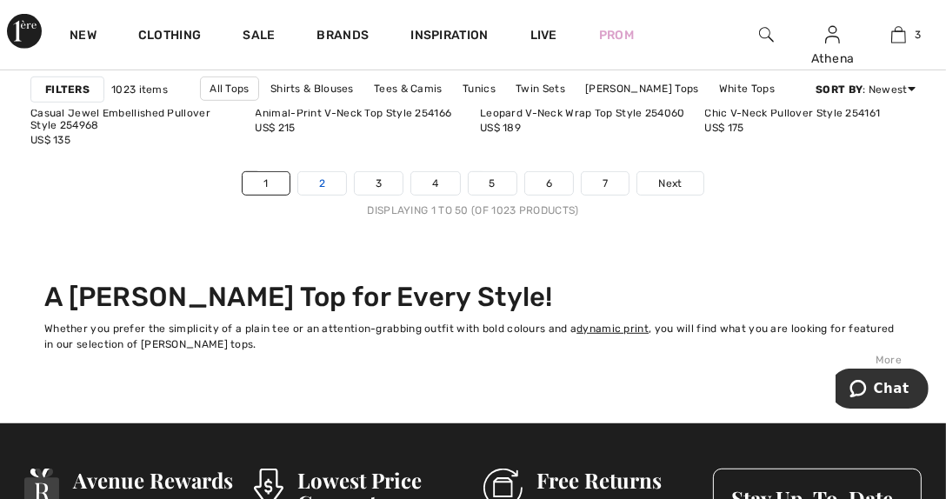
click at [326, 187] on link "2" at bounding box center [322, 183] width 48 height 23
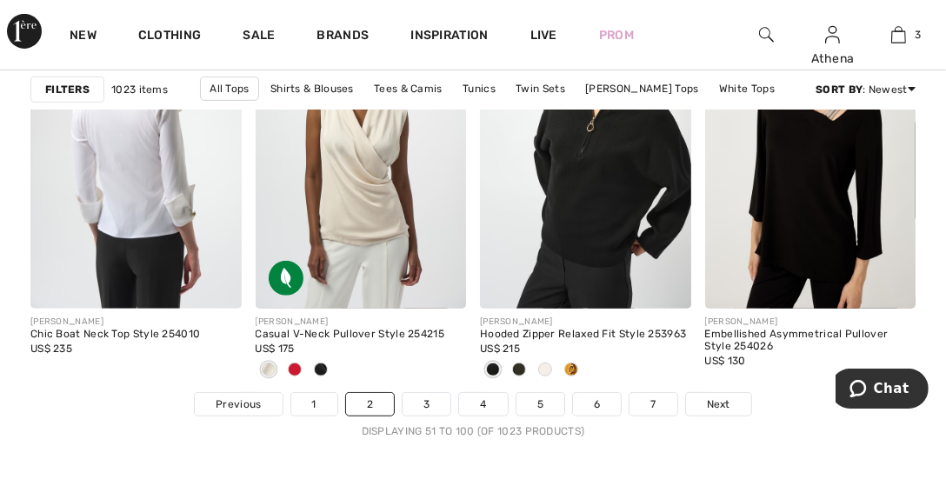
scroll to position [6263, 0]
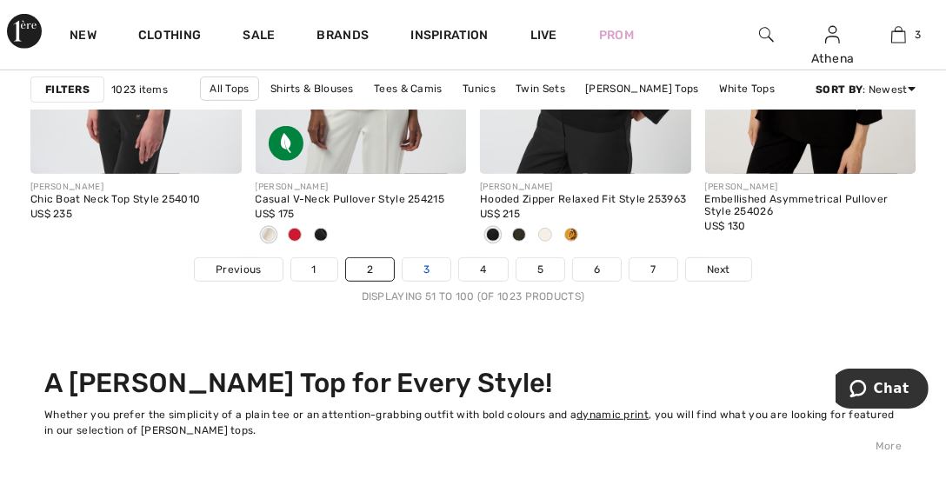
click at [428, 269] on link "3" at bounding box center [427, 269] width 48 height 23
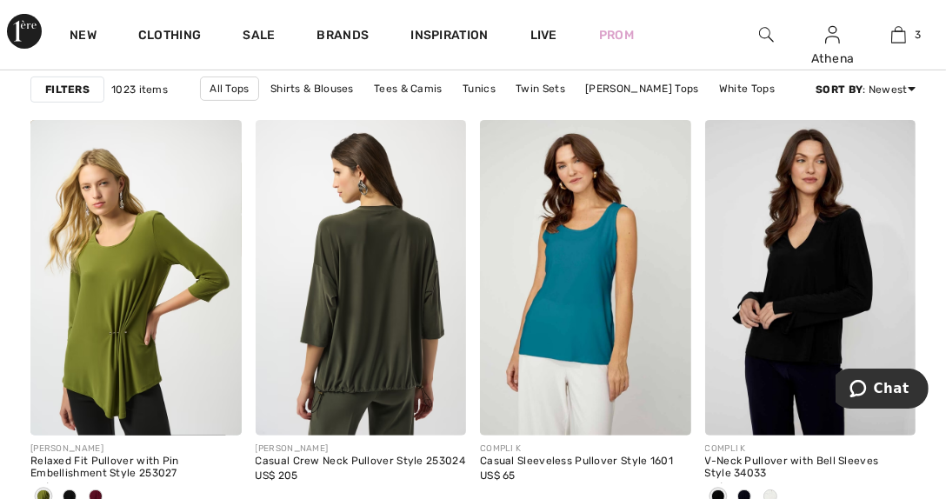
scroll to position [6263, 0]
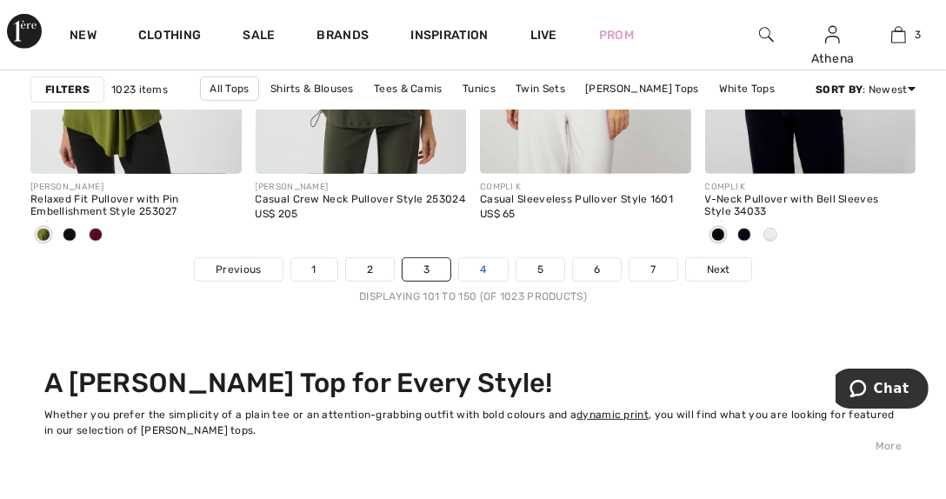
click at [488, 275] on link "4" at bounding box center [483, 269] width 48 height 23
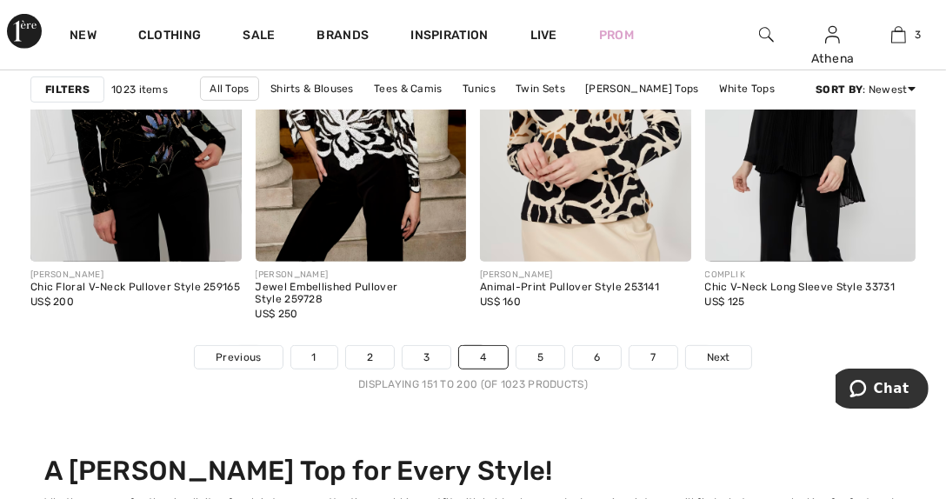
scroll to position [6263, 0]
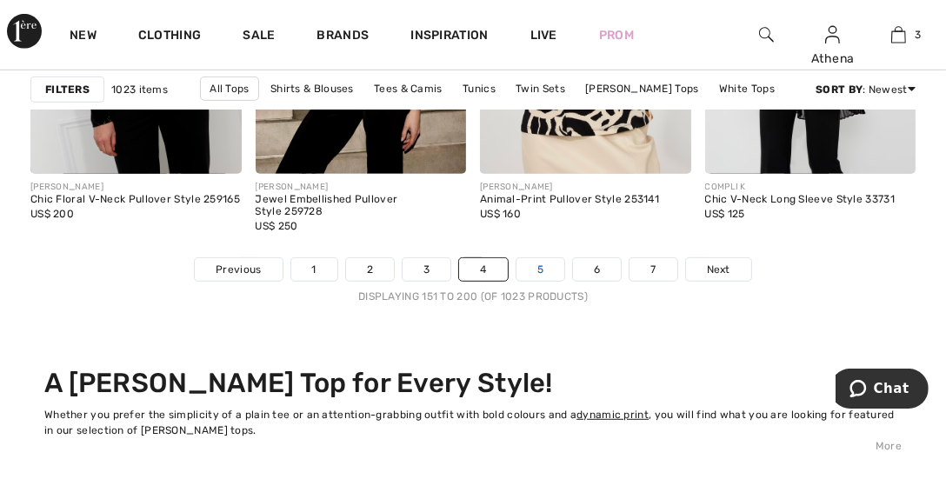
click at [534, 264] on link "5" at bounding box center [541, 269] width 48 height 23
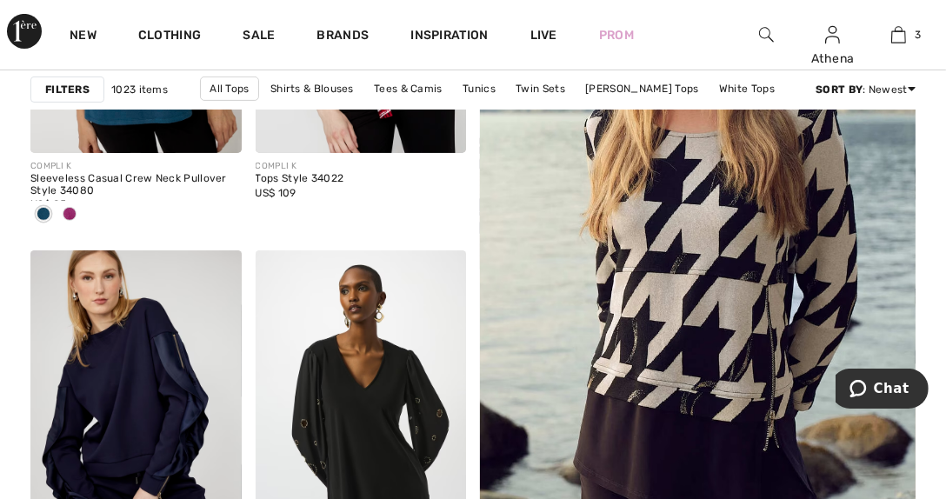
scroll to position [434, 0]
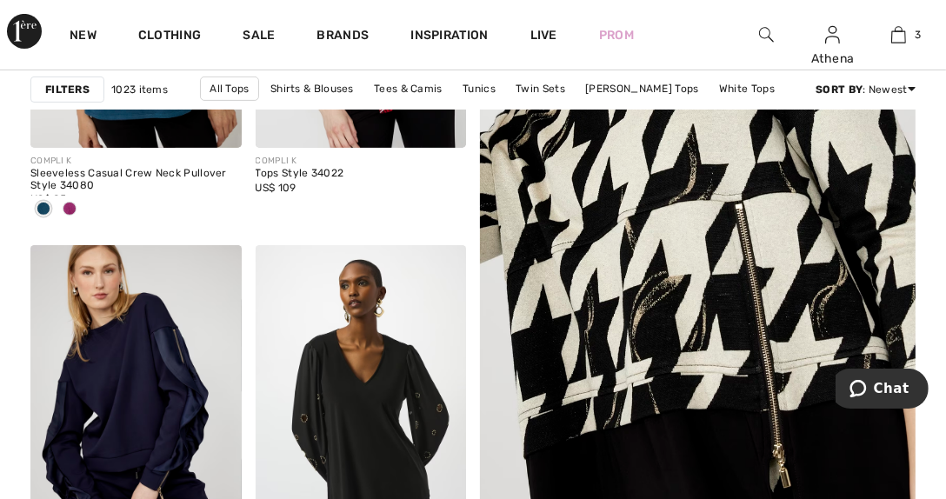
click at [679, 290] on img at bounding box center [698, 223] width 523 height 785
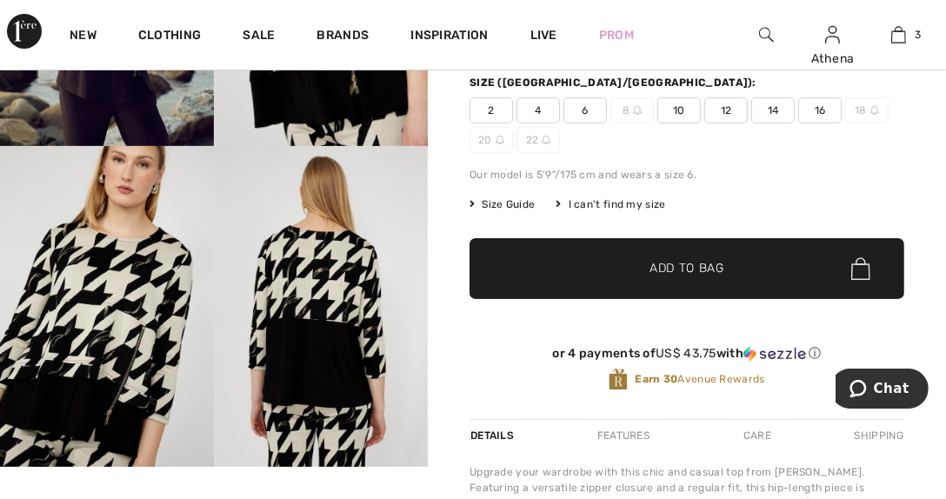
scroll to position [348, 0]
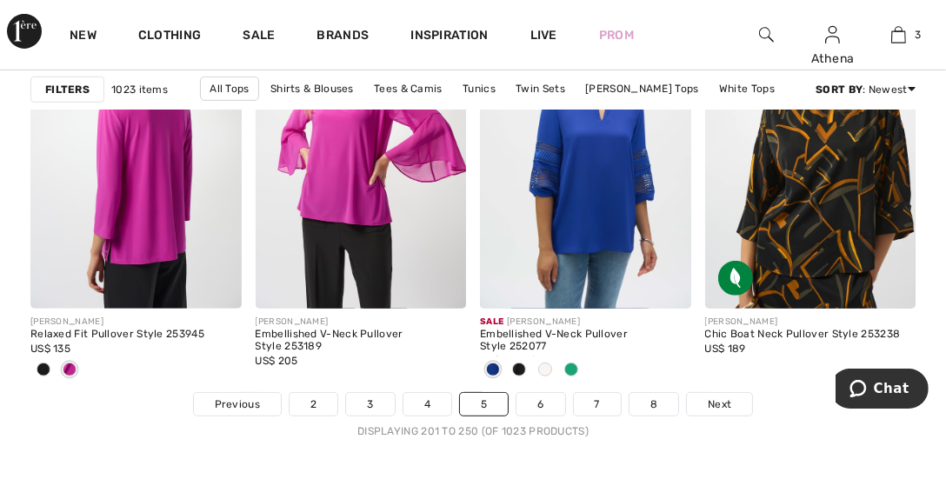
scroll to position [6175, 0]
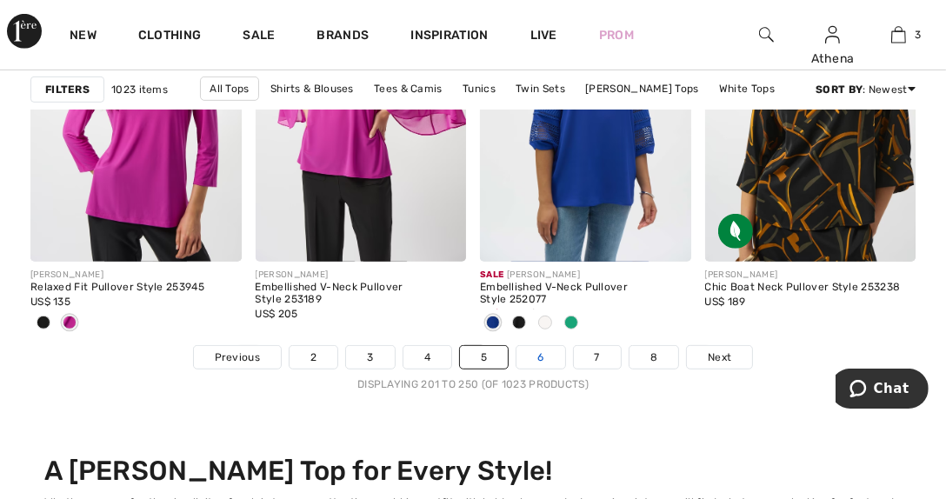
click at [540, 351] on link "6" at bounding box center [541, 357] width 48 height 23
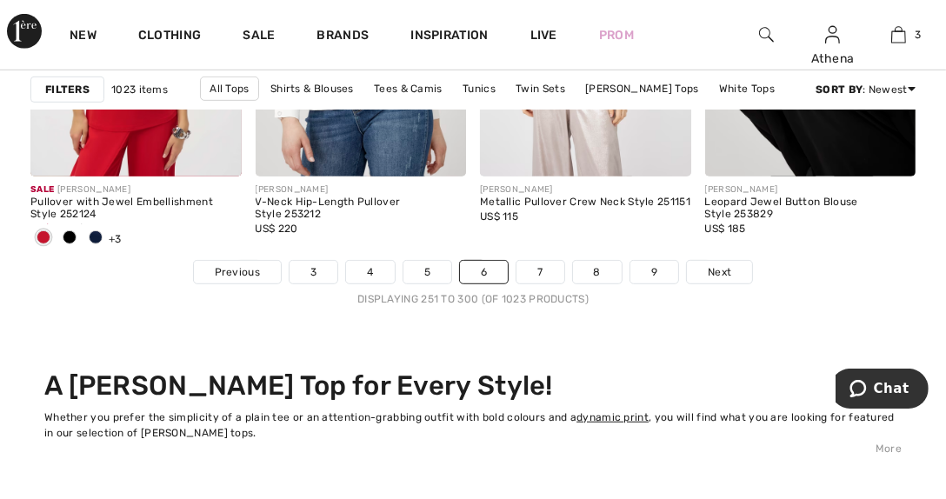
scroll to position [6263, 0]
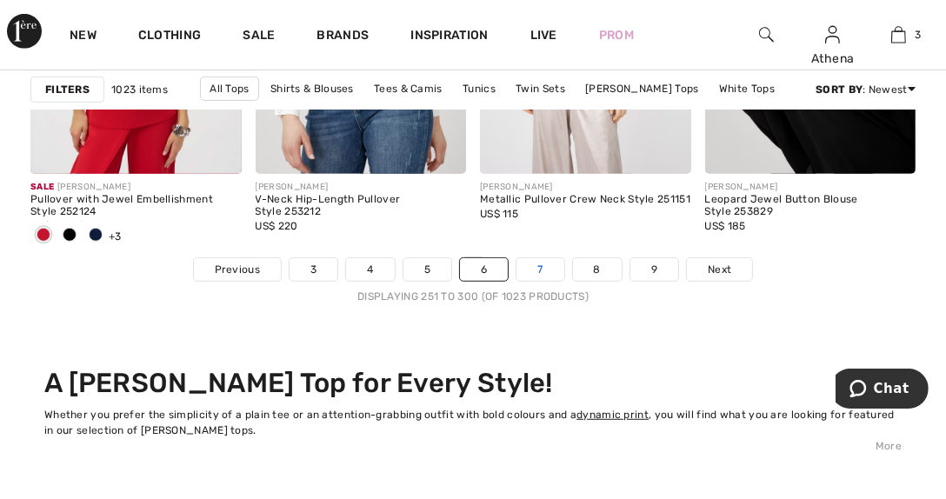
click at [549, 268] on link "7" at bounding box center [540, 269] width 47 height 23
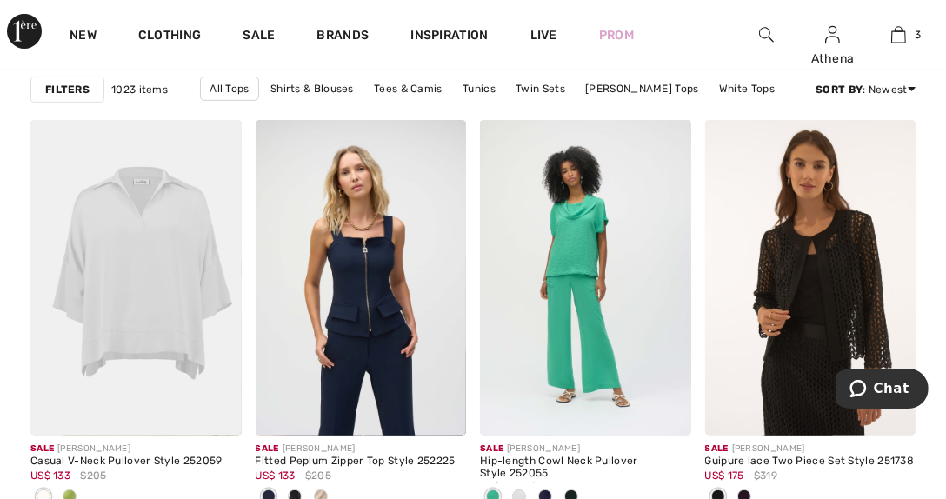
scroll to position [6263, 0]
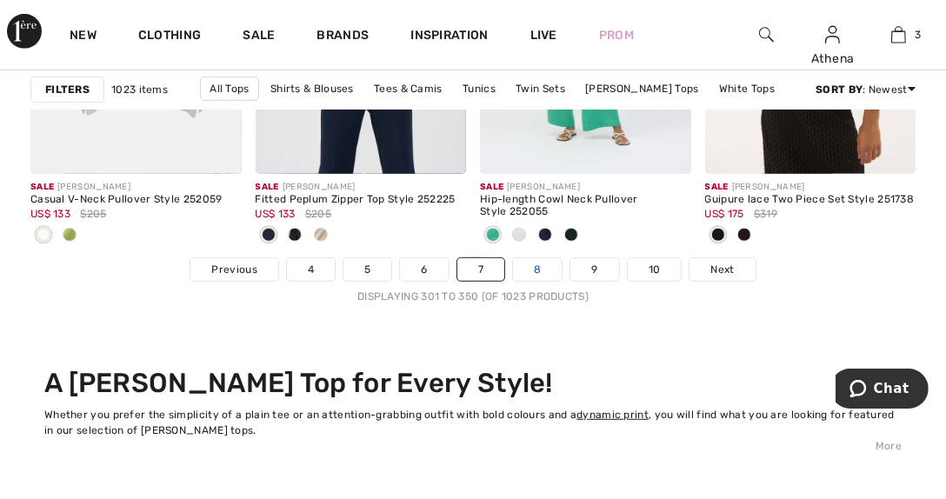
click at [538, 265] on link "8" at bounding box center [537, 269] width 49 height 23
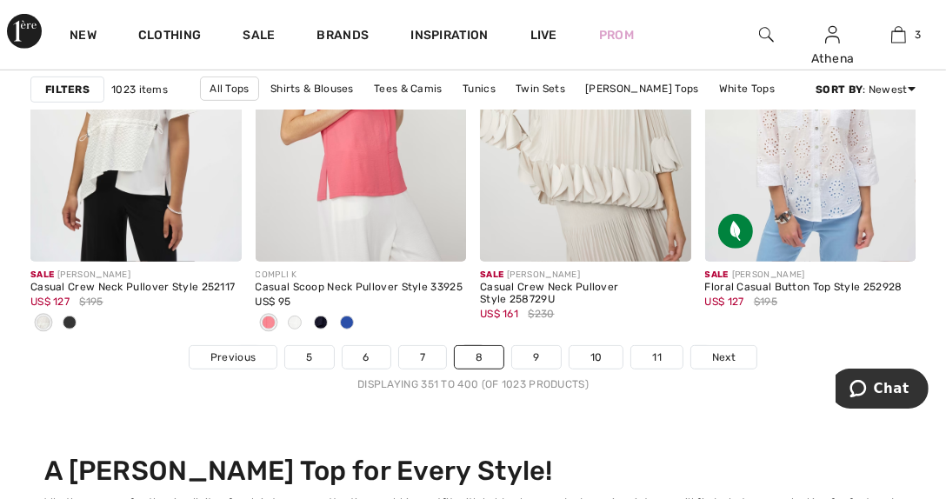
scroll to position [6349, 0]
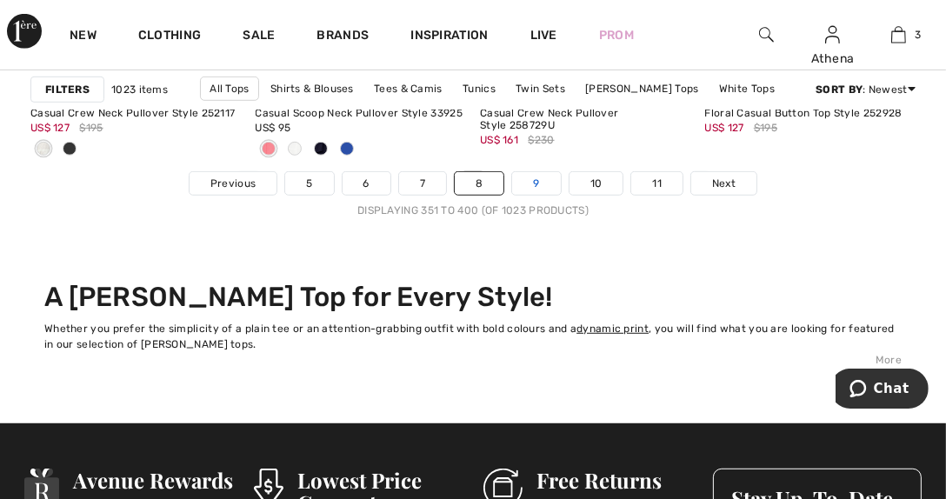
click at [530, 179] on link "9" at bounding box center [536, 183] width 48 height 23
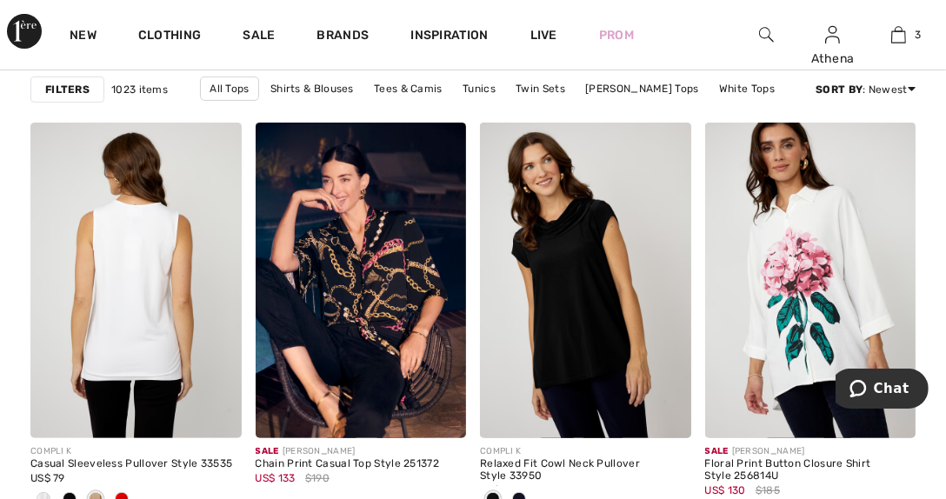
scroll to position [6089, 0]
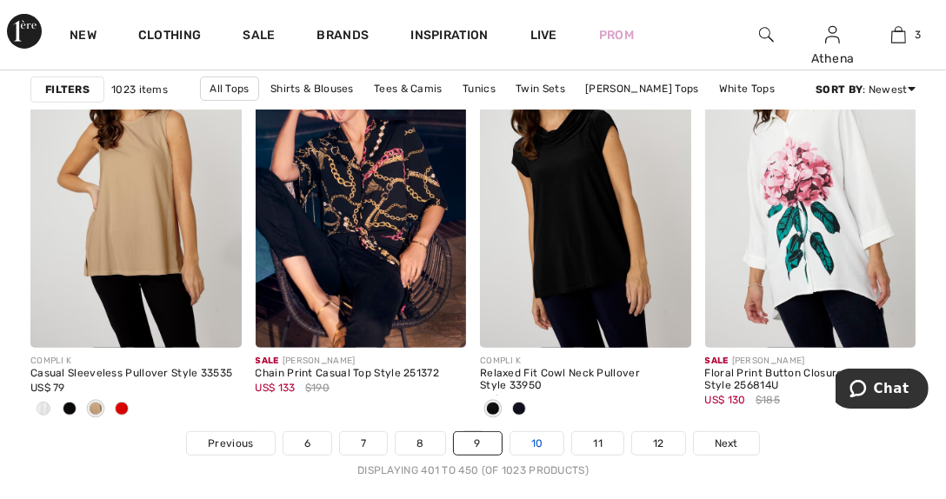
click at [532, 438] on link "10" at bounding box center [538, 443] width 54 height 23
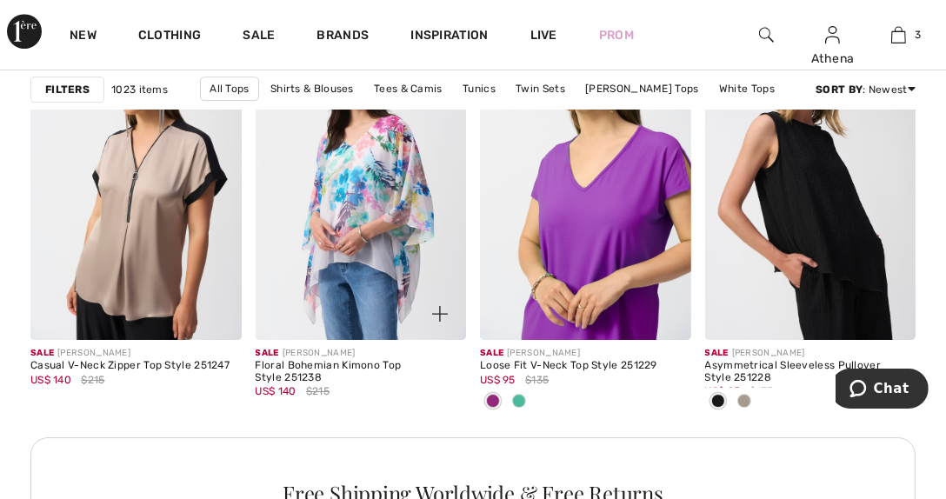
scroll to position [4783, 0]
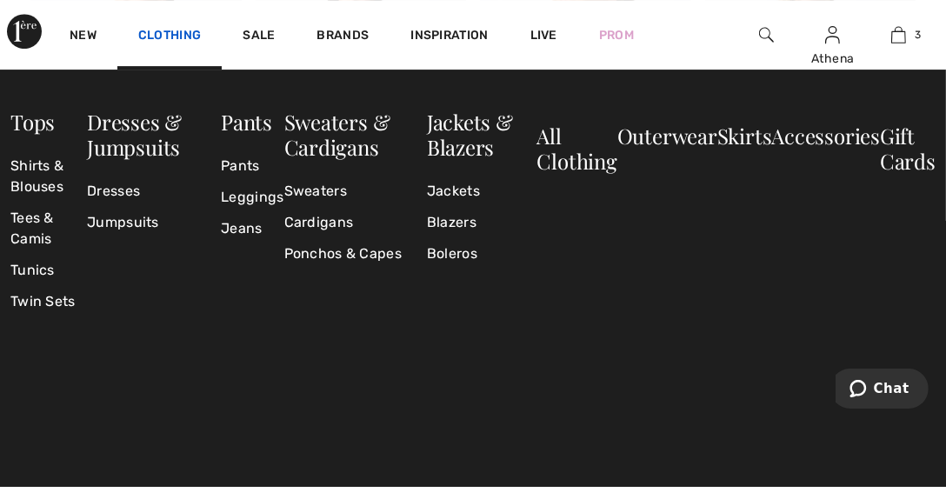
click at [152, 32] on link "Clothing" at bounding box center [169, 37] width 63 height 18
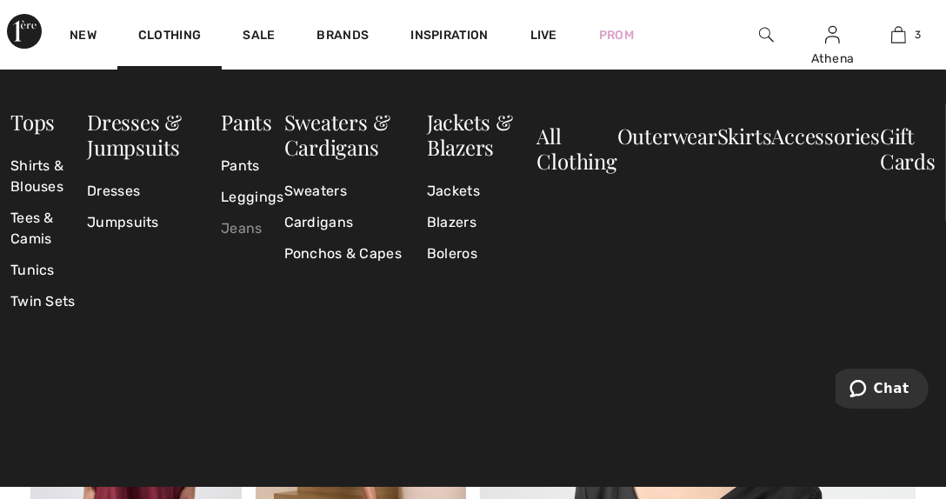
click at [240, 229] on link "Jeans" at bounding box center [252, 228] width 63 height 31
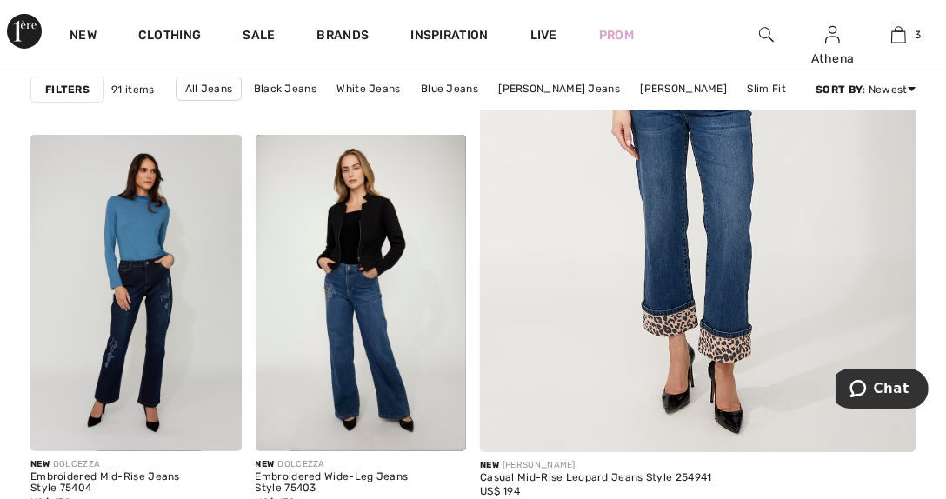
scroll to position [608, 0]
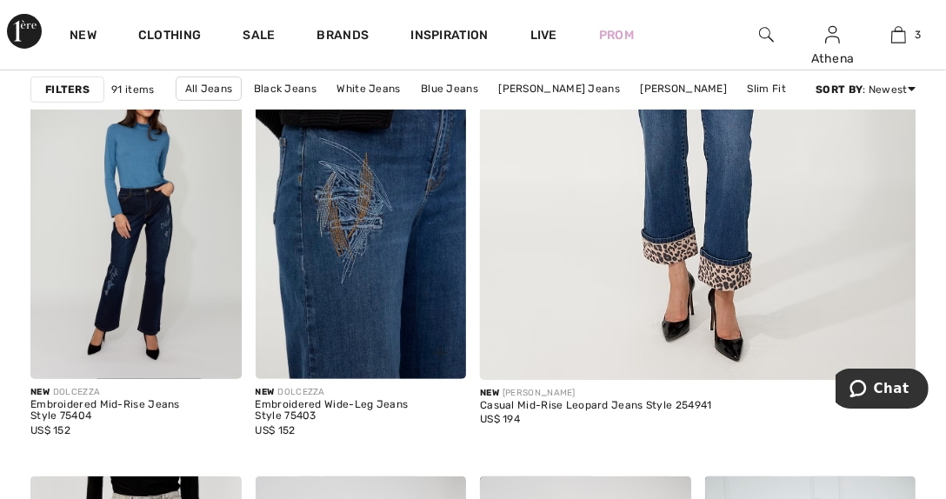
click at [372, 244] on img at bounding box center [361, 221] width 211 height 317
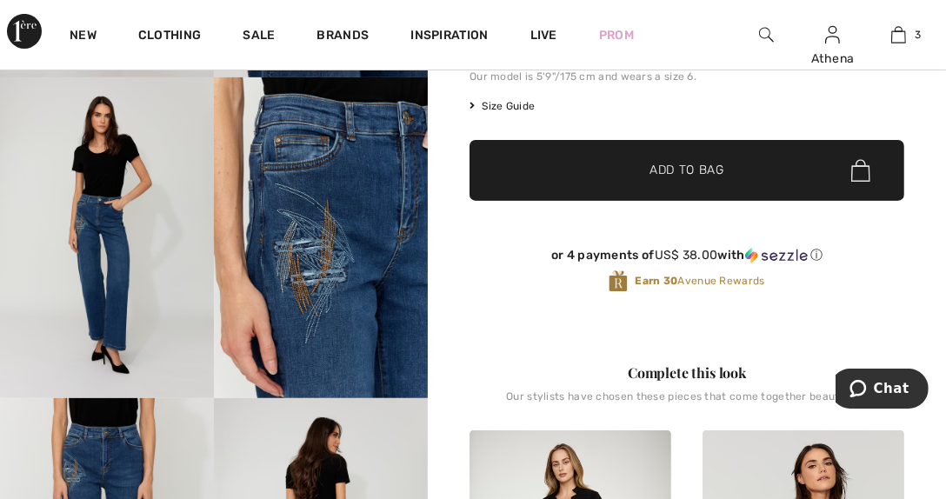
scroll to position [174, 0]
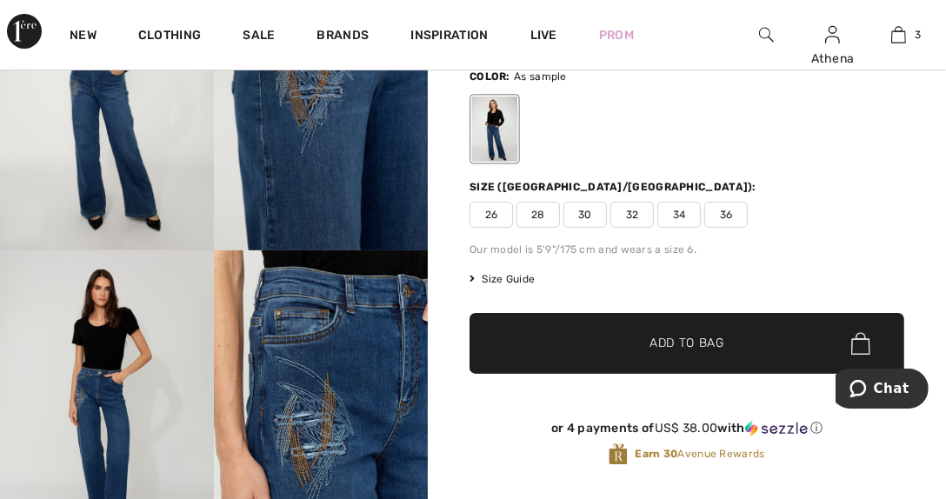
click at [585, 215] on span "30" at bounding box center [585, 215] width 43 height 26
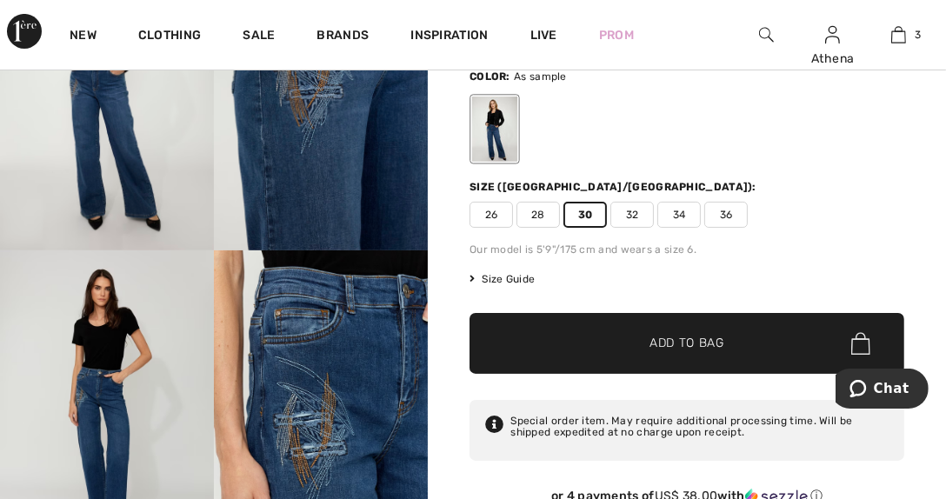
click at [682, 335] on span "Add to Bag" at bounding box center [687, 344] width 75 height 18
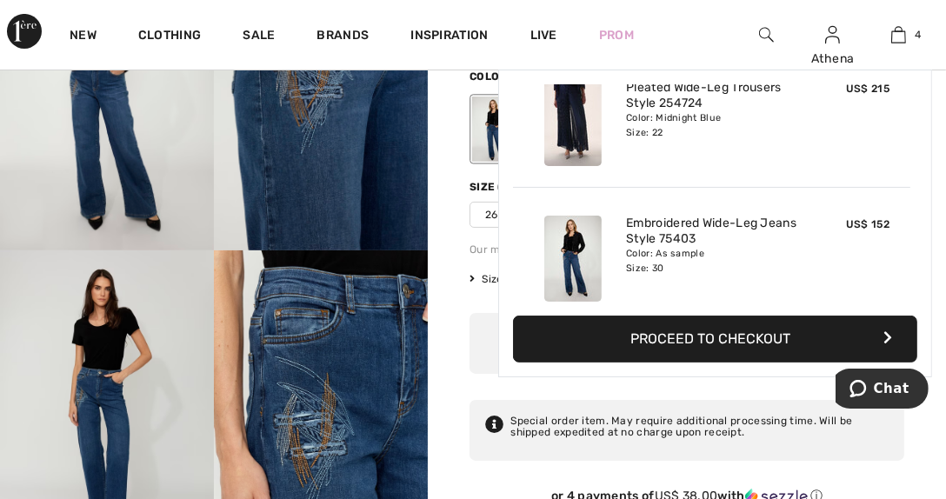
scroll to position [324, 0]
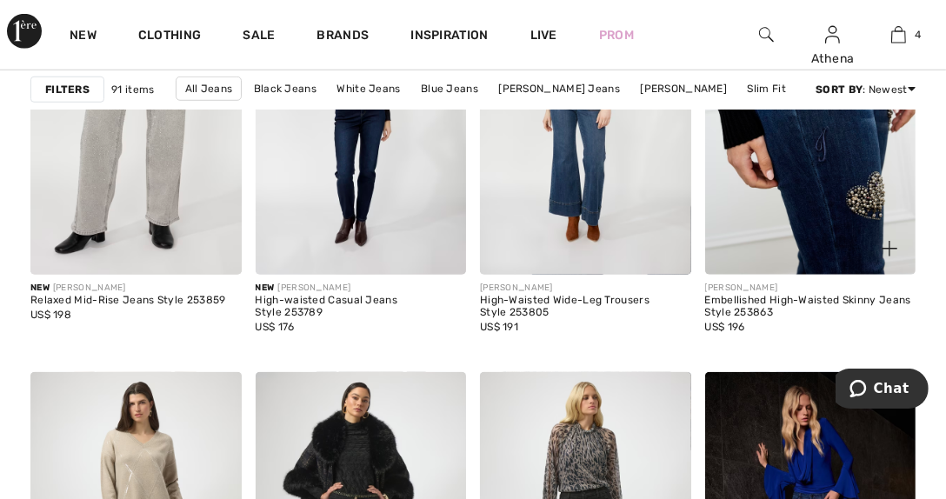
scroll to position [1130, 0]
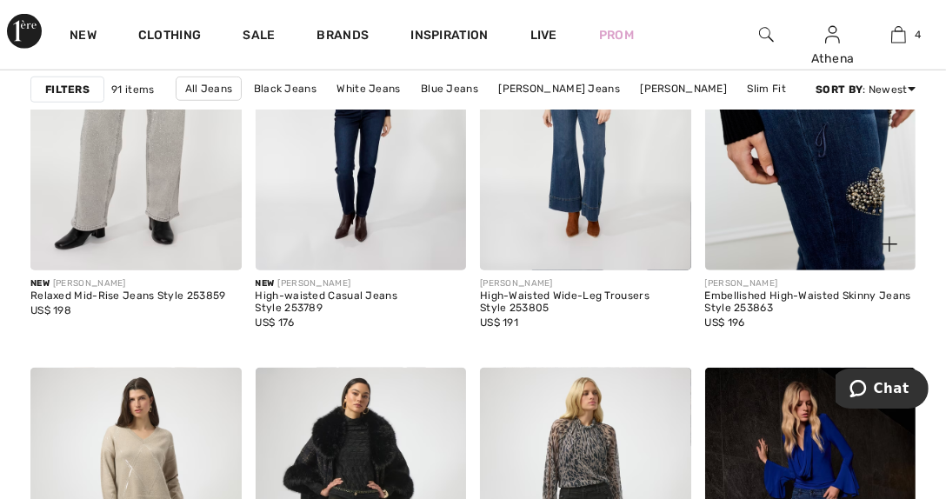
click at [812, 188] on img at bounding box center [810, 113] width 211 height 317
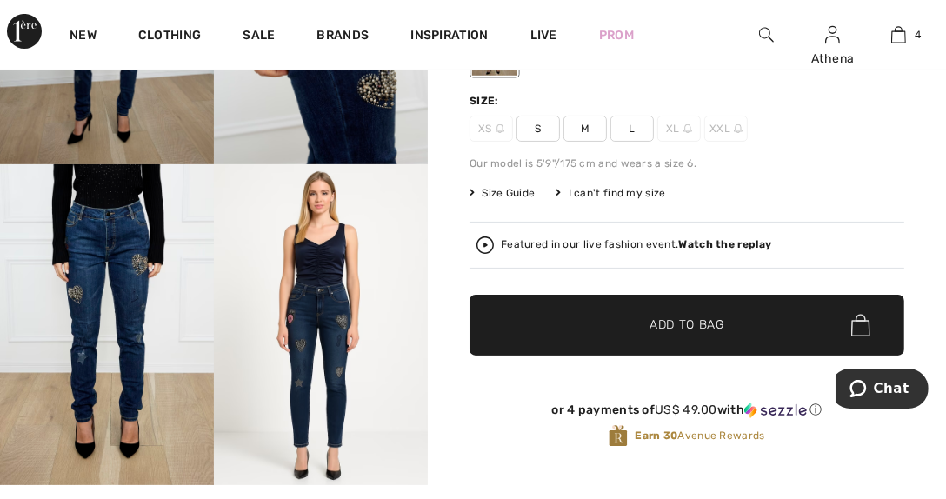
scroll to position [86, 0]
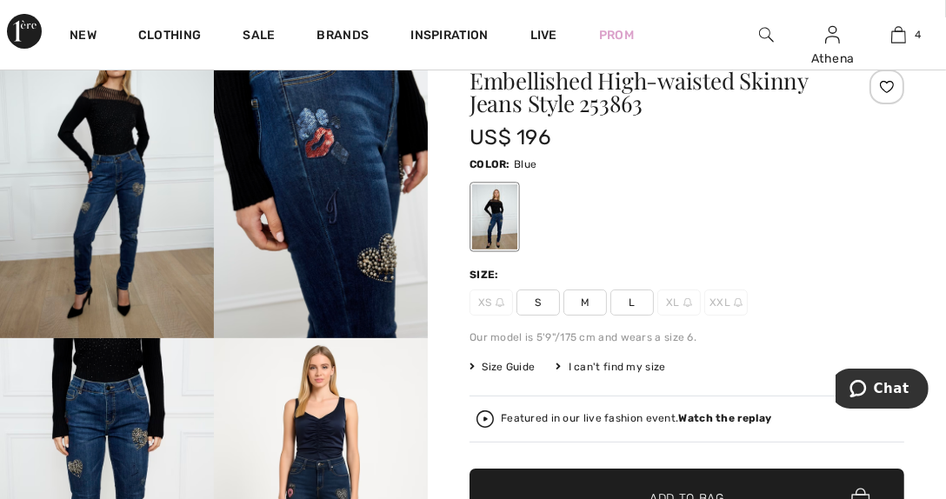
click at [623, 296] on span "L" at bounding box center [632, 303] width 43 height 26
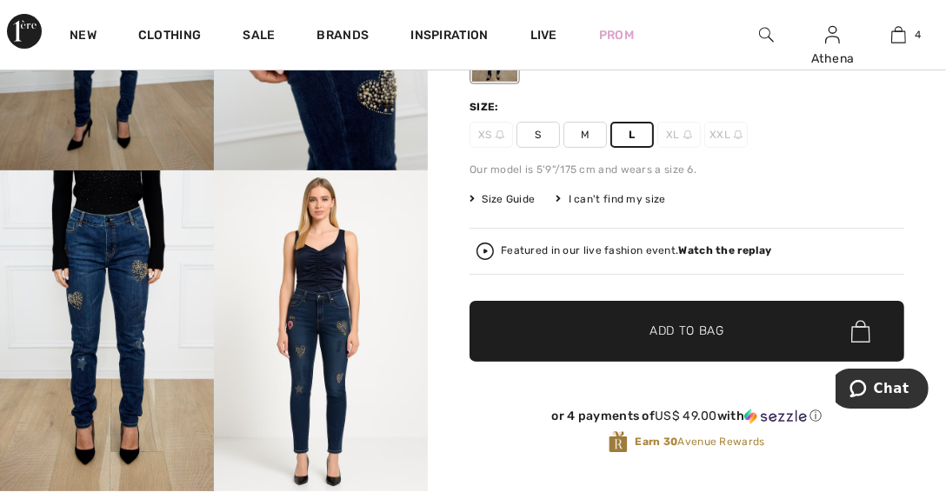
scroll to position [348, 0]
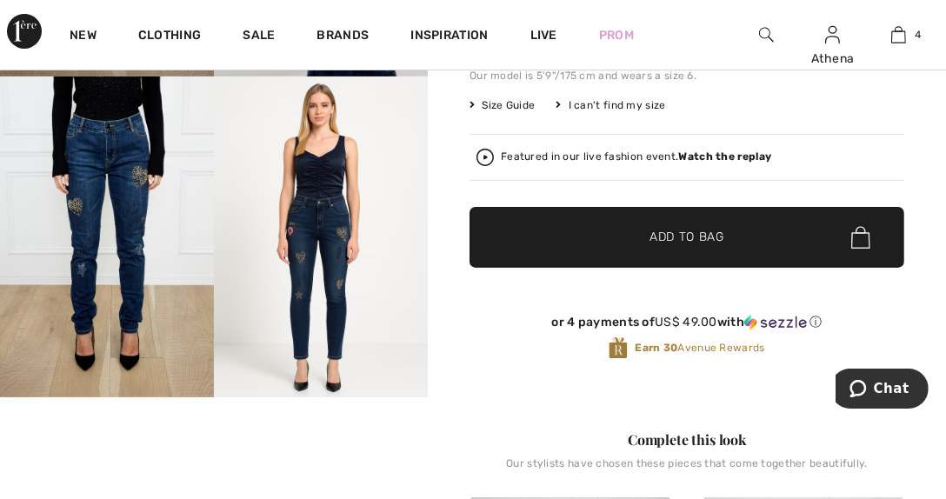
click at [667, 232] on span "Add to Bag" at bounding box center [687, 238] width 75 height 18
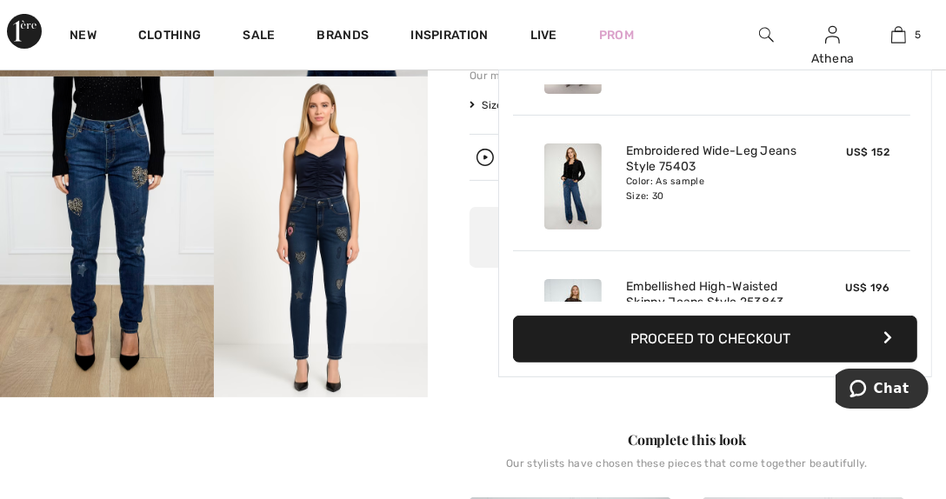
scroll to position [460, 0]
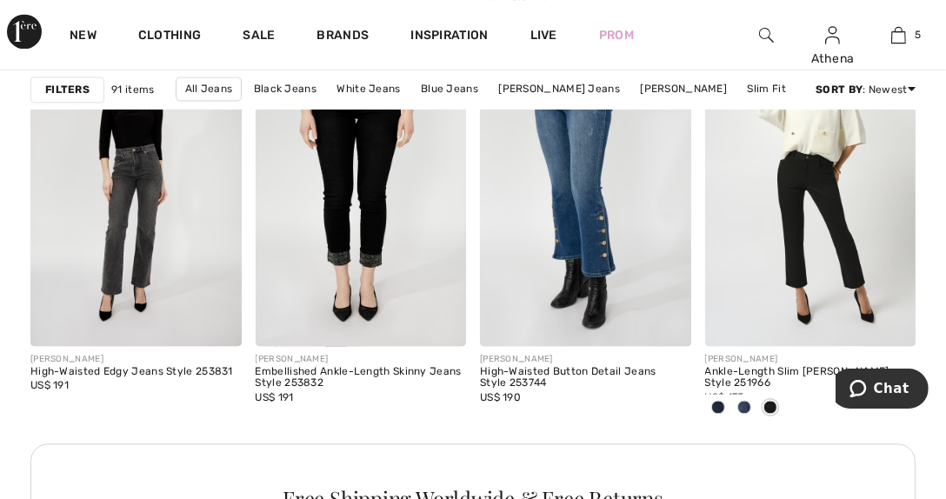
scroll to position [2870, 0]
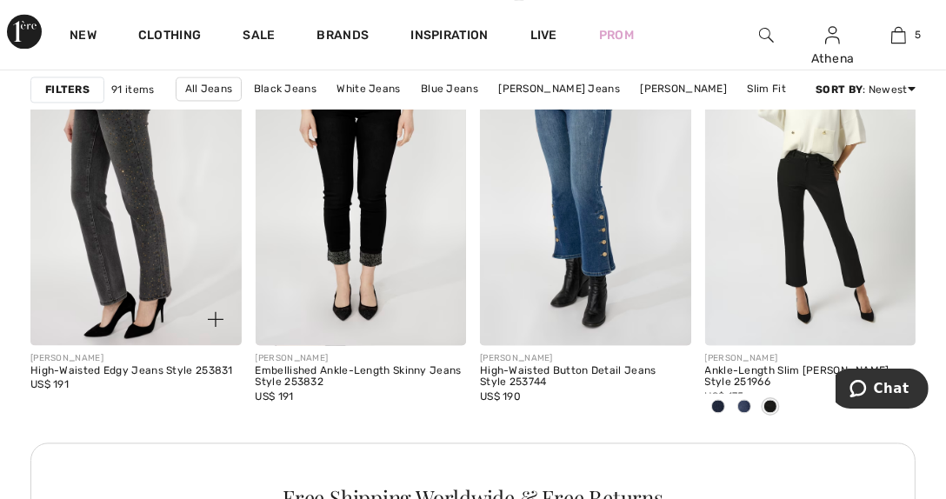
click at [141, 216] on img at bounding box center [135, 187] width 211 height 317
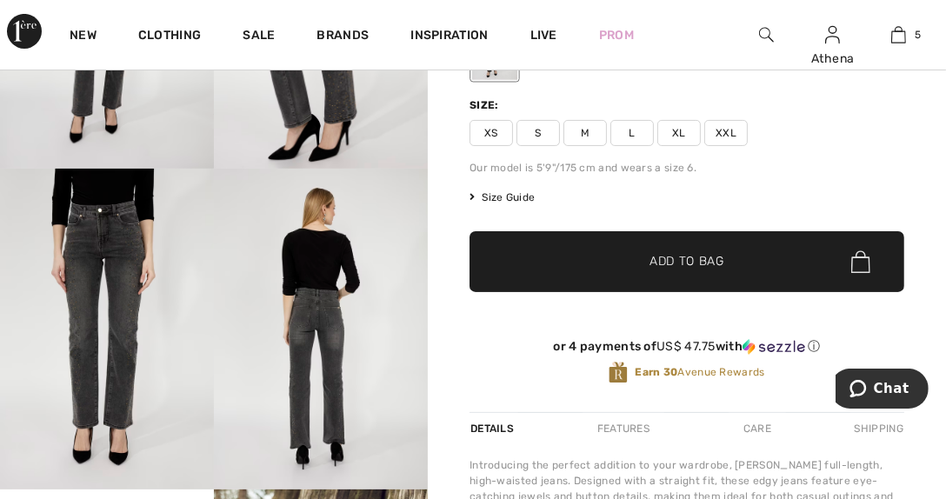
scroll to position [260, 0]
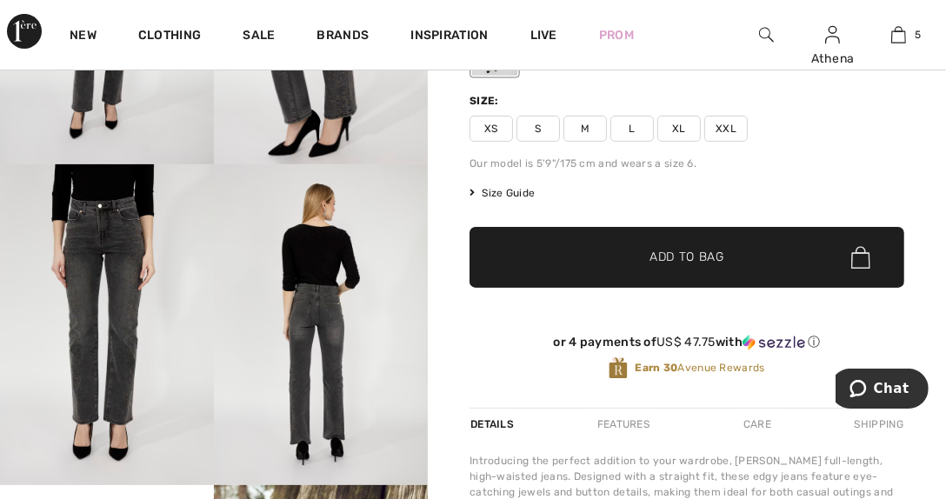
click at [631, 122] on span "L" at bounding box center [632, 129] width 43 height 26
click at [667, 252] on span "Add to Bag" at bounding box center [687, 258] width 75 height 18
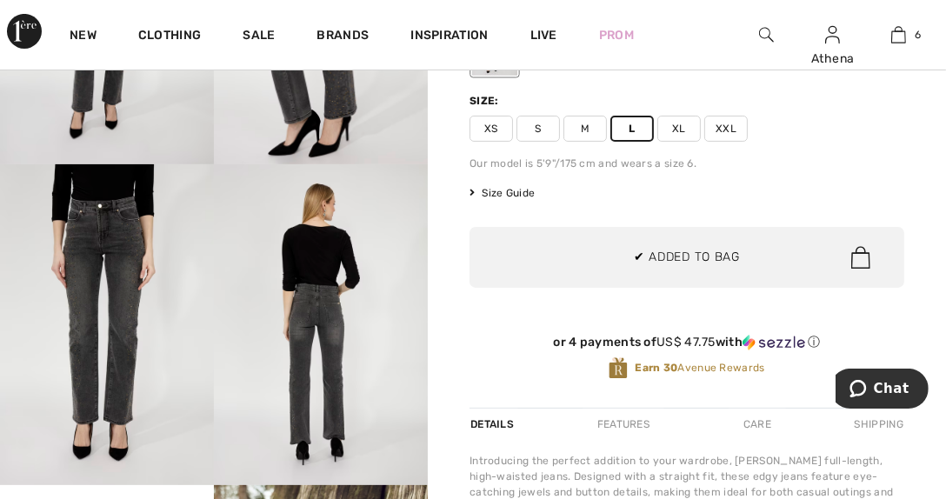
scroll to position [596, 0]
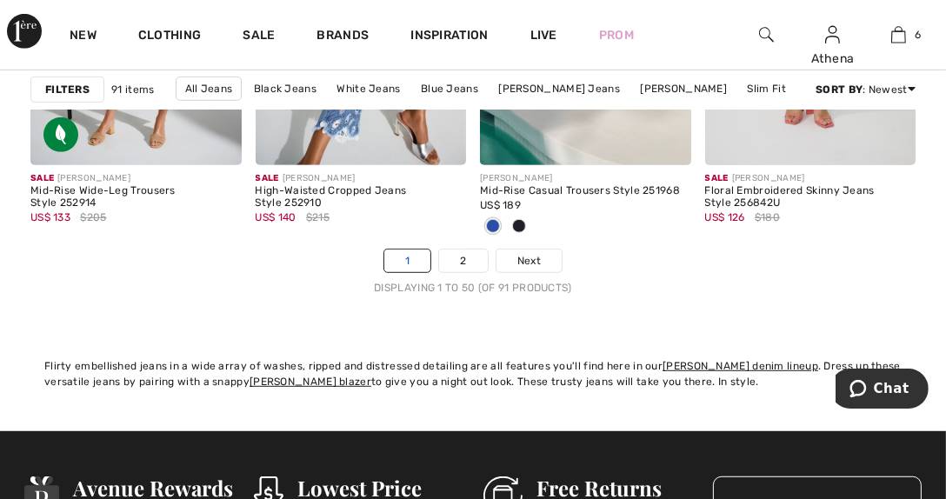
scroll to position [6089, 0]
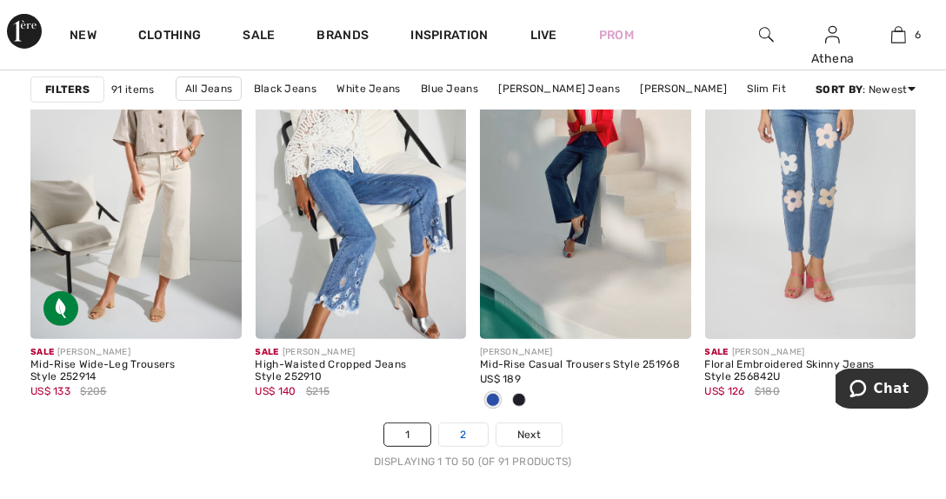
click at [460, 435] on link "2" at bounding box center [463, 435] width 48 height 23
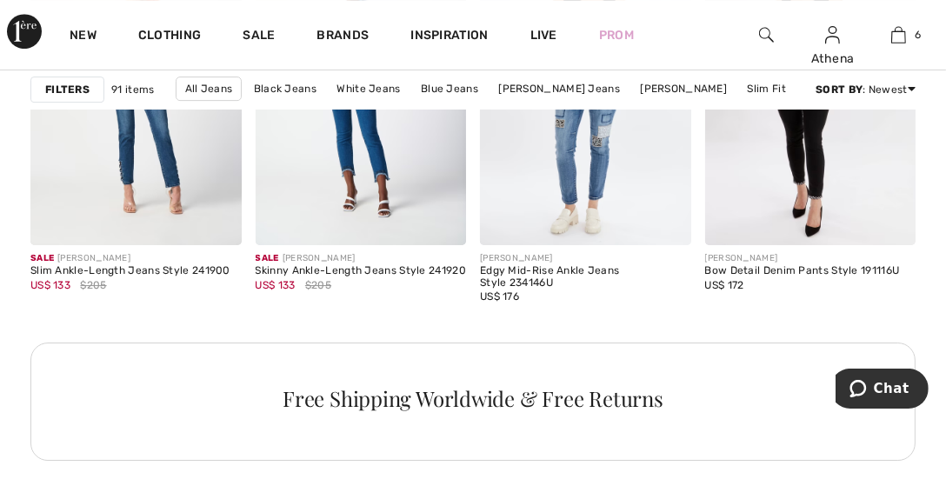
scroll to position [4609, 0]
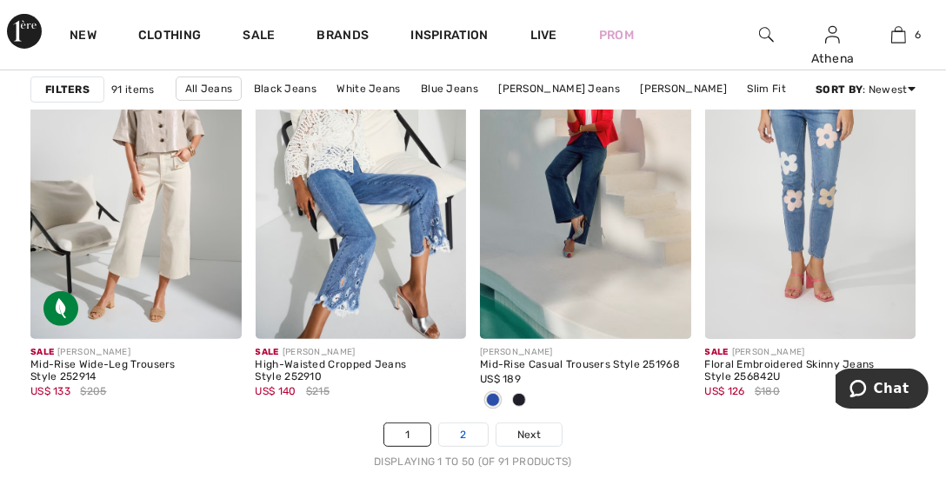
click at [468, 435] on link "2" at bounding box center [463, 435] width 48 height 23
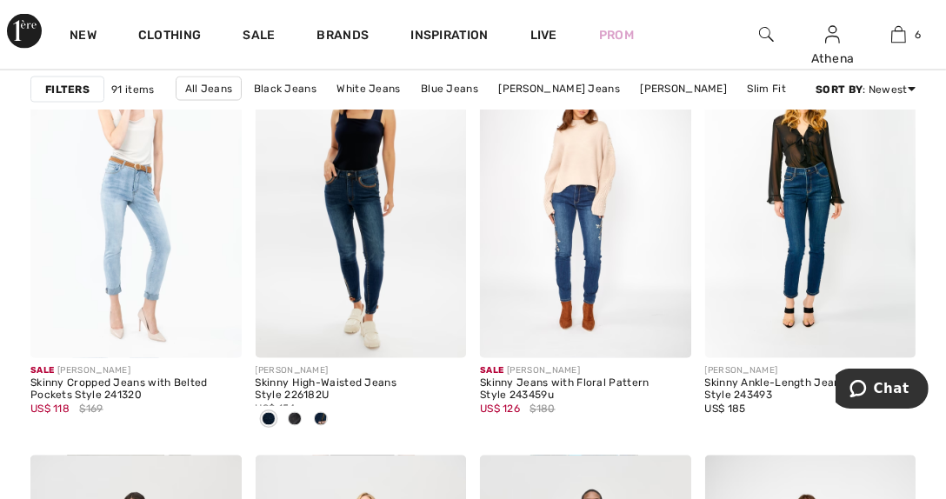
scroll to position [2348, 0]
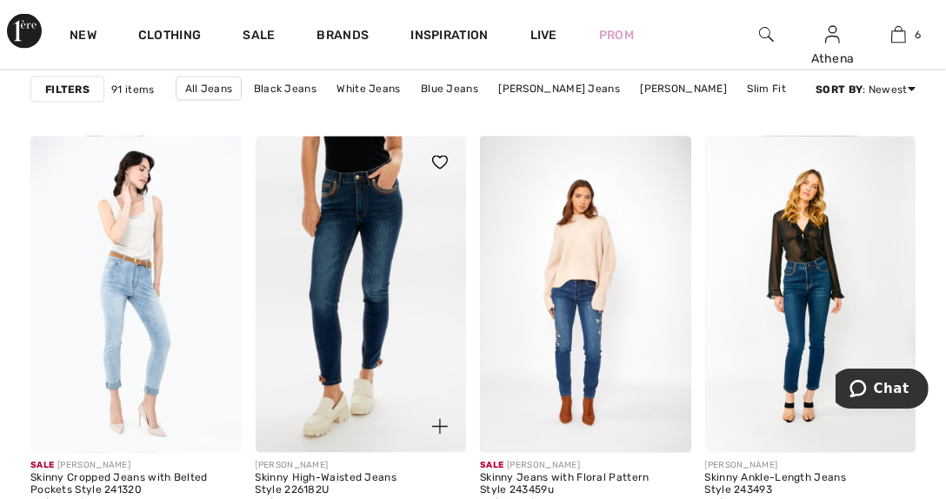
click at [374, 349] on img at bounding box center [361, 295] width 211 height 317
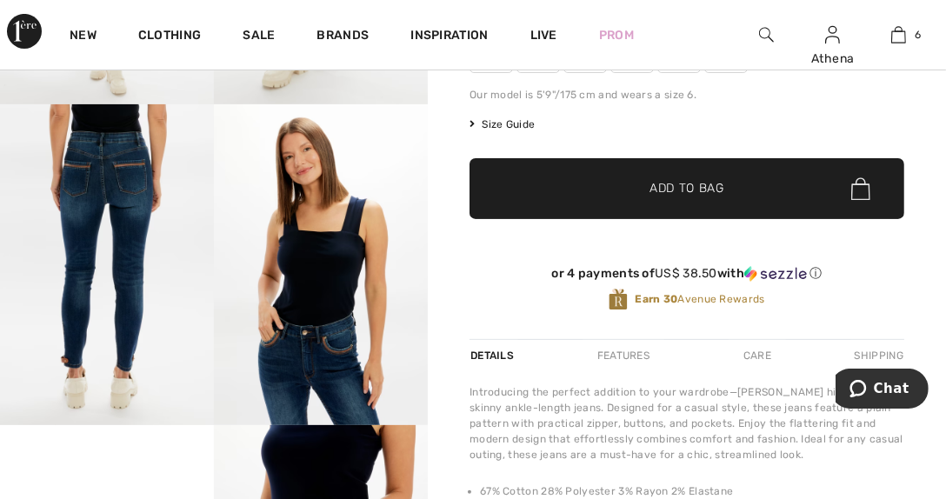
scroll to position [174, 0]
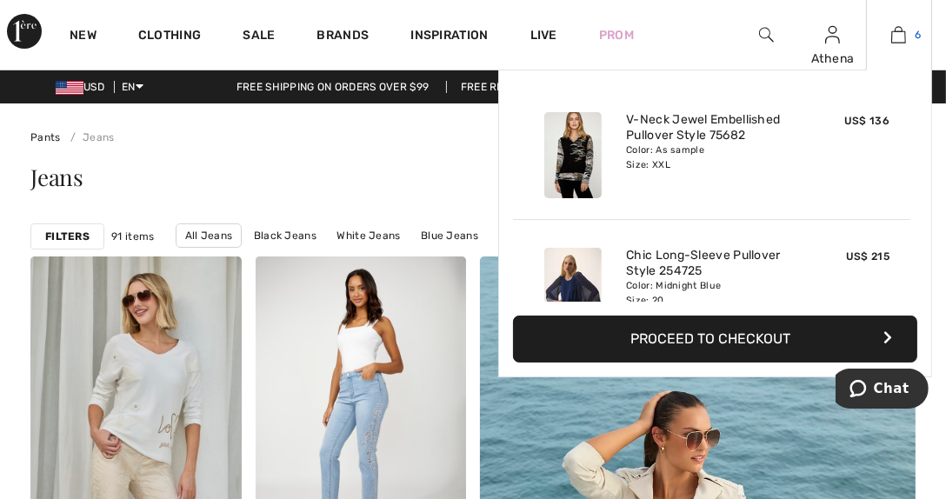
click at [896, 33] on img at bounding box center [899, 34] width 15 height 21
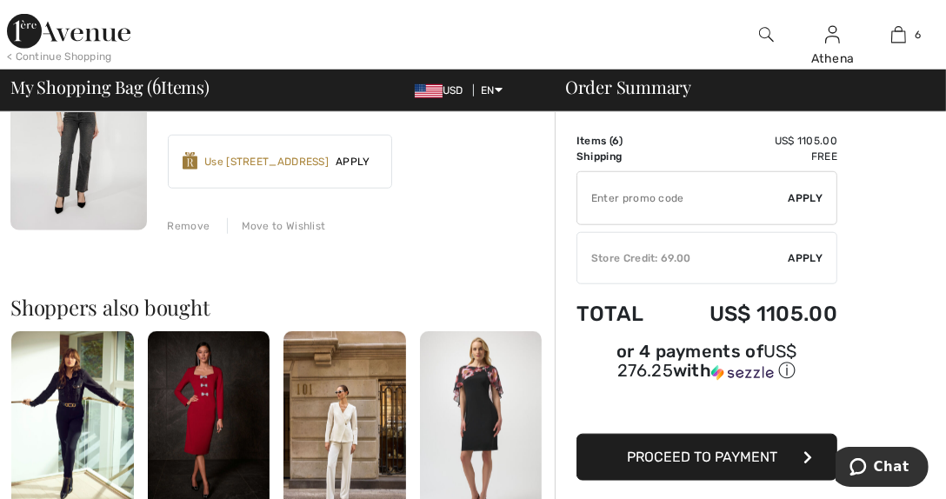
scroll to position [1392, 0]
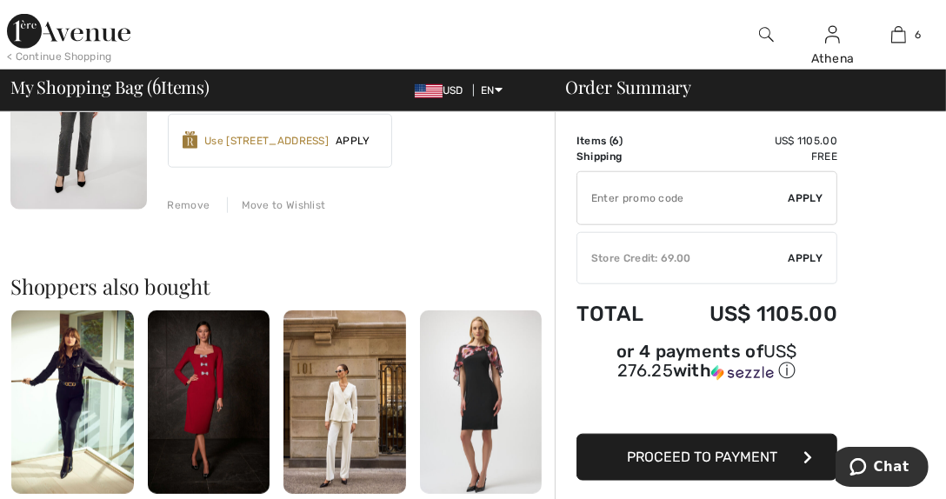
click at [672, 260] on div "Store Credit: 69.00" at bounding box center [683, 259] width 211 height 16
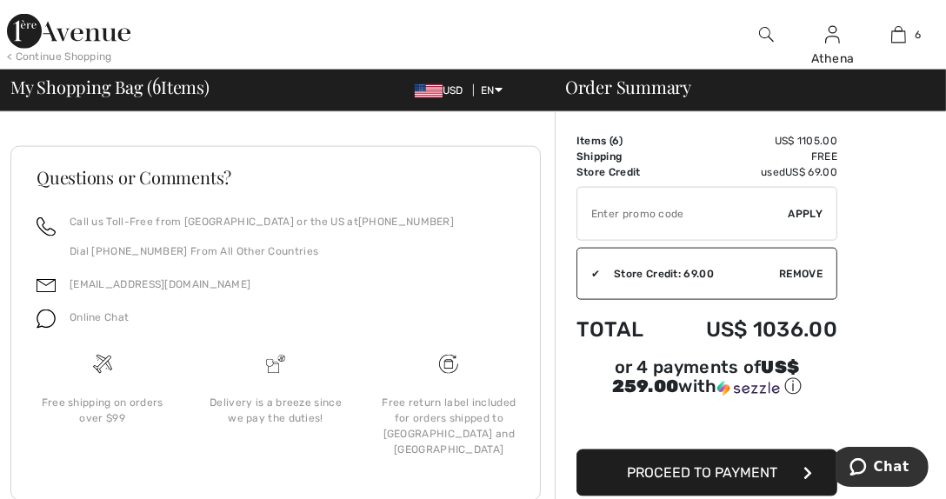
scroll to position [1902, 0]
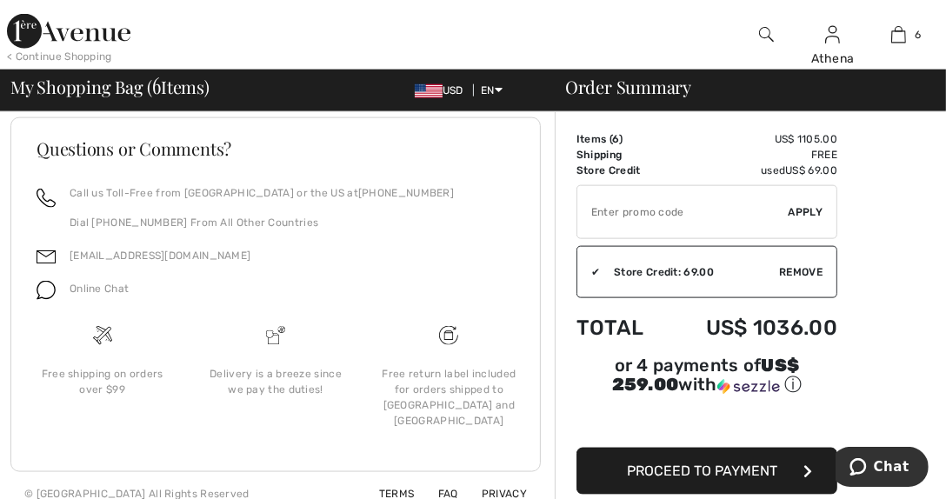
click at [703, 463] on span "Proceed to Payment" at bounding box center [703, 471] width 150 height 17
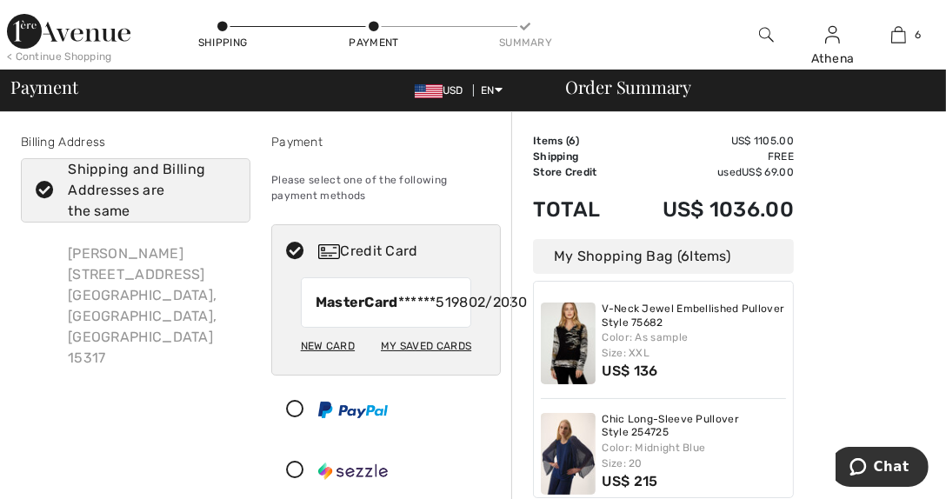
click at [328, 361] on div "New Card" at bounding box center [328, 346] width 54 height 30
radio input "true"
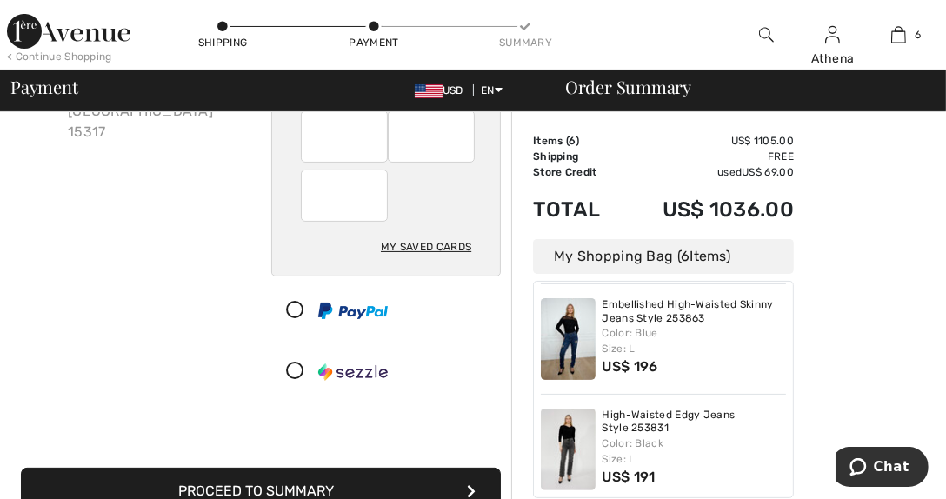
scroll to position [434, 0]
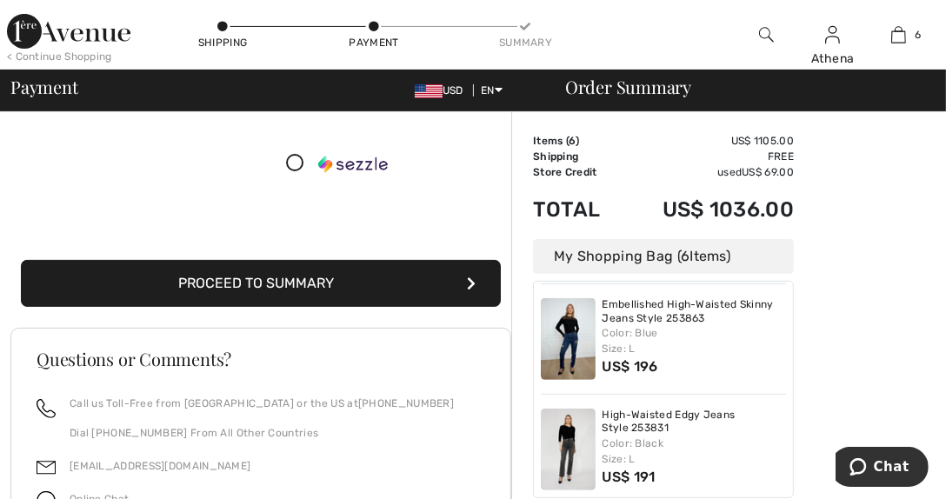
click at [277, 281] on button "Proceed to Summary" at bounding box center [261, 283] width 480 height 47
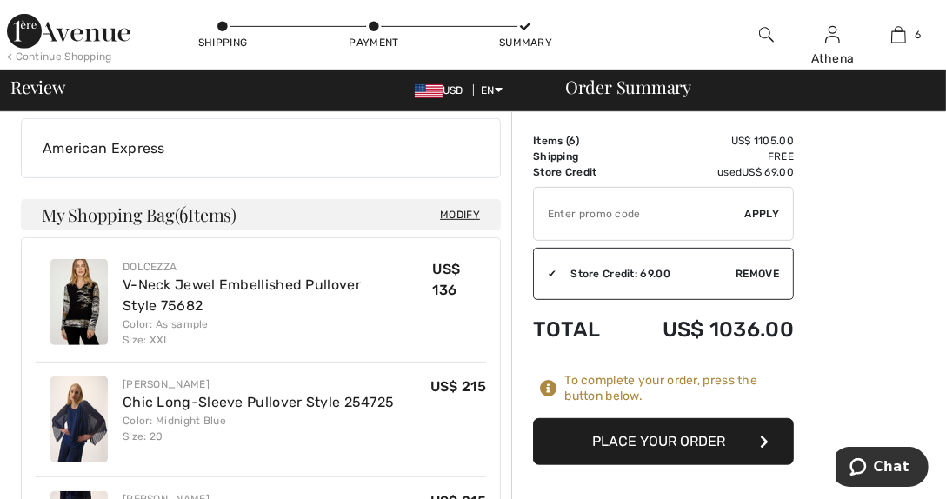
scroll to position [870, 0]
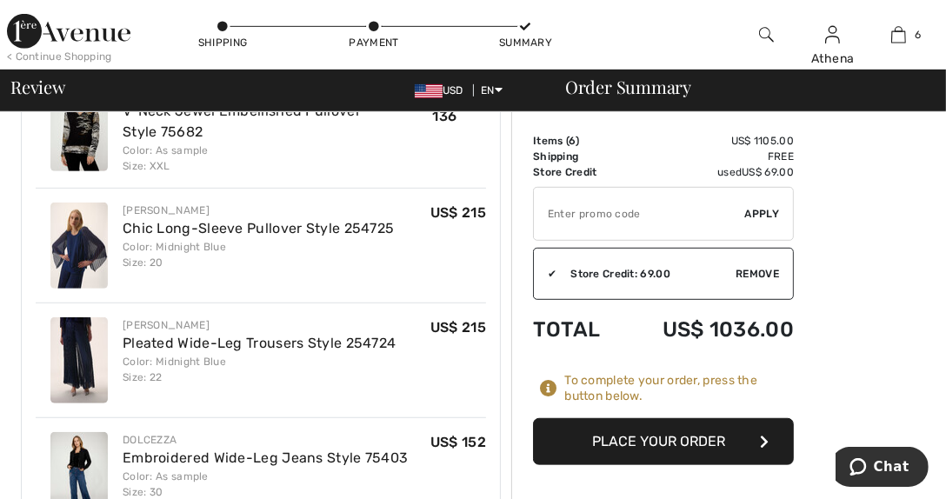
click at [683, 444] on button "Place Your Order" at bounding box center [663, 441] width 261 height 47
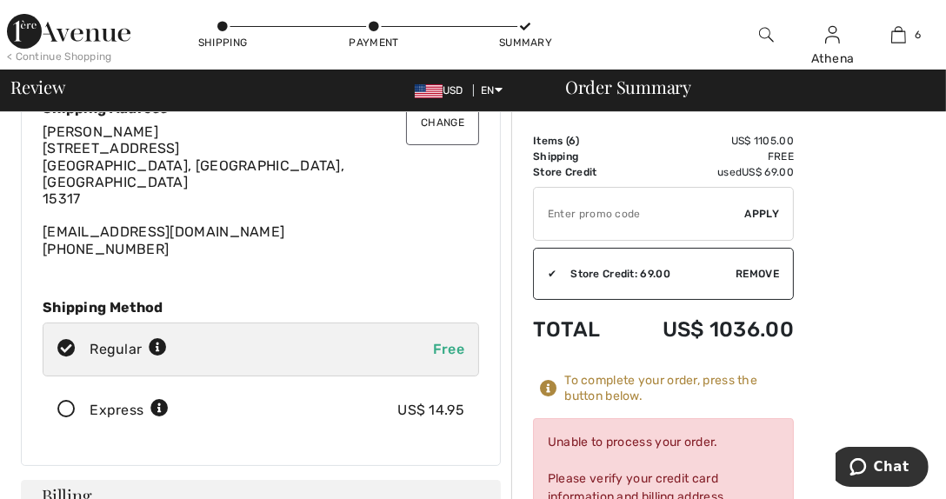
scroll to position [0, 0]
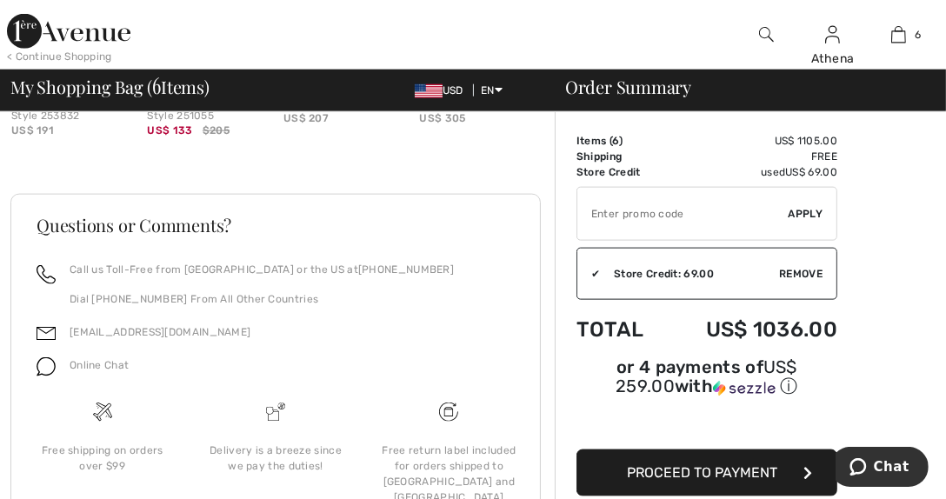
scroll to position [1902, 0]
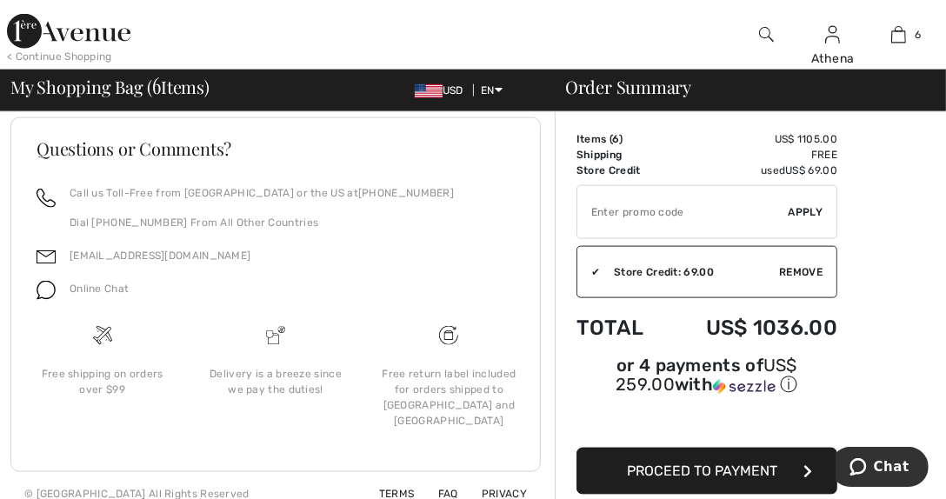
click at [722, 463] on span "Proceed to Payment" at bounding box center [703, 471] width 150 height 17
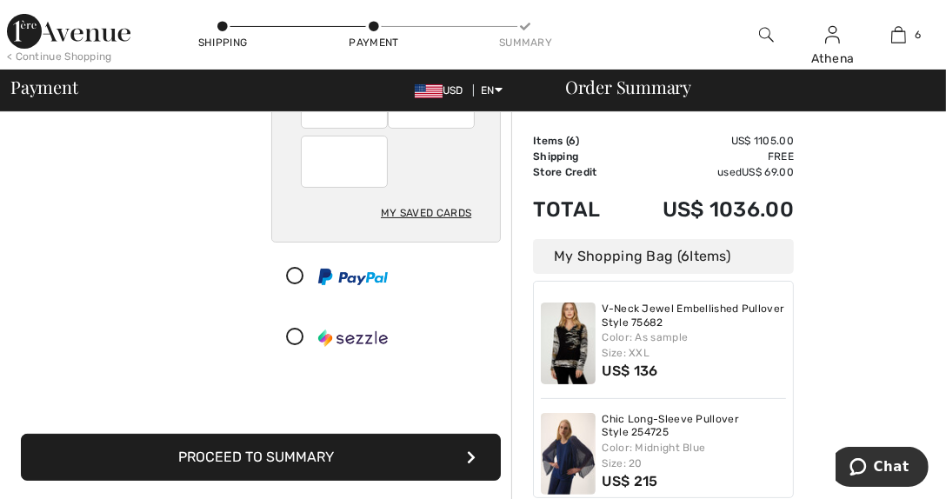
scroll to position [434, 0]
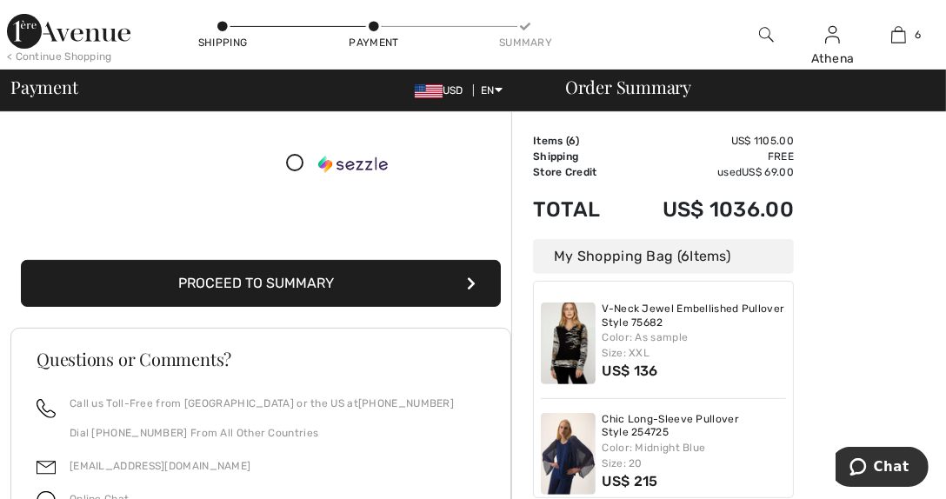
click at [299, 286] on button "Proceed to Summary" at bounding box center [261, 283] width 480 height 47
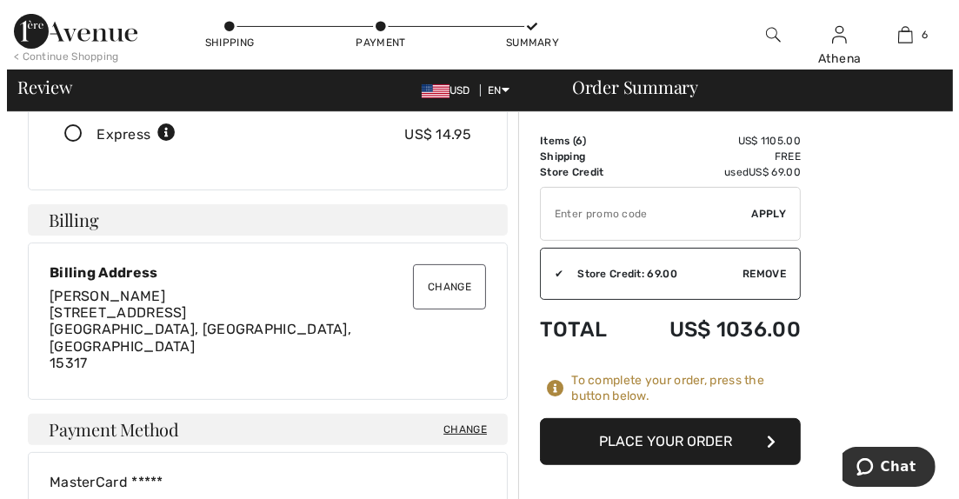
scroll to position [434, 0]
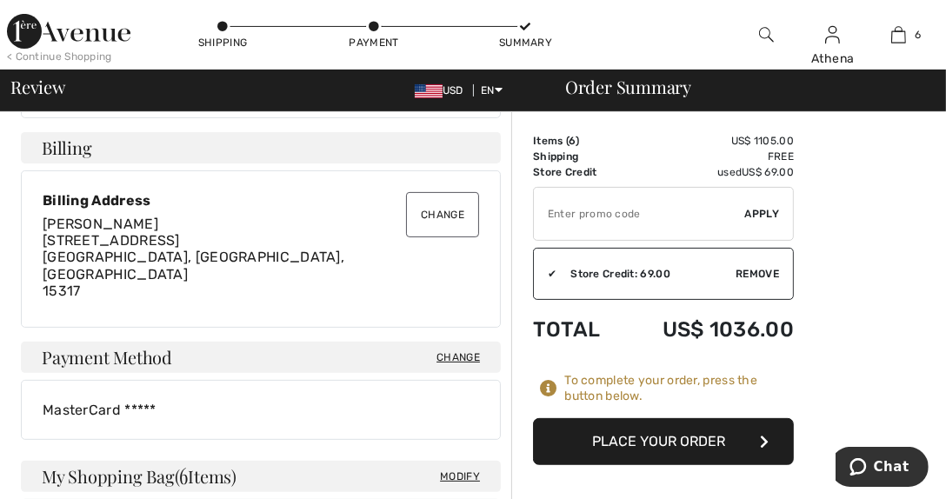
click at [441, 192] on button "Change" at bounding box center [442, 214] width 73 height 45
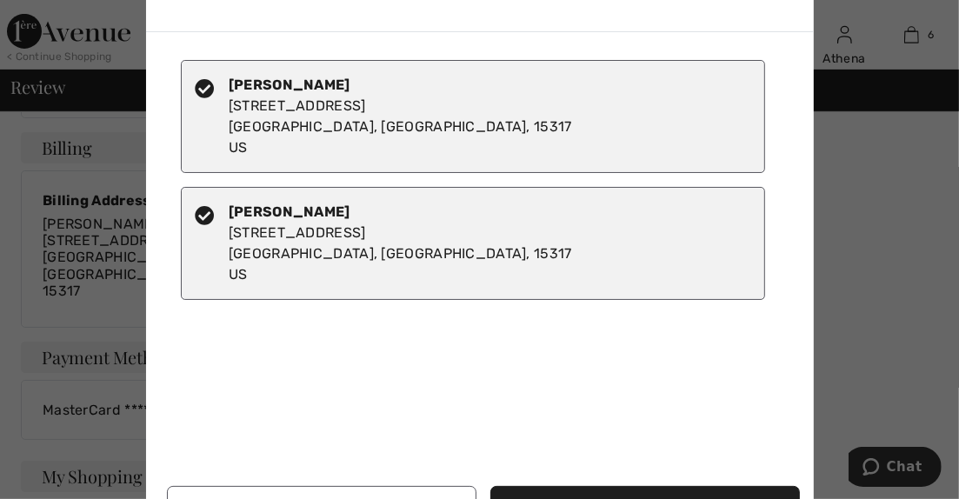
click at [211, 217] on icon at bounding box center [205, 215] width 19 height 19
click at [299, 244] on div "[PERSON_NAME] [STREET_ADDRESS][PERSON_NAME]" at bounding box center [401, 244] width 344 height 84
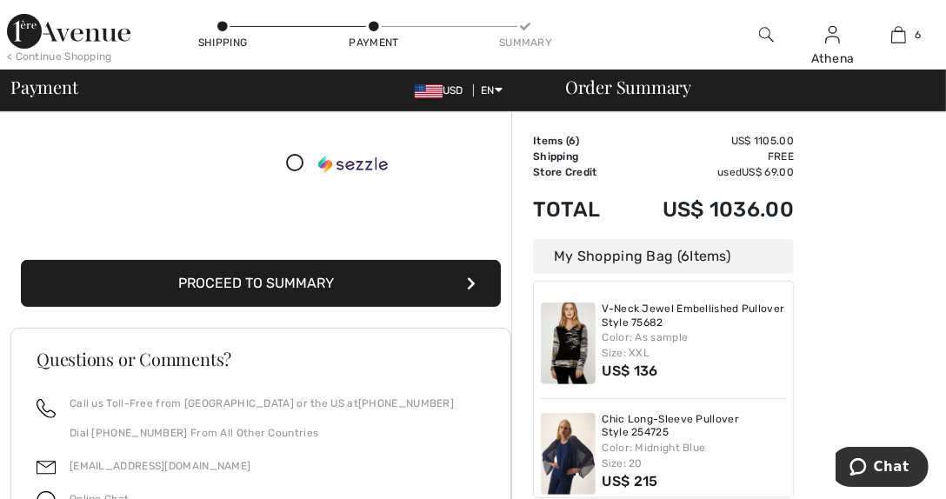
click at [251, 283] on button "Proceed to Summary" at bounding box center [261, 283] width 480 height 47
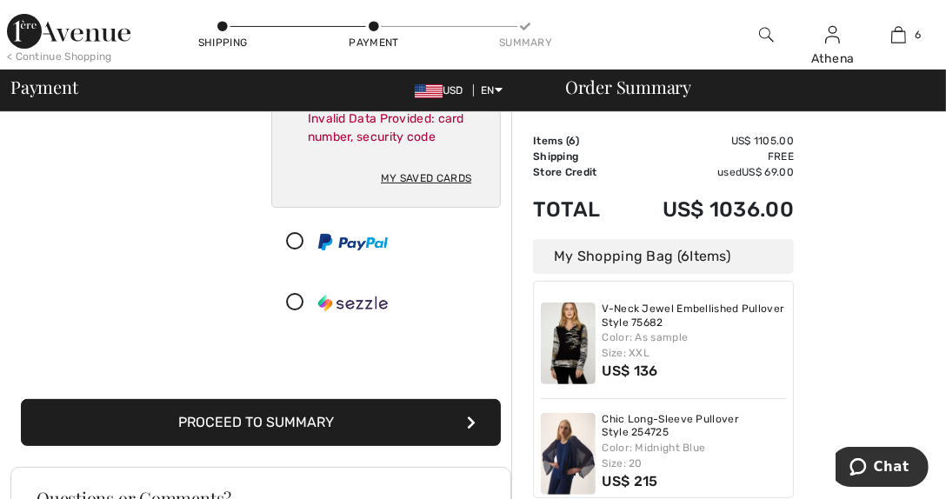
scroll to position [432, 0]
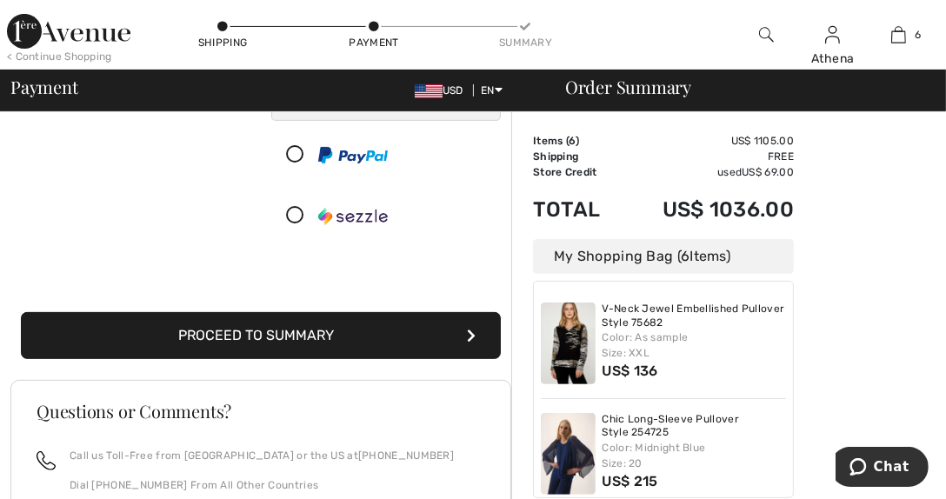
click at [316, 358] on button "Proceed to Summary" at bounding box center [261, 335] width 480 height 47
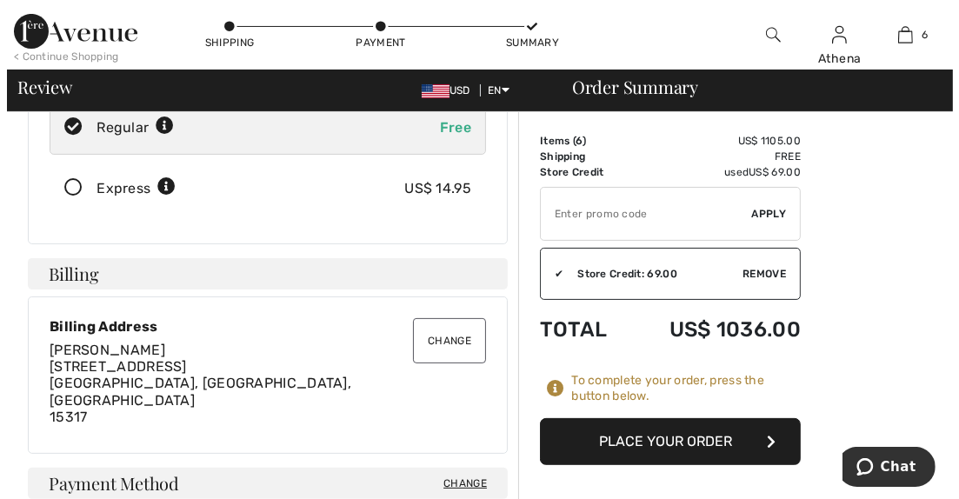
scroll to position [348, 0]
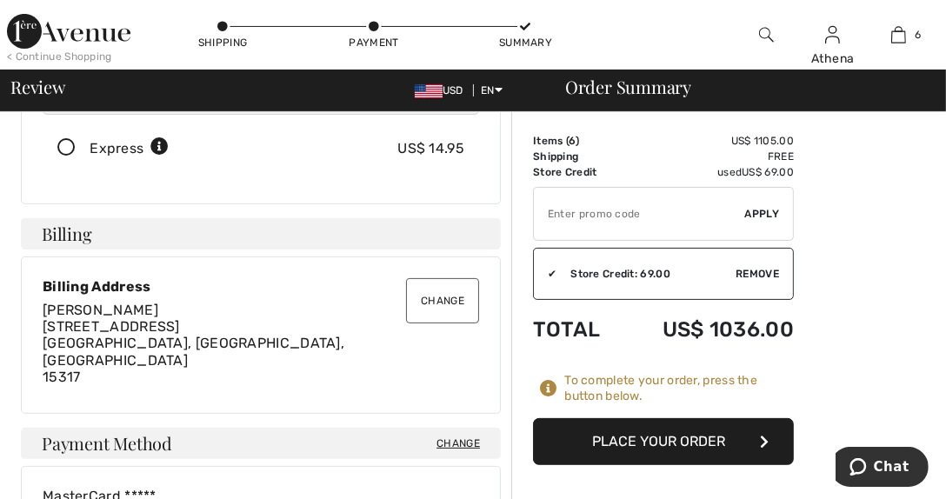
click at [449, 282] on button "Change" at bounding box center [442, 300] width 73 height 45
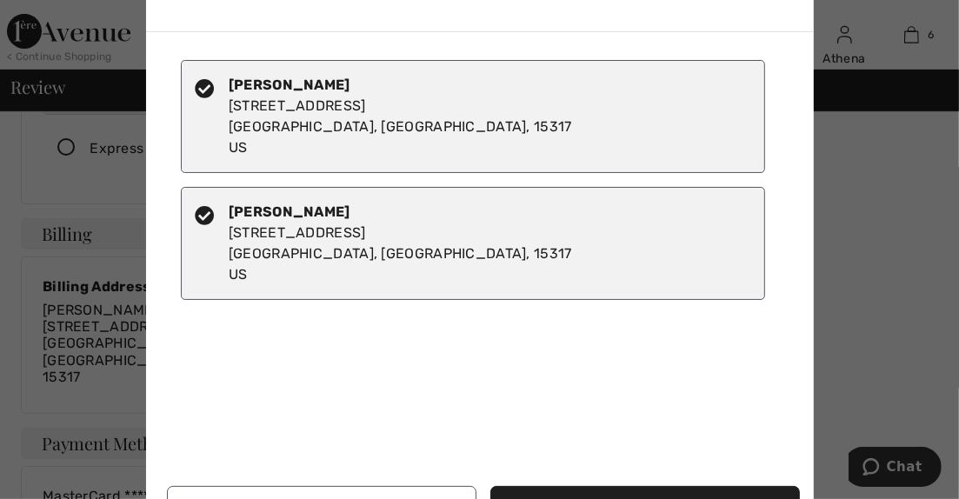
click at [353, 216] on div "Athena Sarris 405 Ironwood Dr Canonsburg, PA, 15317 US" at bounding box center [401, 244] width 344 height 84
click at [200, 87] on icon at bounding box center [205, 88] width 19 height 19
click at [203, 216] on icon at bounding box center [205, 215] width 19 height 19
click at [214, 337] on div "Athena Sarris 405 Ironwood Dr Canonsburg, PA, 15317 US Athena Sarris 405 Ironwo…" at bounding box center [483, 289] width 633 height 487
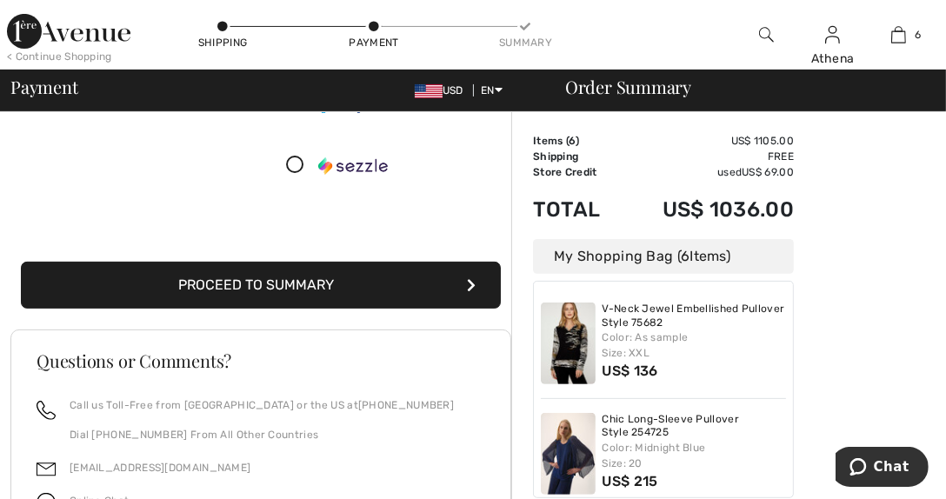
click at [292, 291] on button "Proceed to Summary" at bounding box center [261, 285] width 480 height 47
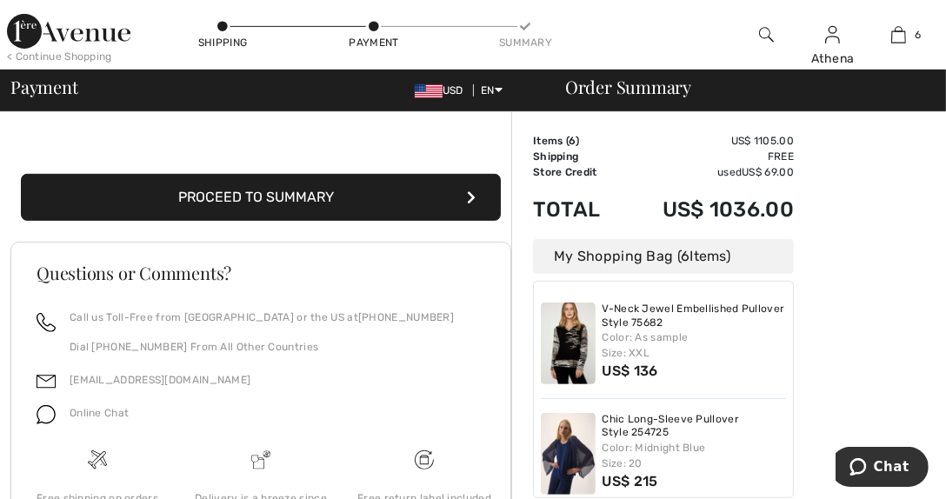
scroll to position [606, 0]
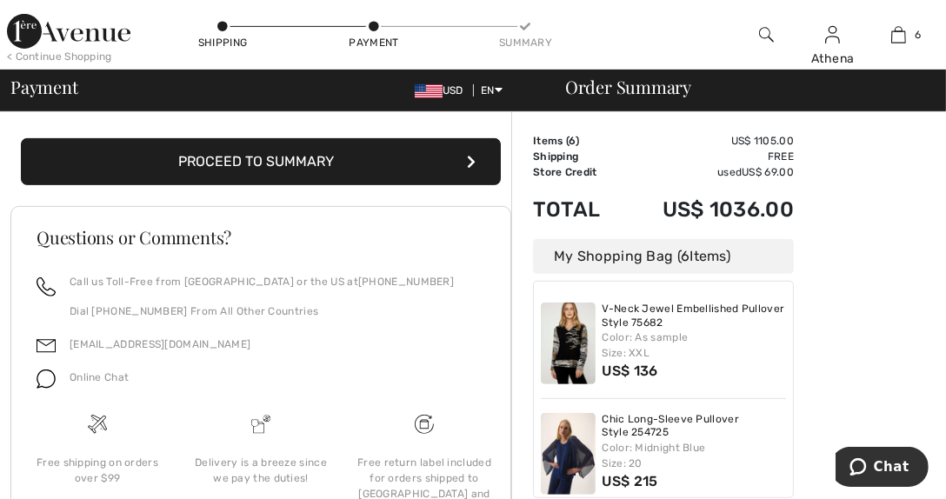
click at [313, 177] on button "Proceed to Summary" at bounding box center [261, 161] width 480 height 47
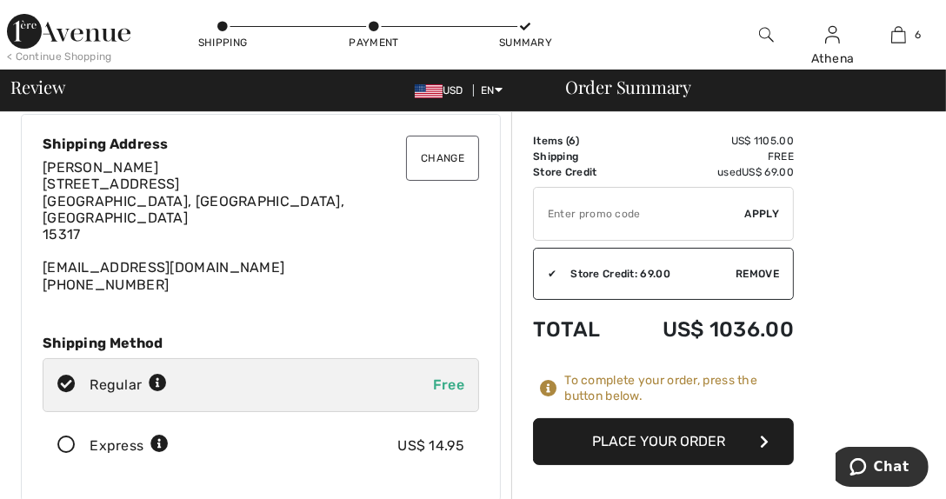
scroll to position [86, 0]
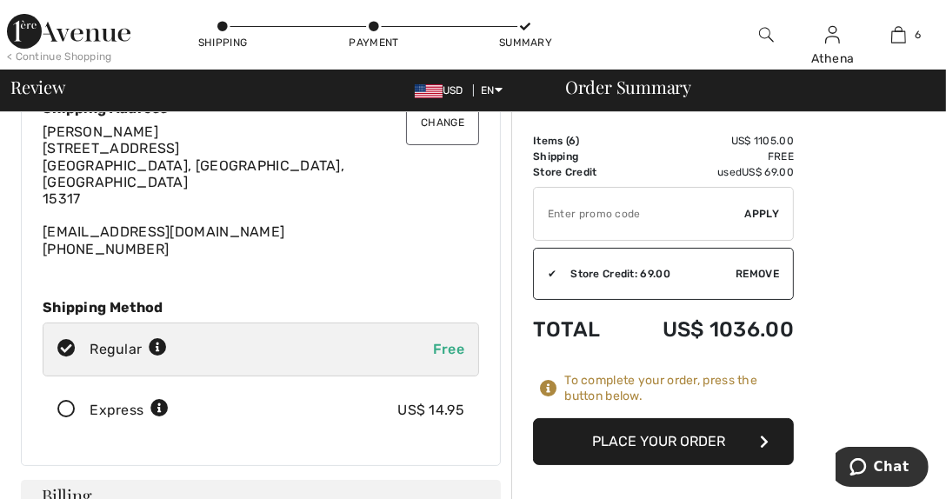
click at [678, 440] on button "Place Your Order" at bounding box center [663, 441] width 261 height 47
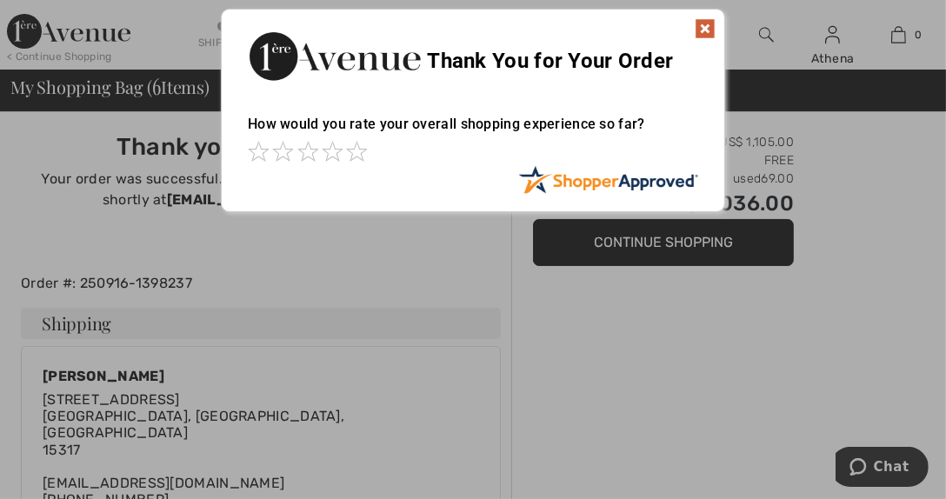
click at [707, 29] on img at bounding box center [705, 28] width 21 height 21
